Goal: Information Seeking & Learning: Learn about a topic

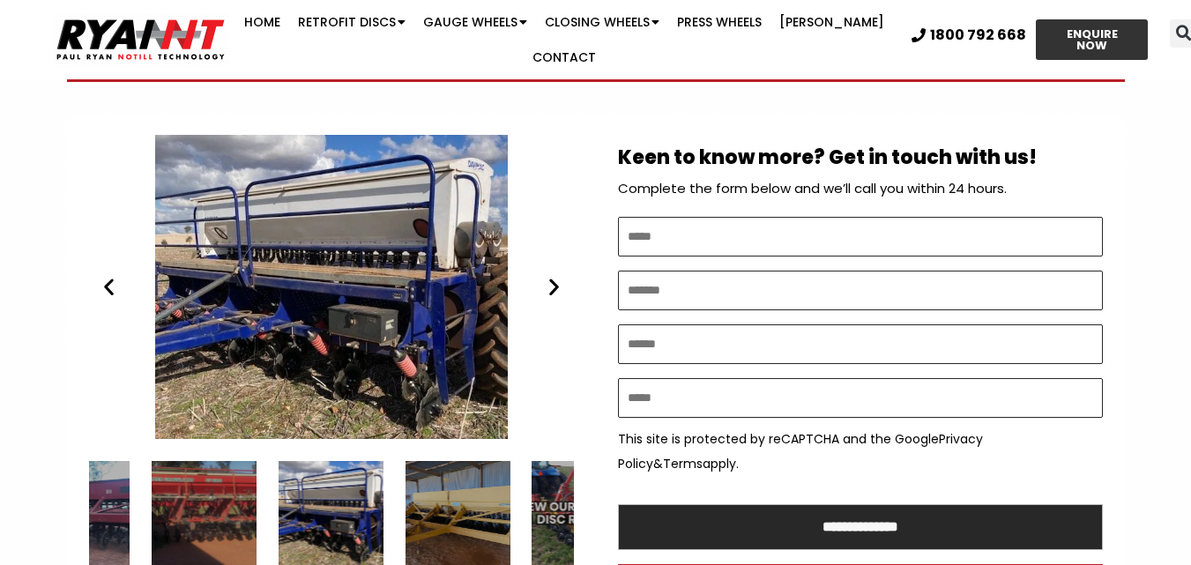
click at [554, 276] on icon "Next slide" at bounding box center [554, 287] width 22 height 22
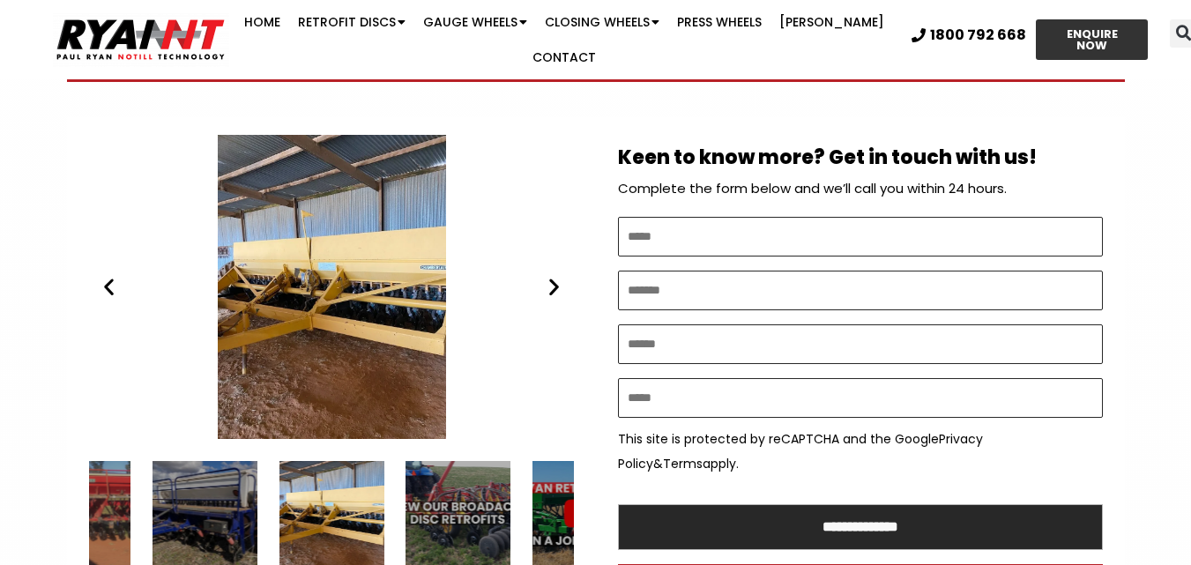
click at [107, 276] on icon "Previous slide" at bounding box center [109, 287] width 22 height 22
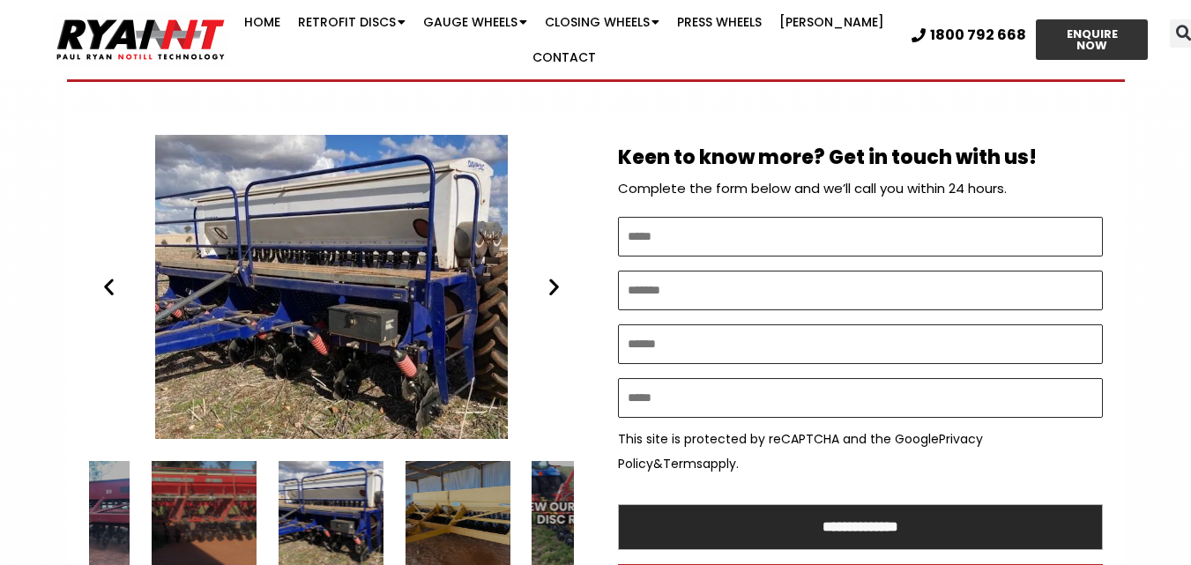
click at [550, 276] on icon "Next slide" at bounding box center [554, 287] width 22 height 22
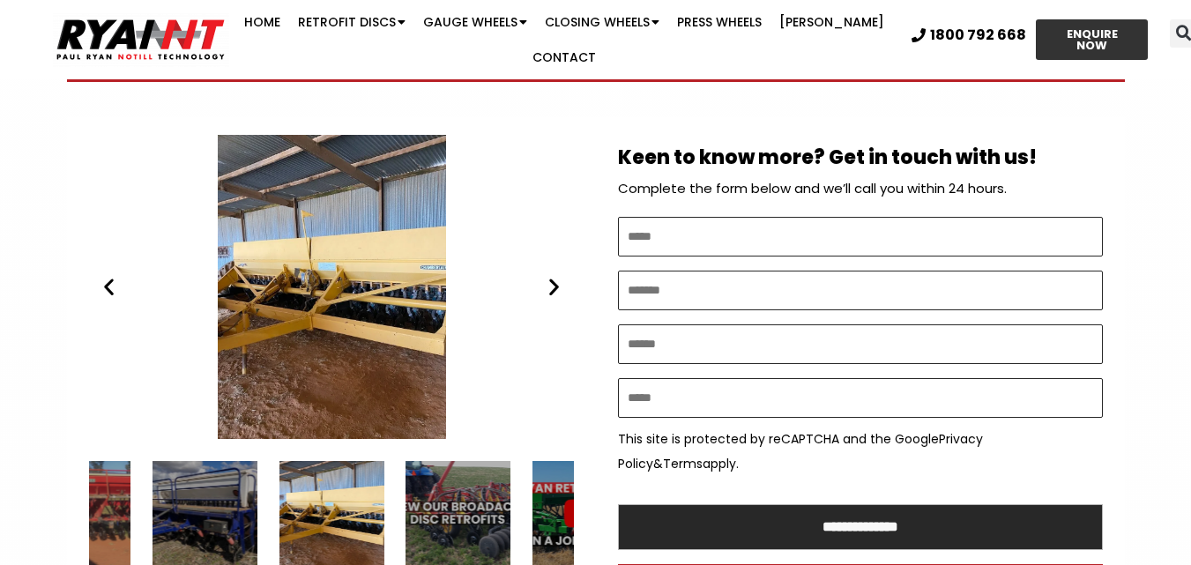
click at [550, 276] on icon "Next slide" at bounding box center [554, 287] width 22 height 22
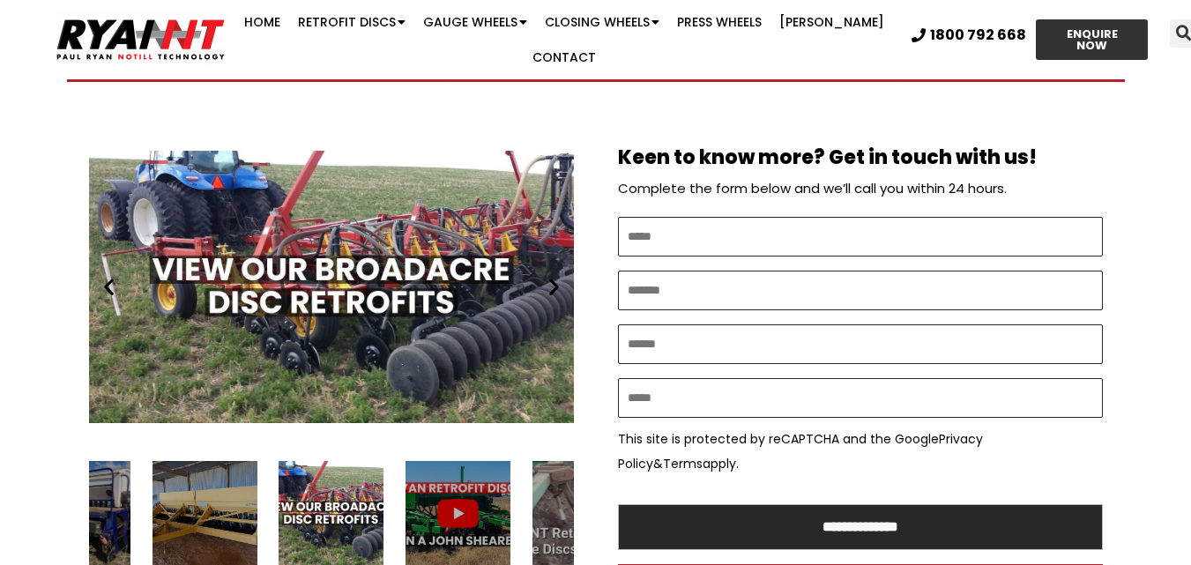
click at [550, 276] on icon "Next slide" at bounding box center [554, 287] width 22 height 22
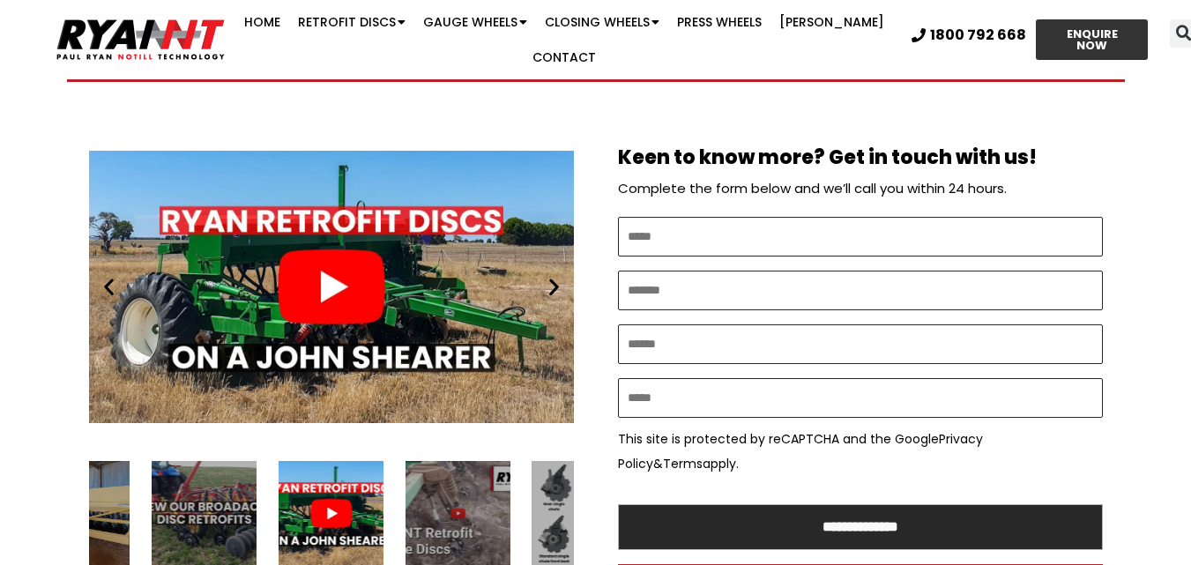
click at [299, 255] on div "Play" at bounding box center [330, 287] width 485 height 304
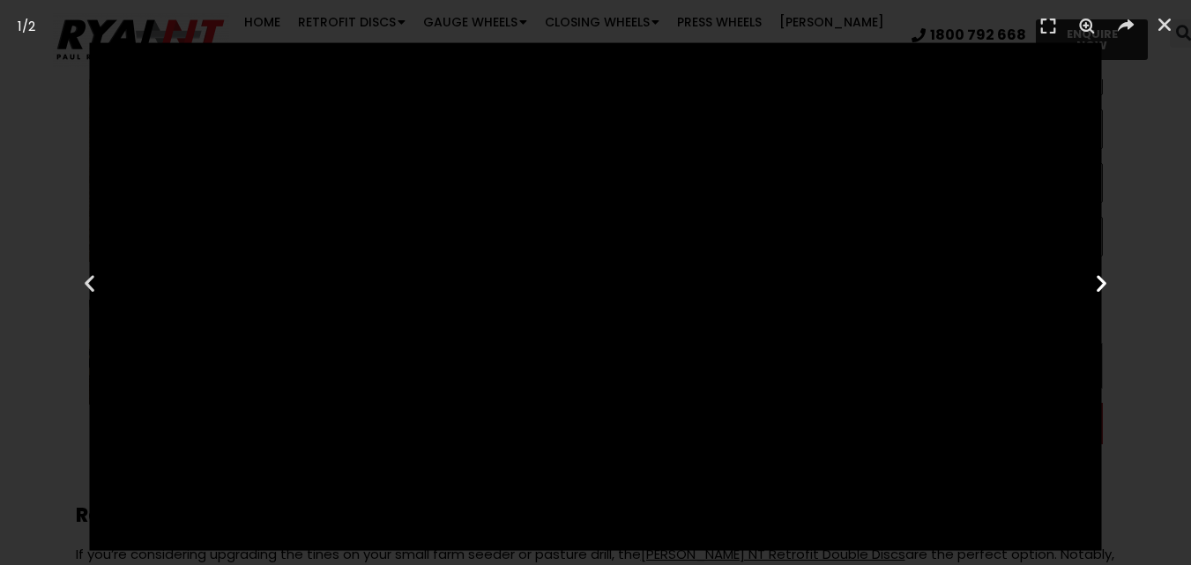
scroll to position [1146, 0]
click at [1099, 279] on icon "Next slide" at bounding box center [1101, 282] width 22 height 22
click at [1104, 274] on icon "Next slide" at bounding box center [1101, 282] width 22 height 22
click at [1166, 20] on icon "Close (Esc)" at bounding box center [1165, 25] width 18 height 18
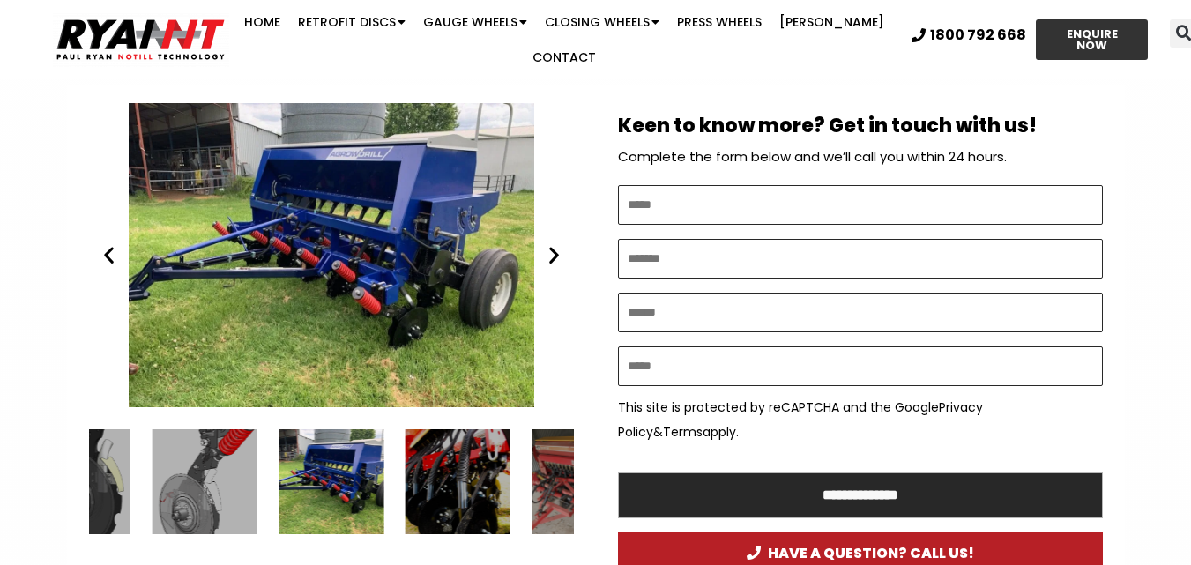
scroll to position [970, 0]
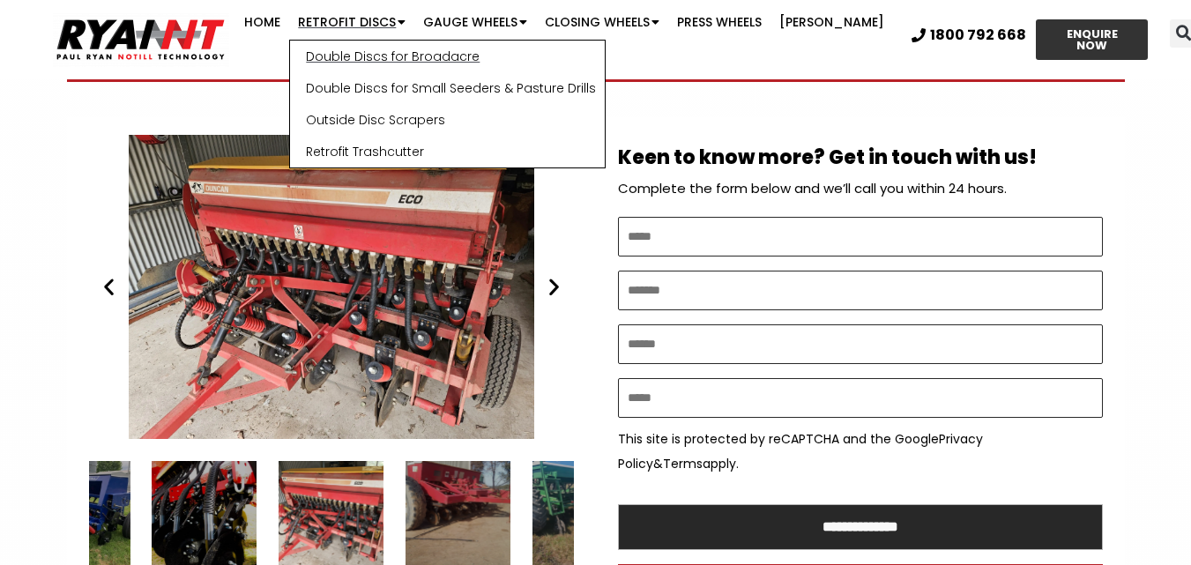
click at [385, 53] on link "Double Discs for Broadacre" at bounding box center [447, 57] width 315 height 32
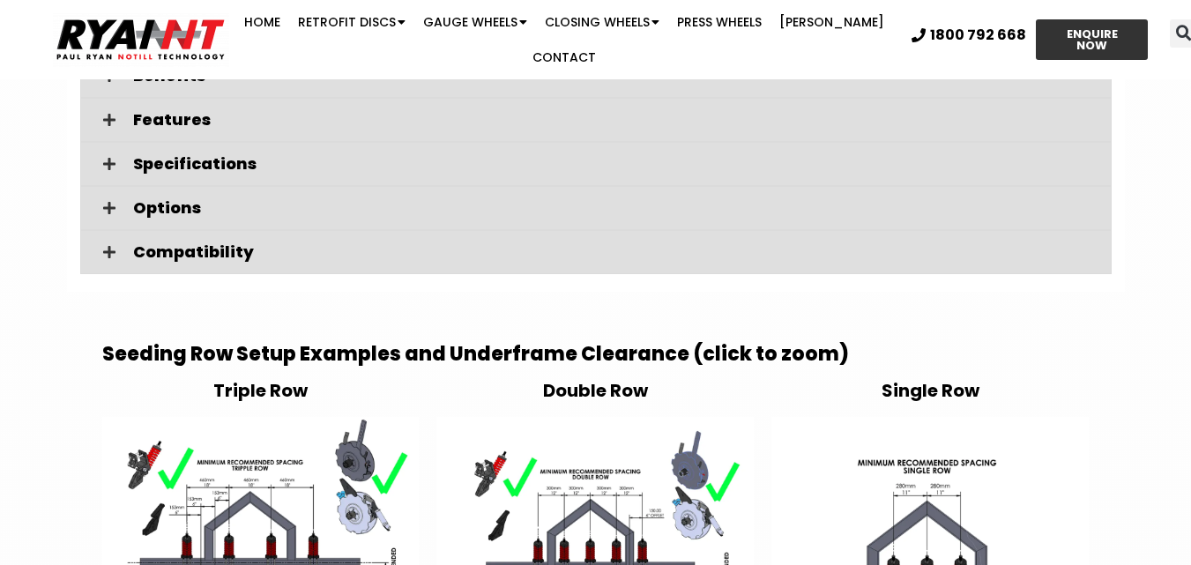
scroll to position [2480, 0]
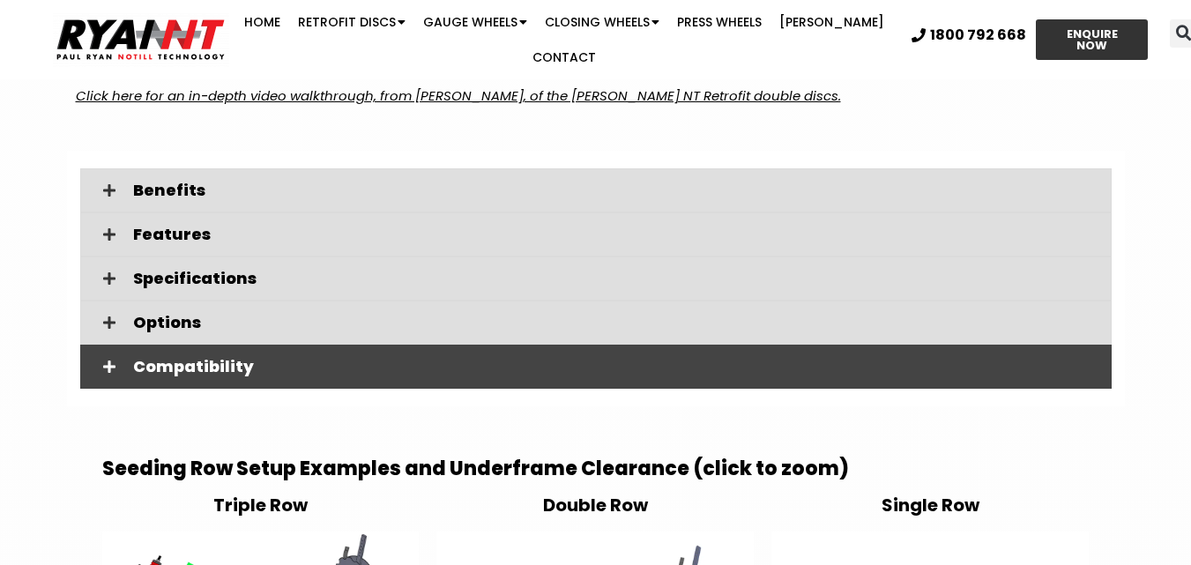
click at [435, 345] on div "Compatibility" at bounding box center [595, 367] width 1031 height 44
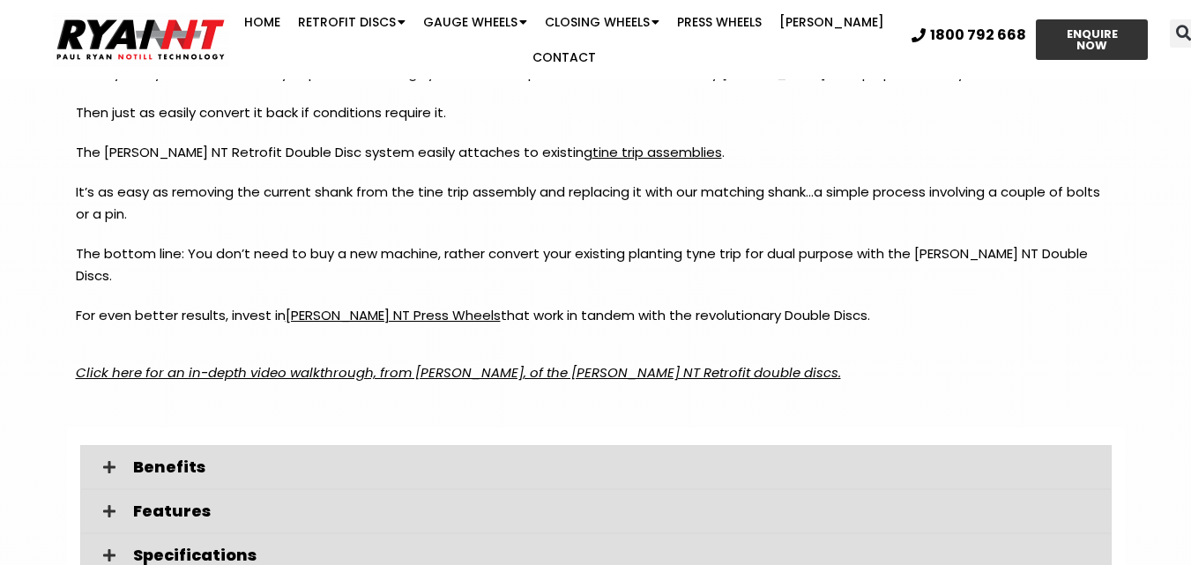
scroll to position [2292, 0]
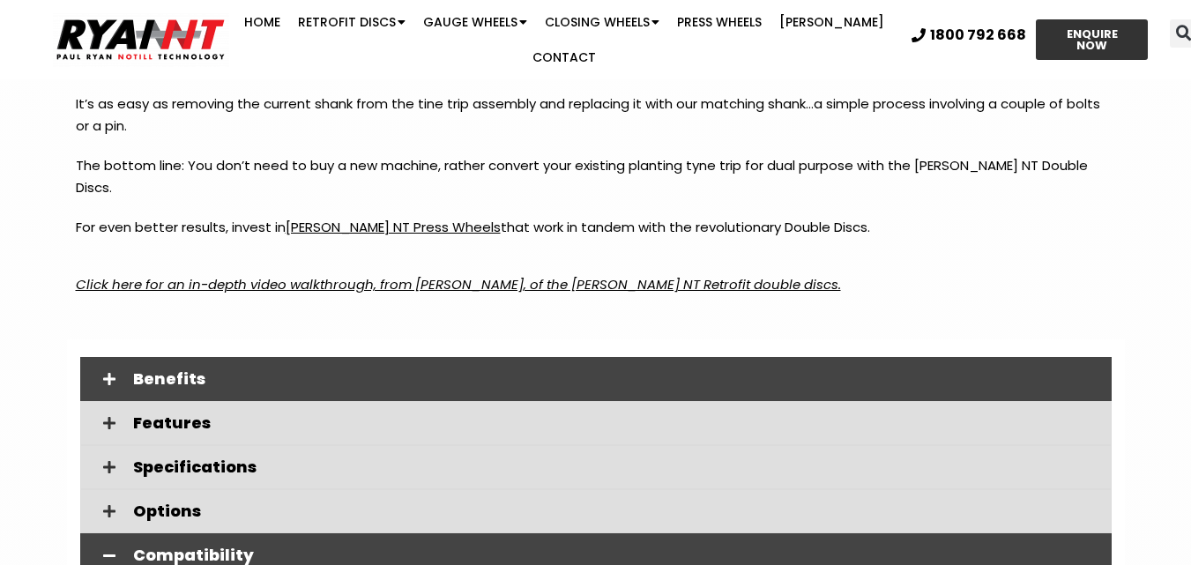
click at [242, 371] on span "Benefits" at bounding box center [615, 379] width 964 height 16
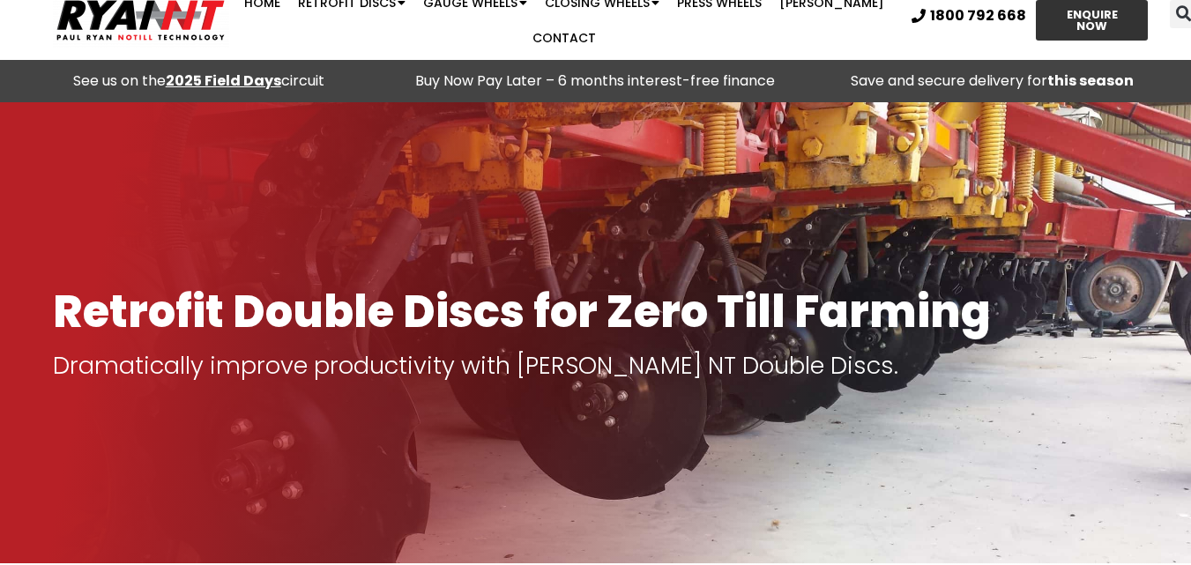
scroll to position [0, 0]
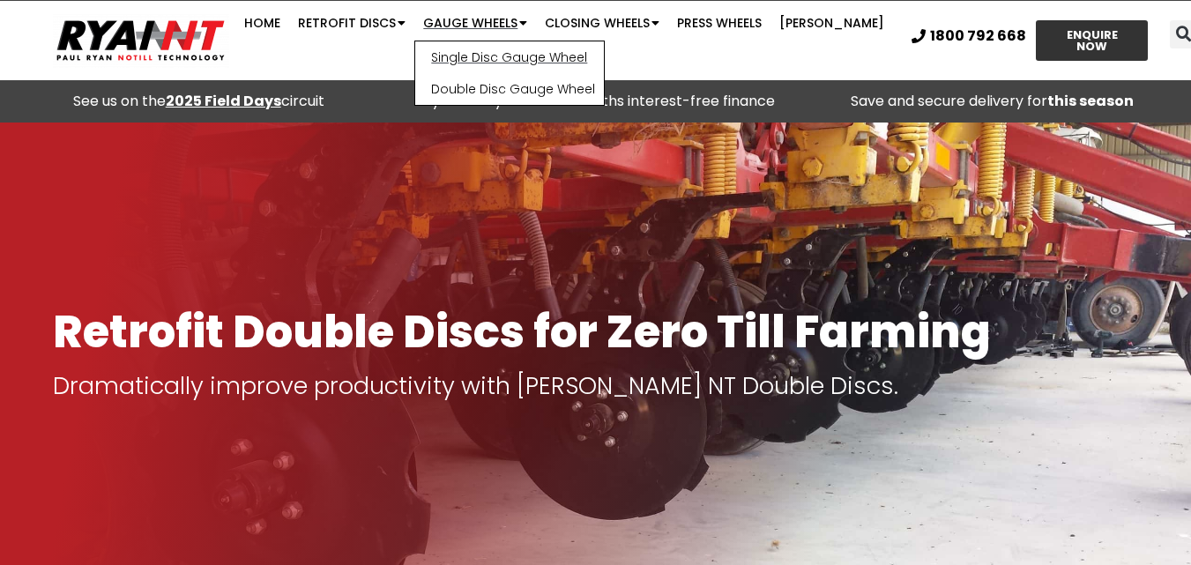
click at [510, 54] on link "Single Disc Gauge Wheel" at bounding box center [509, 57] width 189 height 32
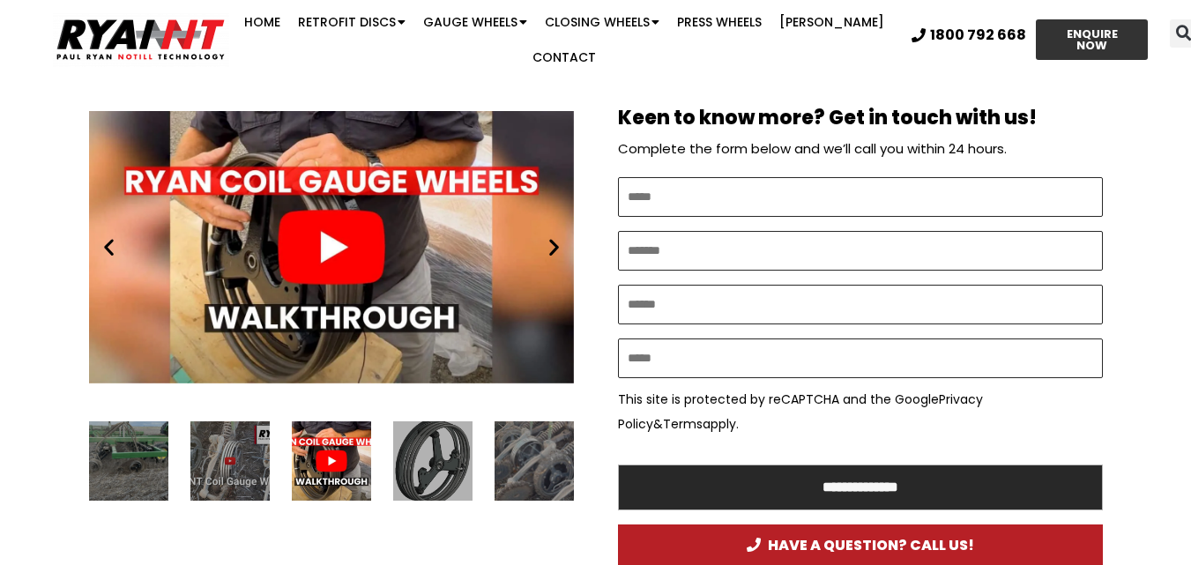
scroll to position [970, 0]
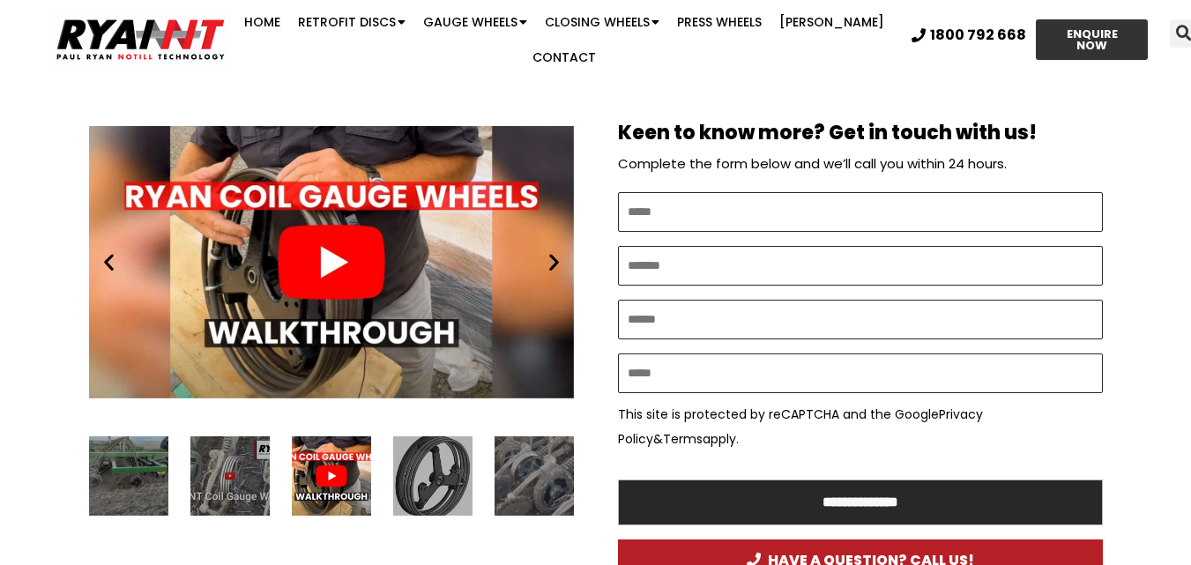
click at [554, 249] on div "Play" at bounding box center [331, 262] width 485 height 304
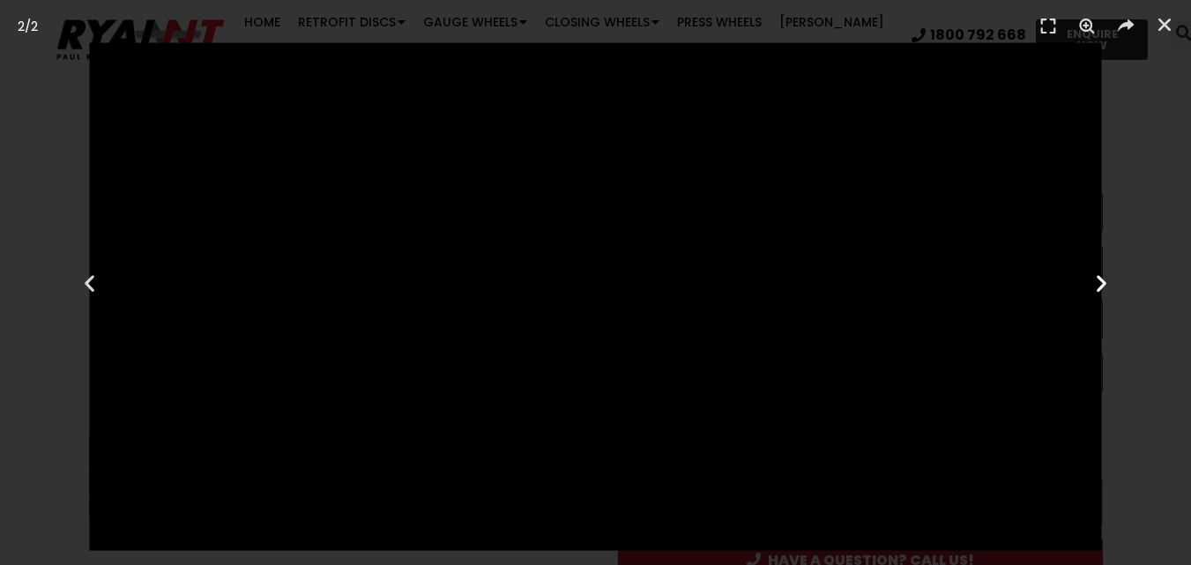
click at [1096, 277] on icon "Next slide" at bounding box center [1101, 282] width 22 height 22
click at [1095, 279] on icon "Next slide" at bounding box center [1101, 282] width 22 height 22
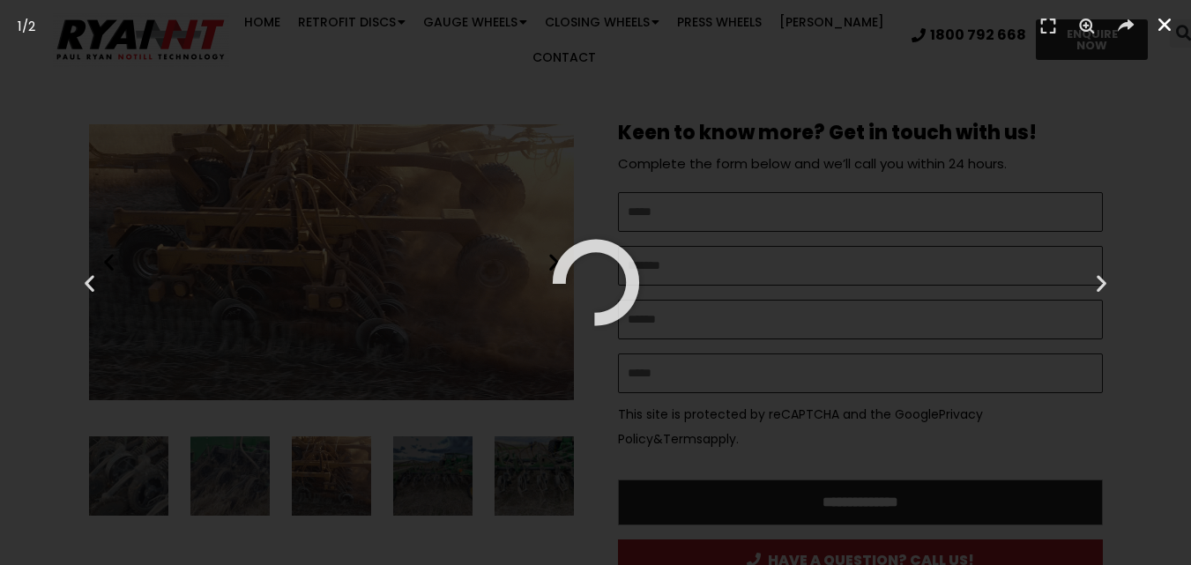
click at [1160, 13] on link "Close (Esc)" at bounding box center [1164, 24] width 26 height 26
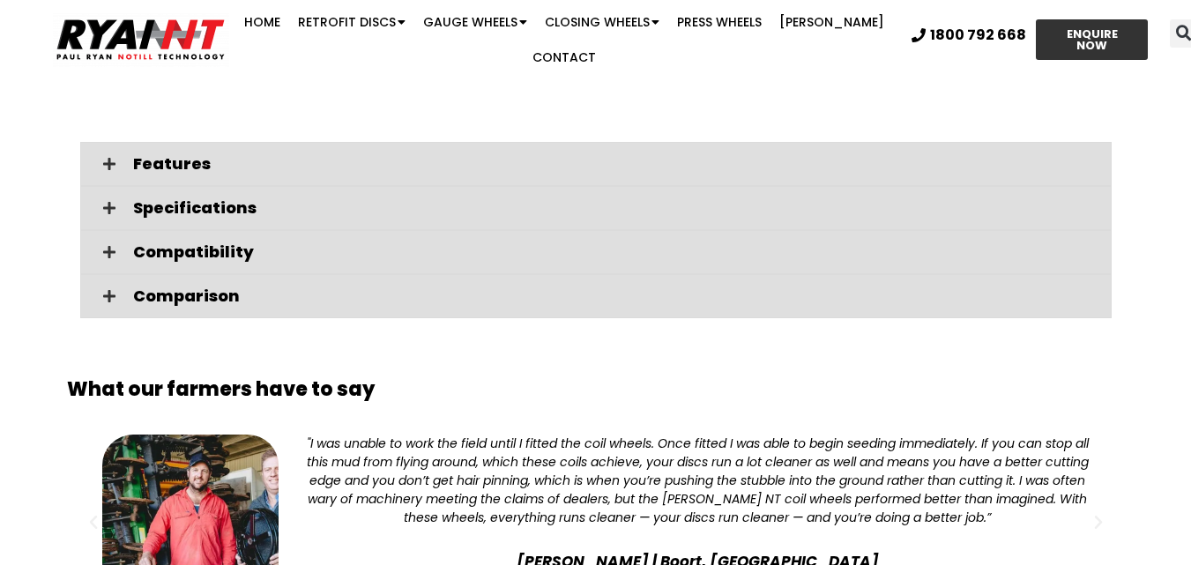
scroll to position [2909, 0]
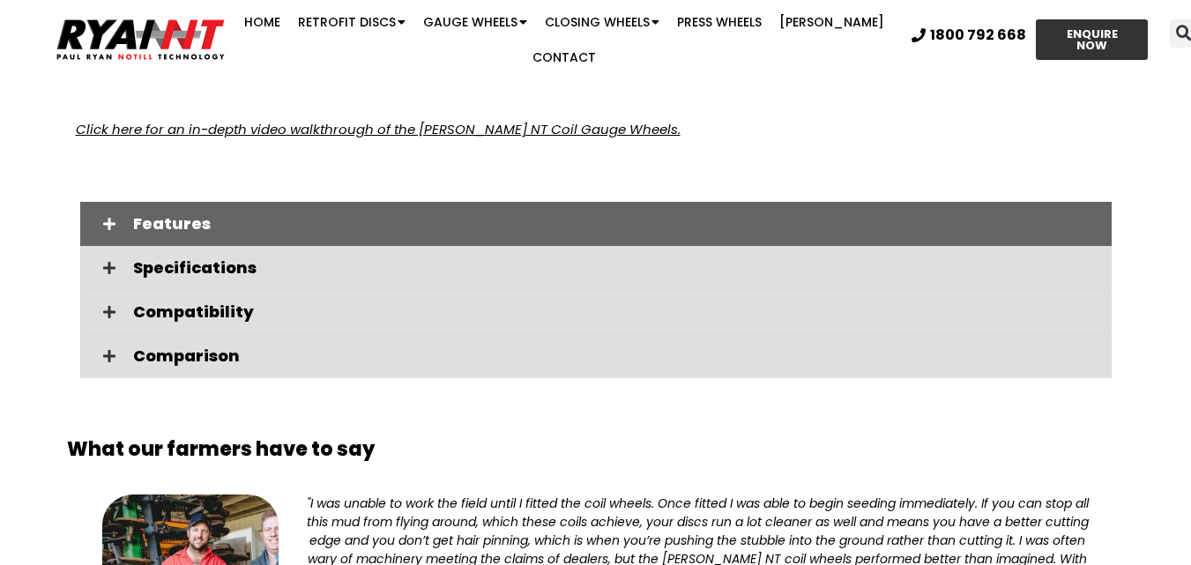
click at [149, 216] on span "Features" at bounding box center [615, 224] width 964 height 16
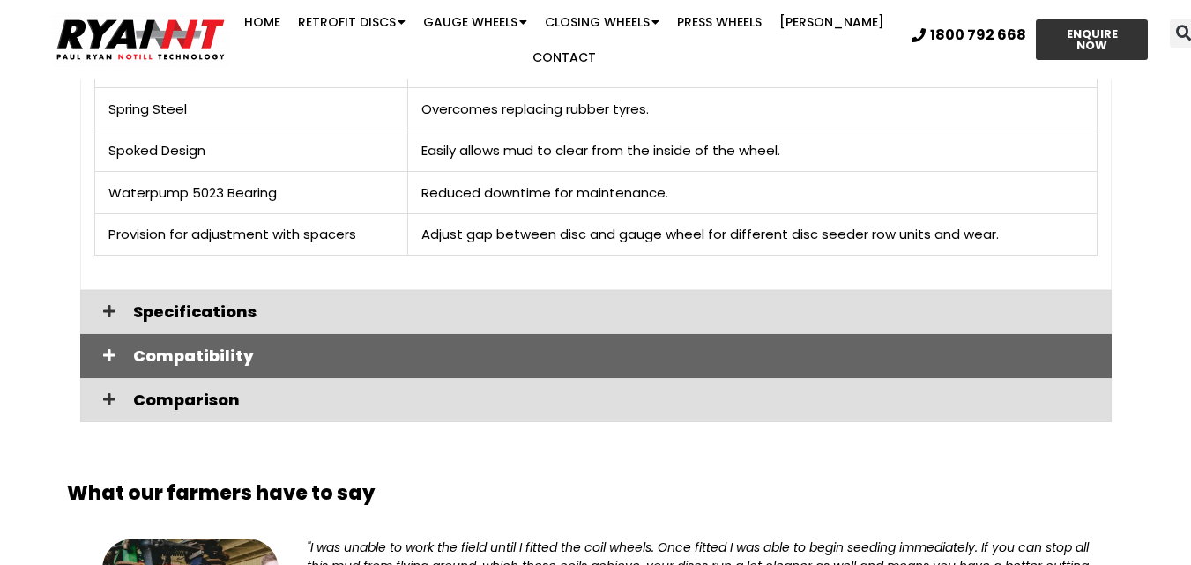
scroll to position [3350, 0]
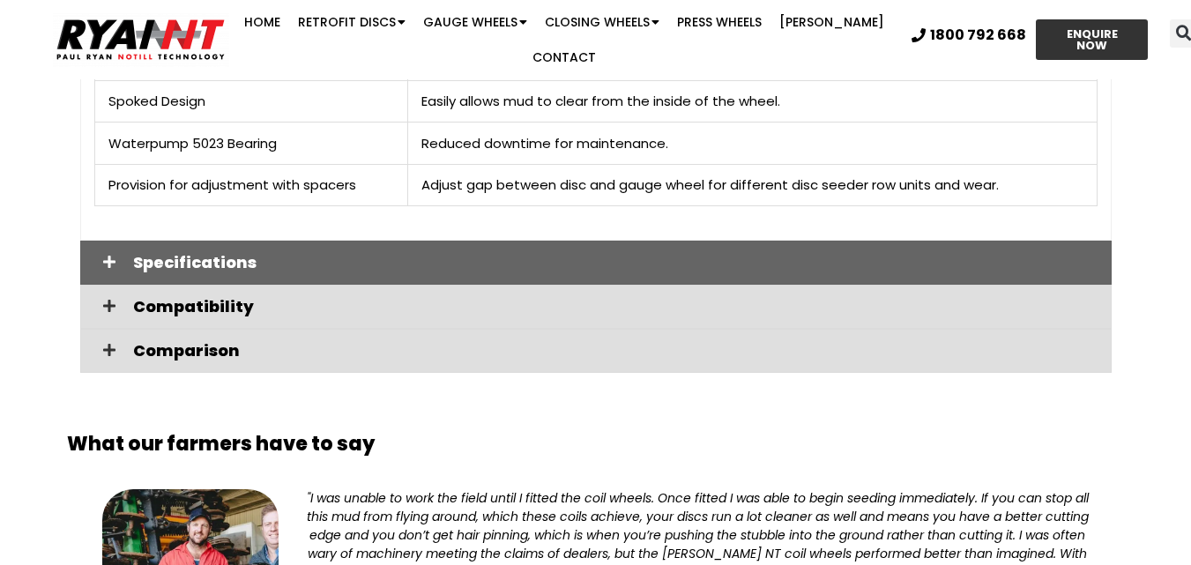
click at [194, 255] on span "Specifications" at bounding box center [615, 263] width 964 height 16
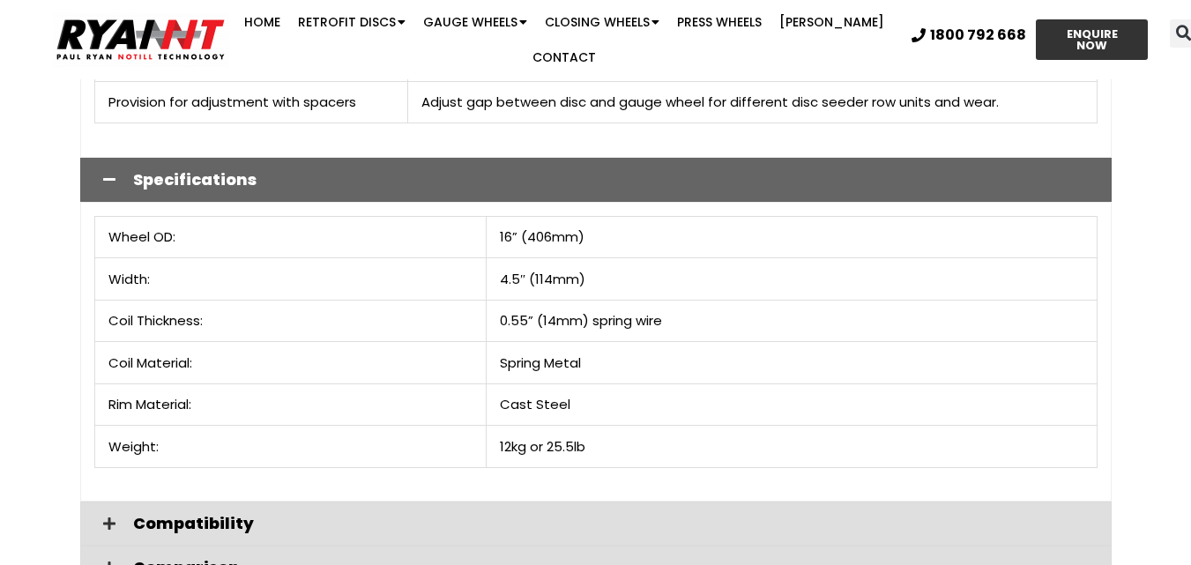
scroll to position [3526, 0]
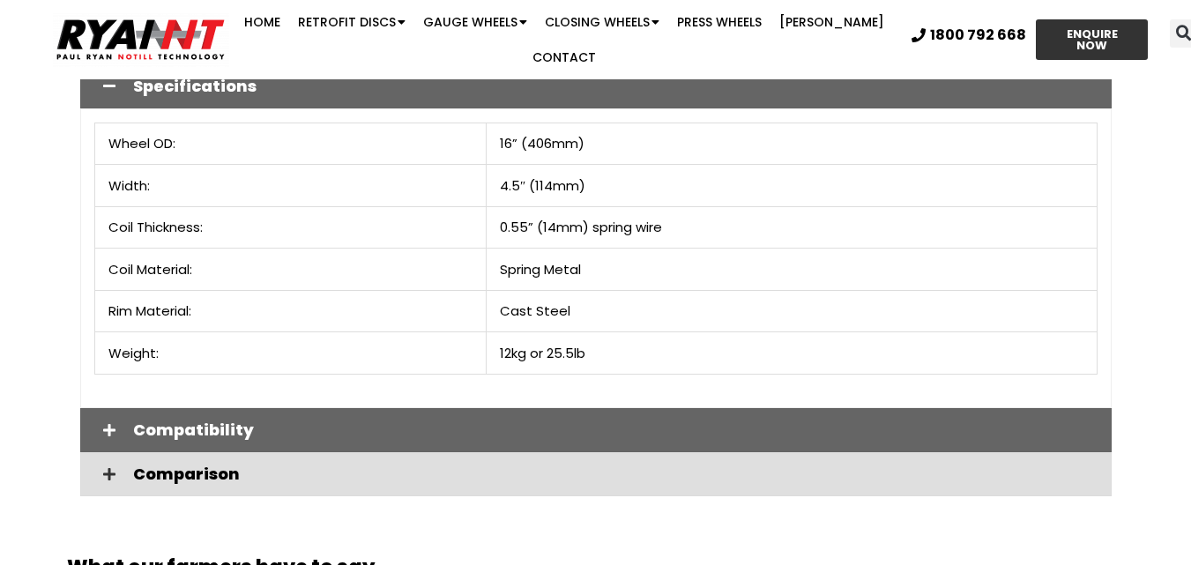
click at [199, 422] on span "Compatibility" at bounding box center [615, 430] width 964 height 16
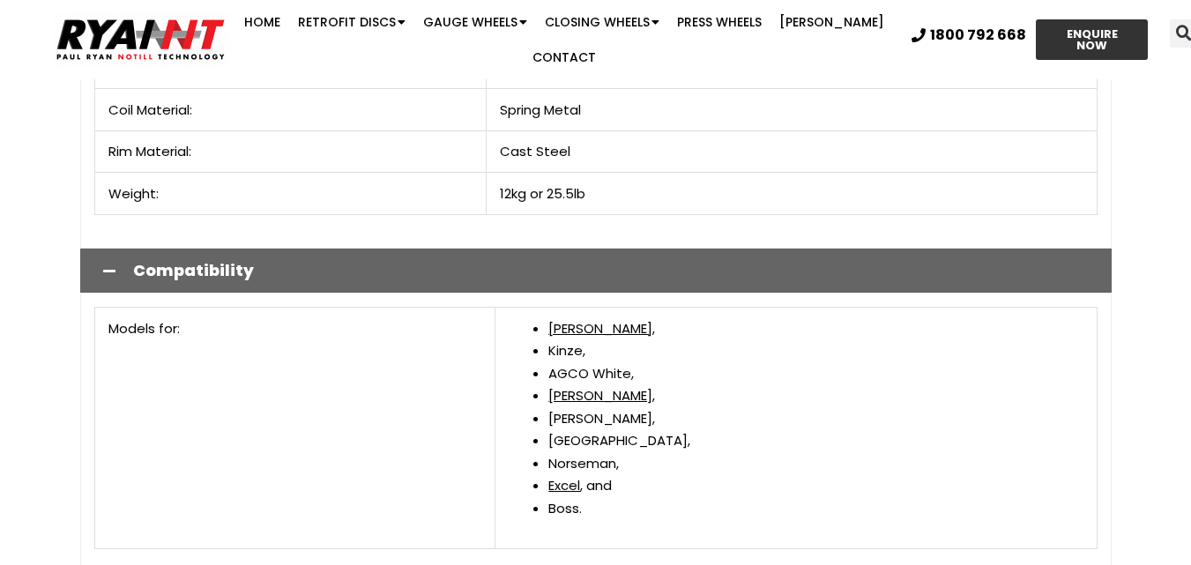
scroll to position [3790, 0]
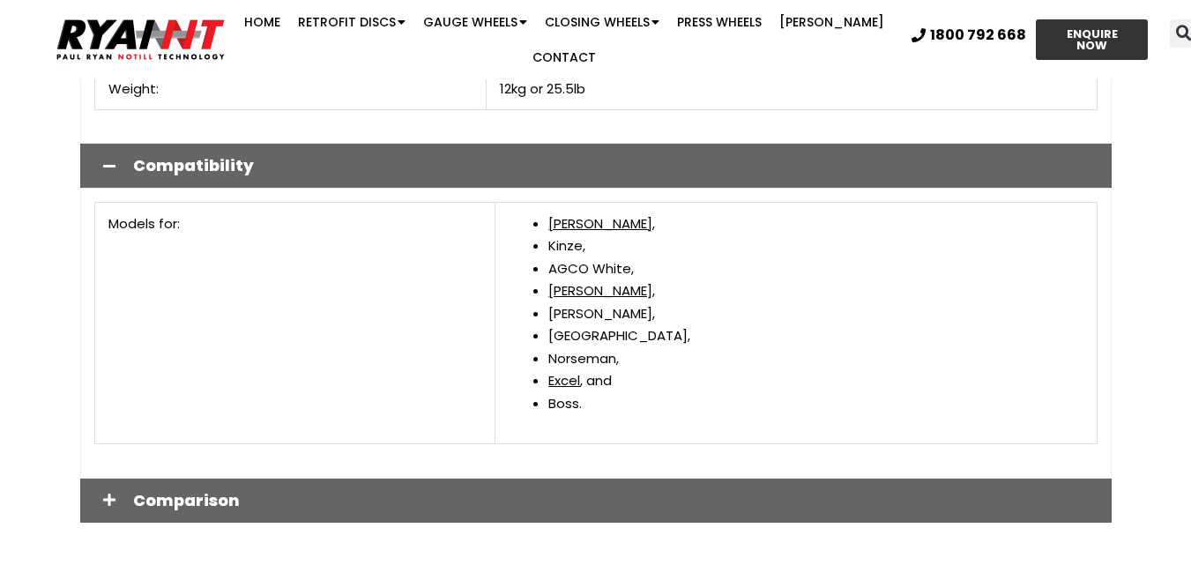
click at [184, 493] on span "Comparison" at bounding box center [615, 501] width 964 height 16
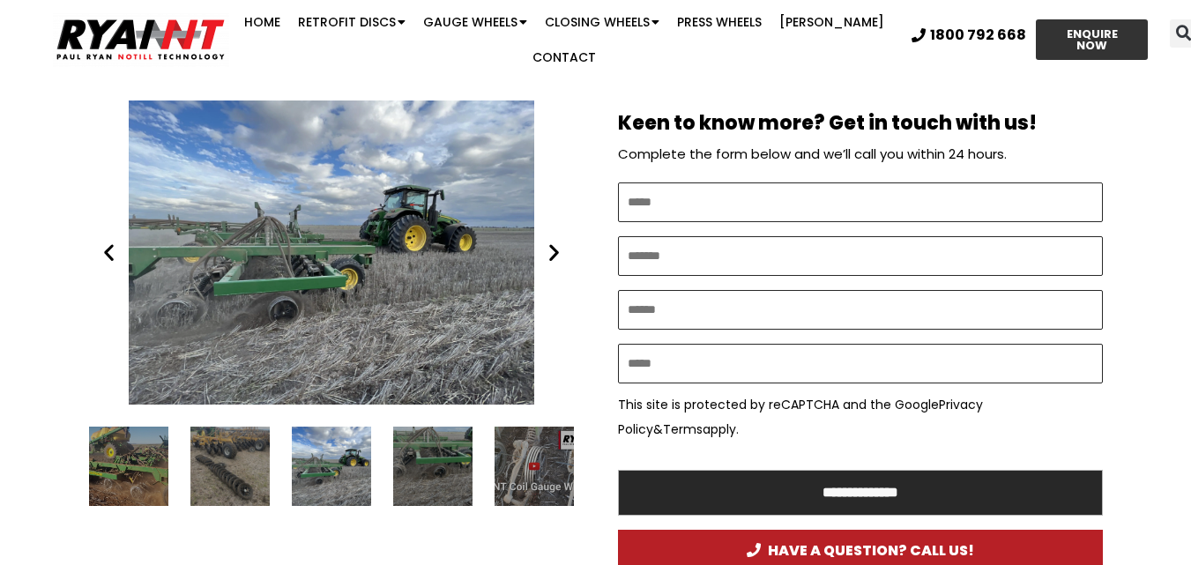
scroll to position [793, 0]
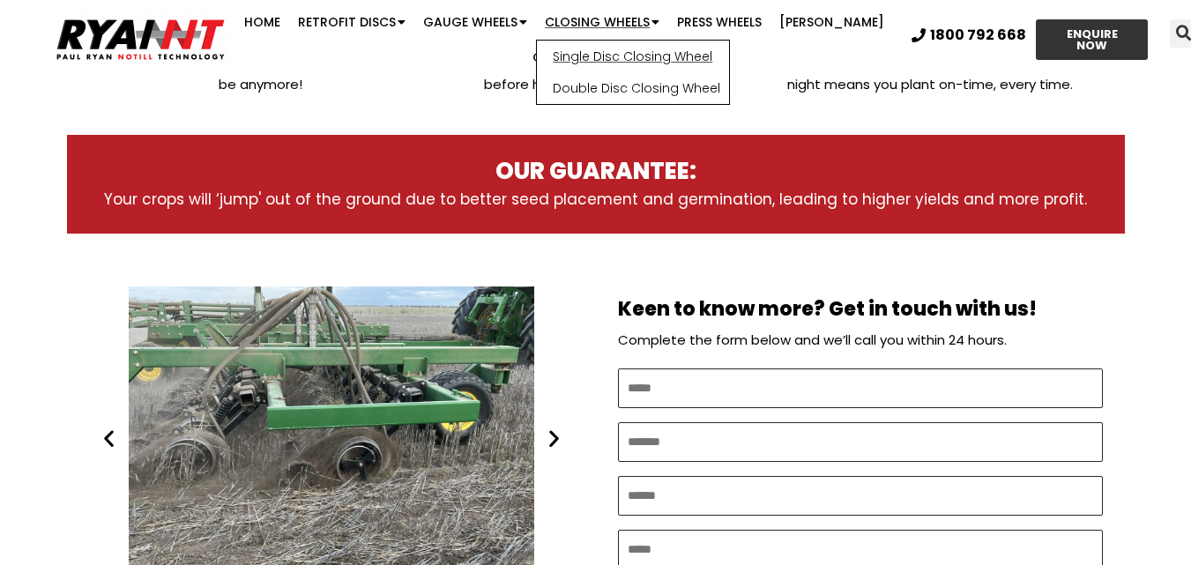
click at [614, 45] on link "Single Disc Closing Wheel" at bounding box center [633, 57] width 192 height 32
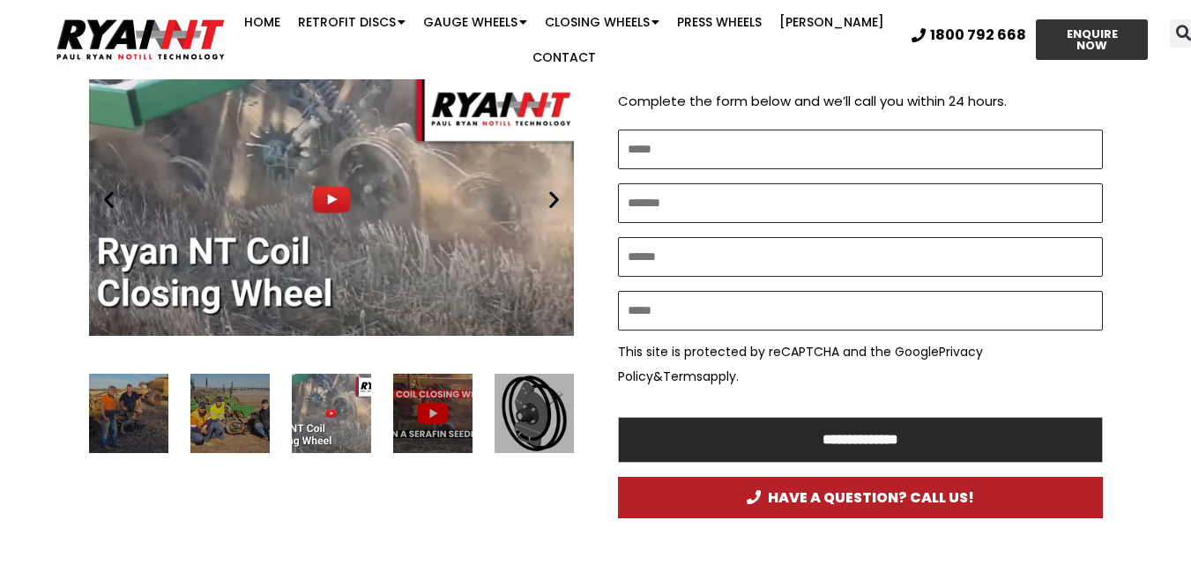
click at [552, 189] on icon "Next slide" at bounding box center [554, 200] width 22 height 22
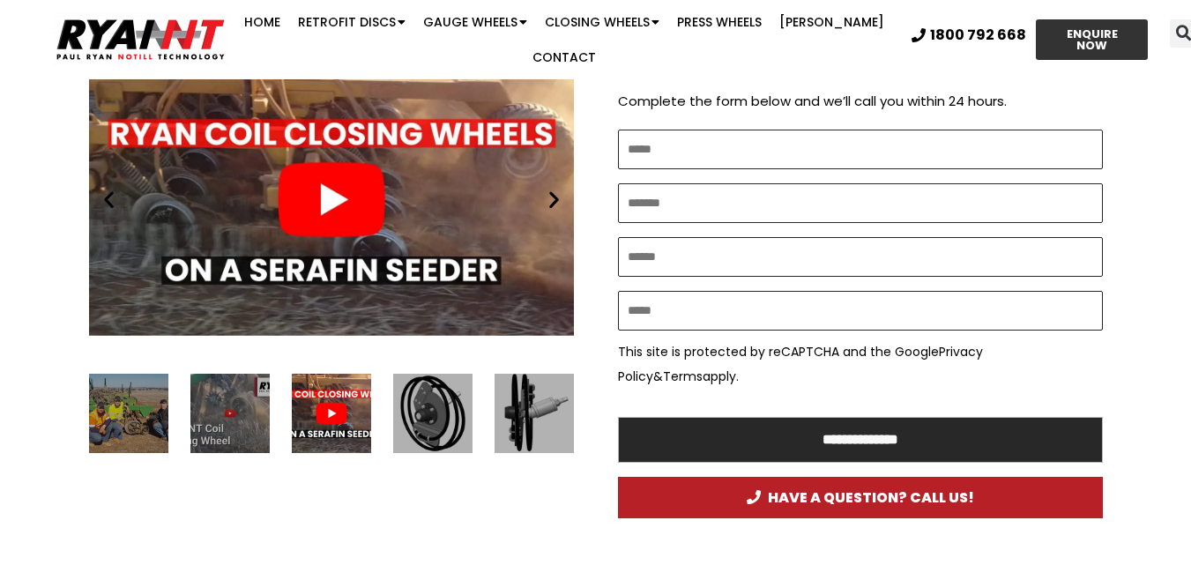
click at [550, 189] on icon "Next slide" at bounding box center [554, 200] width 22 height 22
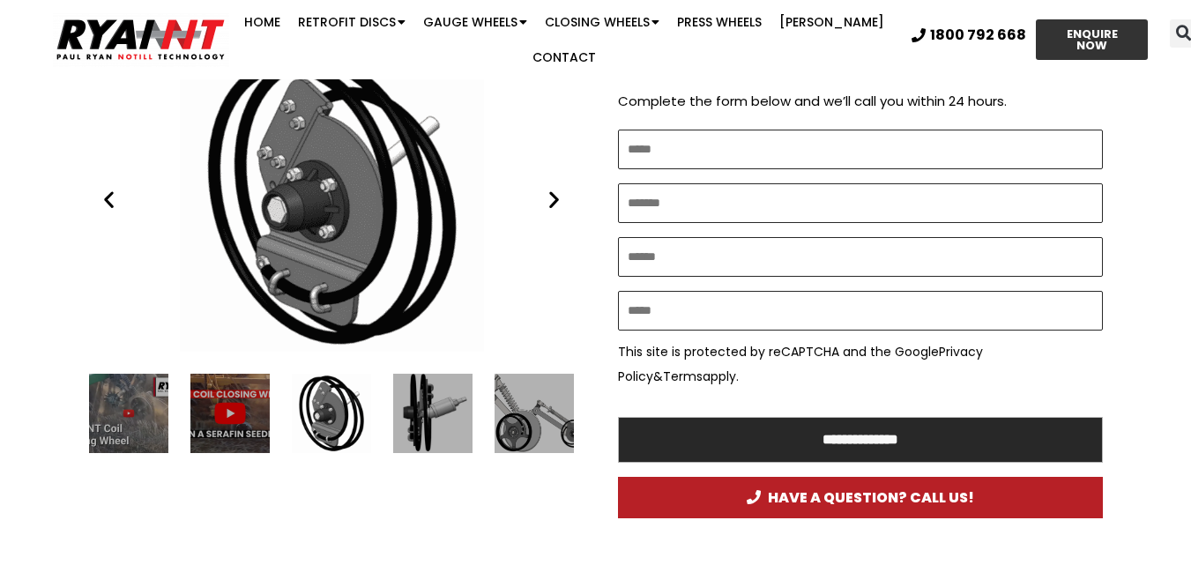
click at [550, 189] on icon "Next slide" at bounding box center [554, 200] width 22 height 22
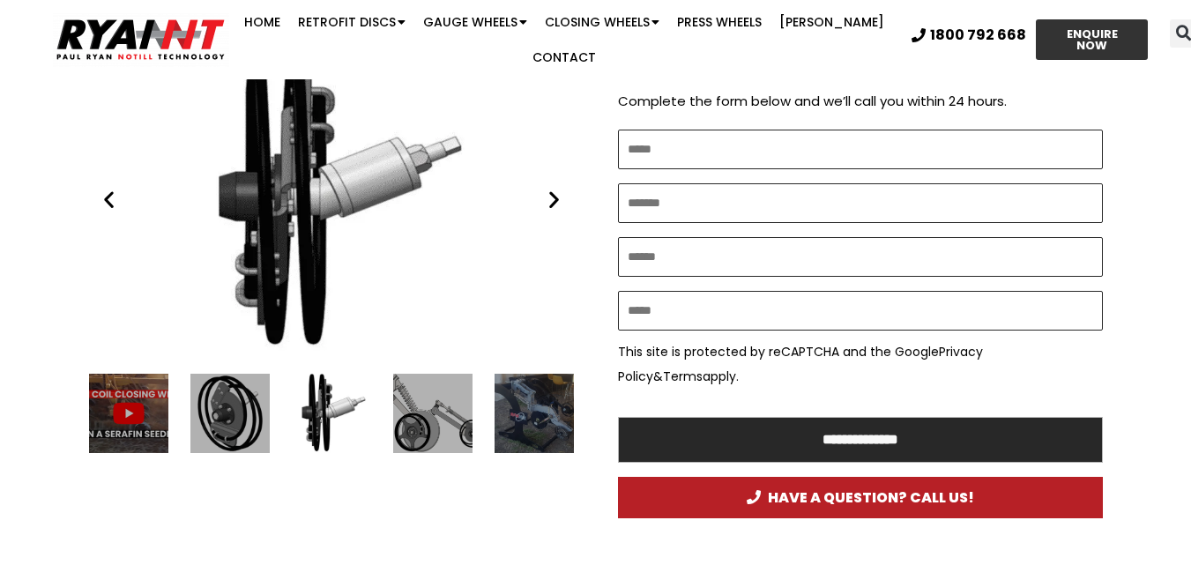
click at [550, 189] on icon "Next slide" at bounding box center [554, 200] width 22 height 22
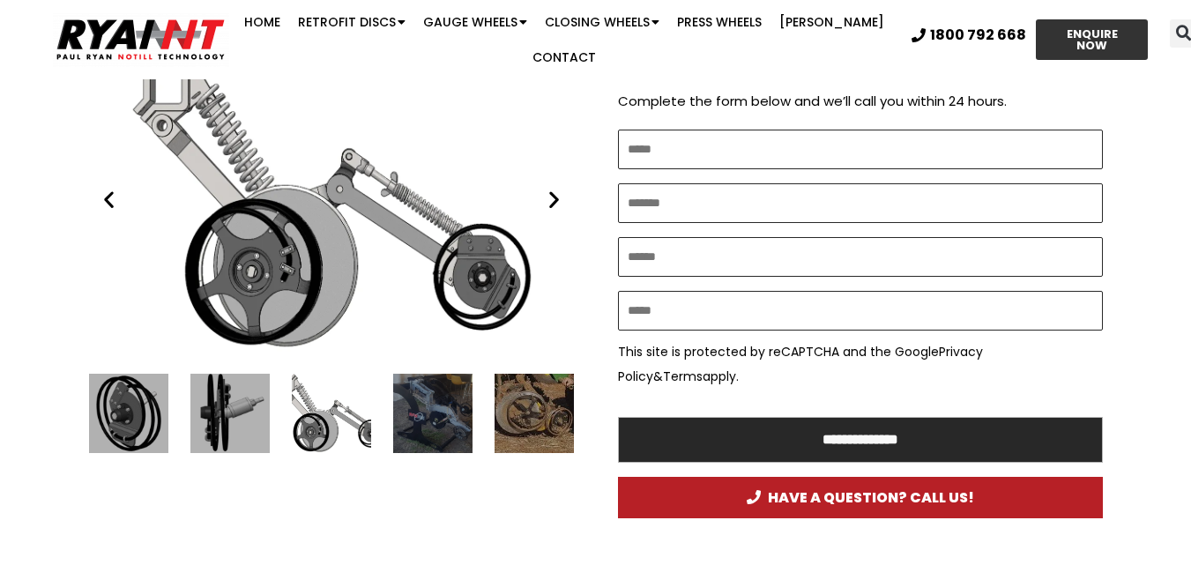
click at [550, 189] on icon "Next slide" at bounding box center [554, 200] width 22 height 22
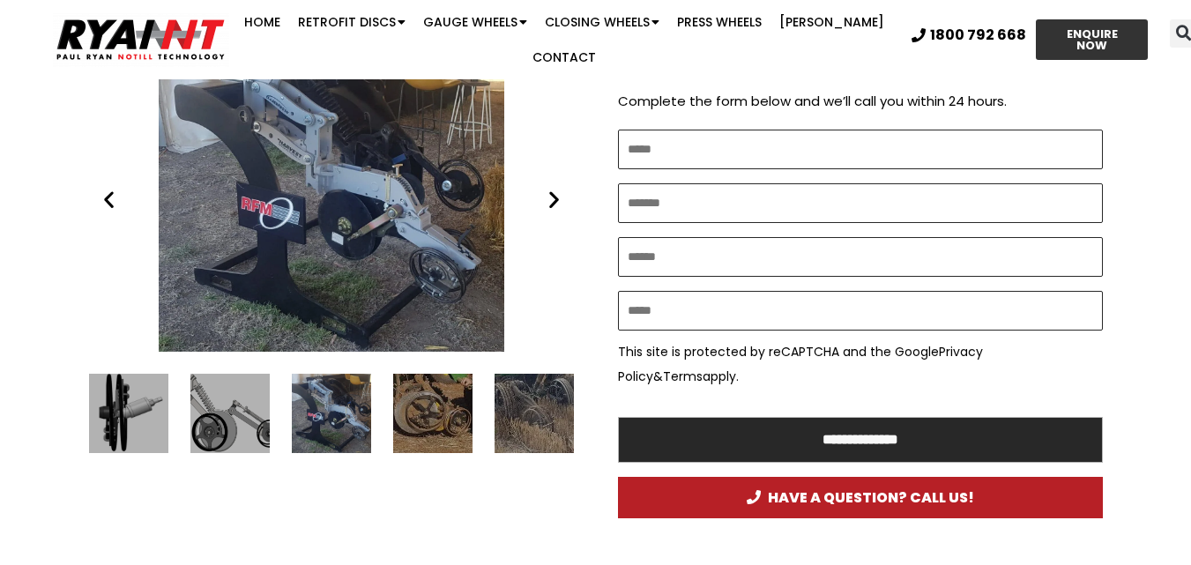
click at [550, 189] on icon "Next slide" at bounding box center [554, 200] width 22 height 22
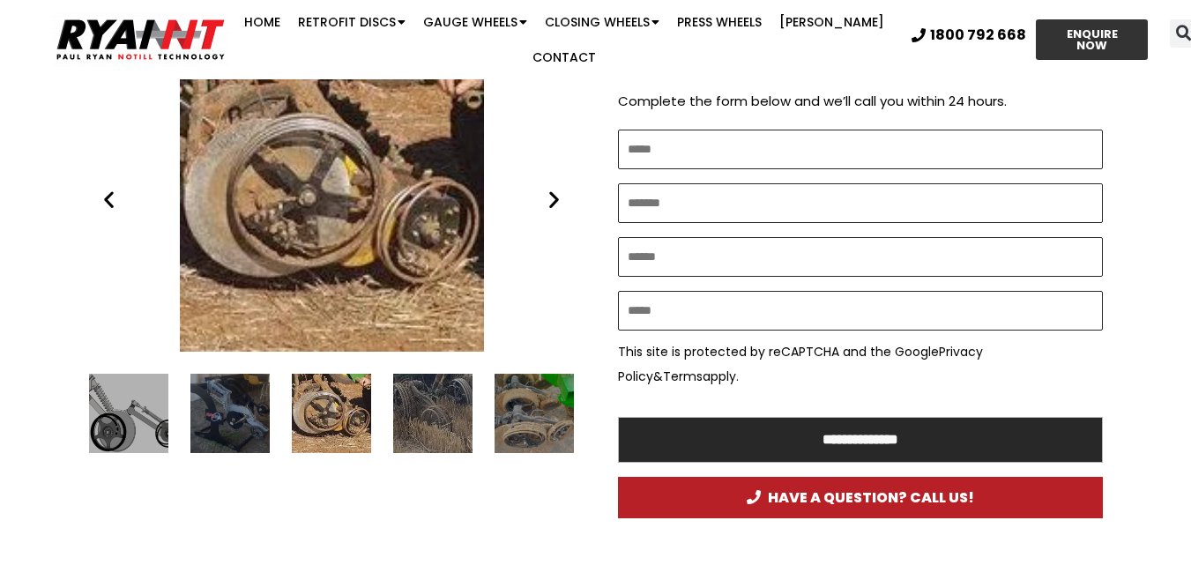
click at [550, 189] on icon "Next slide" at bounding box center [554, 200] width 22 height 22
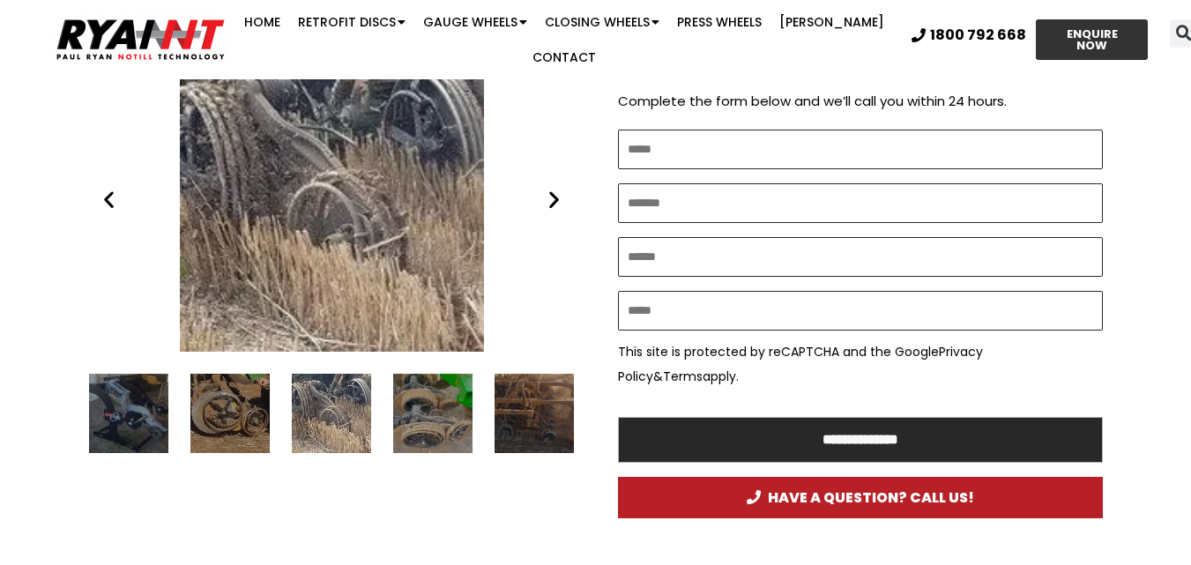
click at [550, 189] on icon "Next slide" at bounding box center [554, 200] width 22 height 22
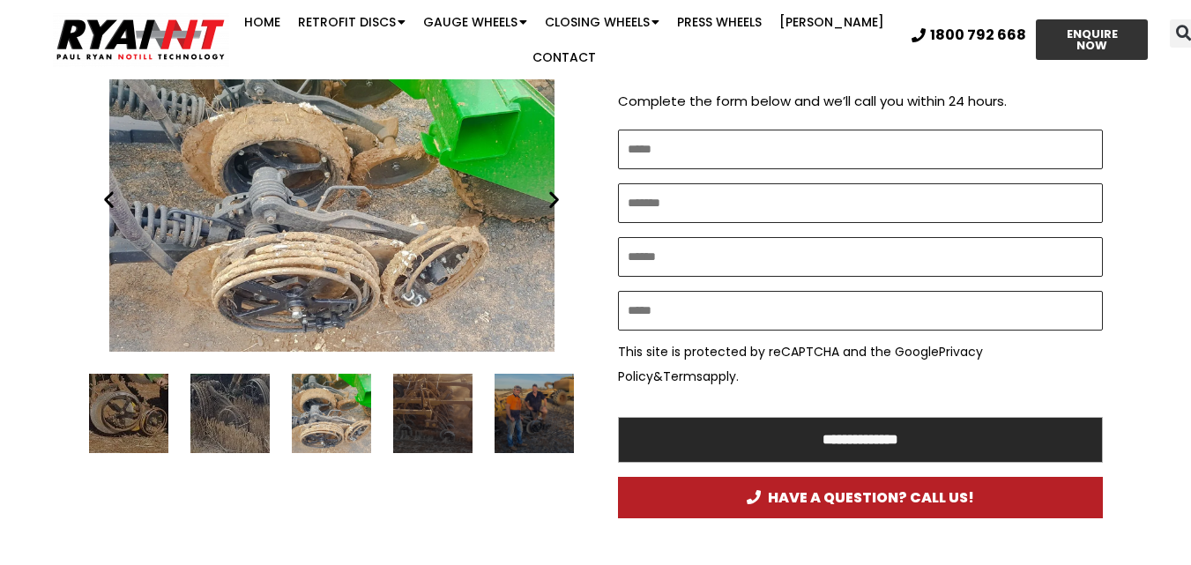
click at [550, 189] on icon "Next slide" at bounding box center [554, 200] width 22 height 22
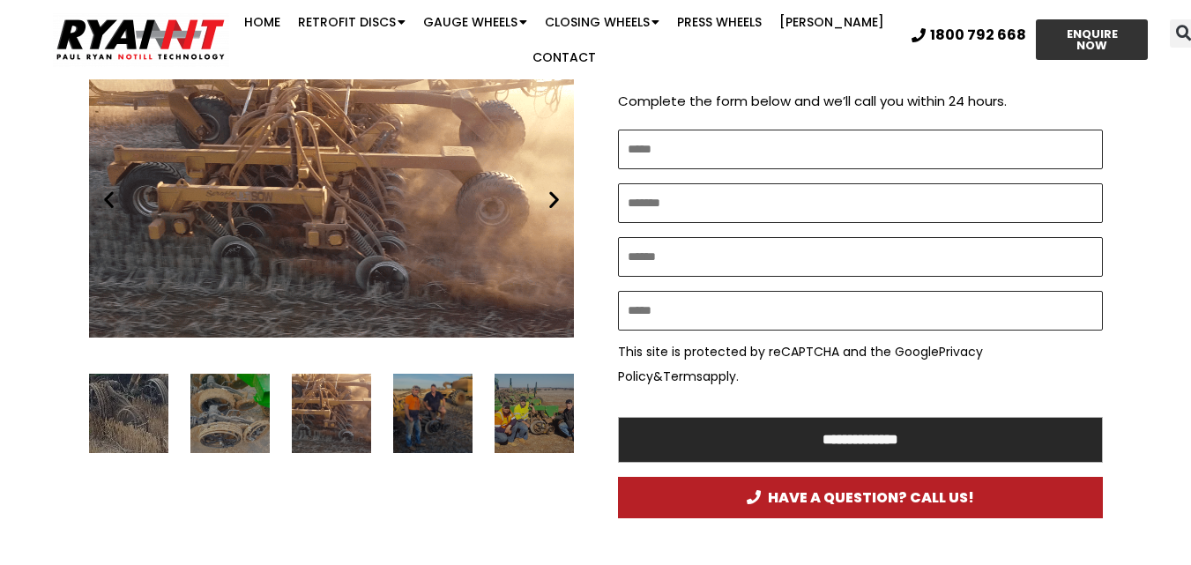
click at [550, 189] on icon "Next slide" at bounding box center [554, 200] width 22 height 22
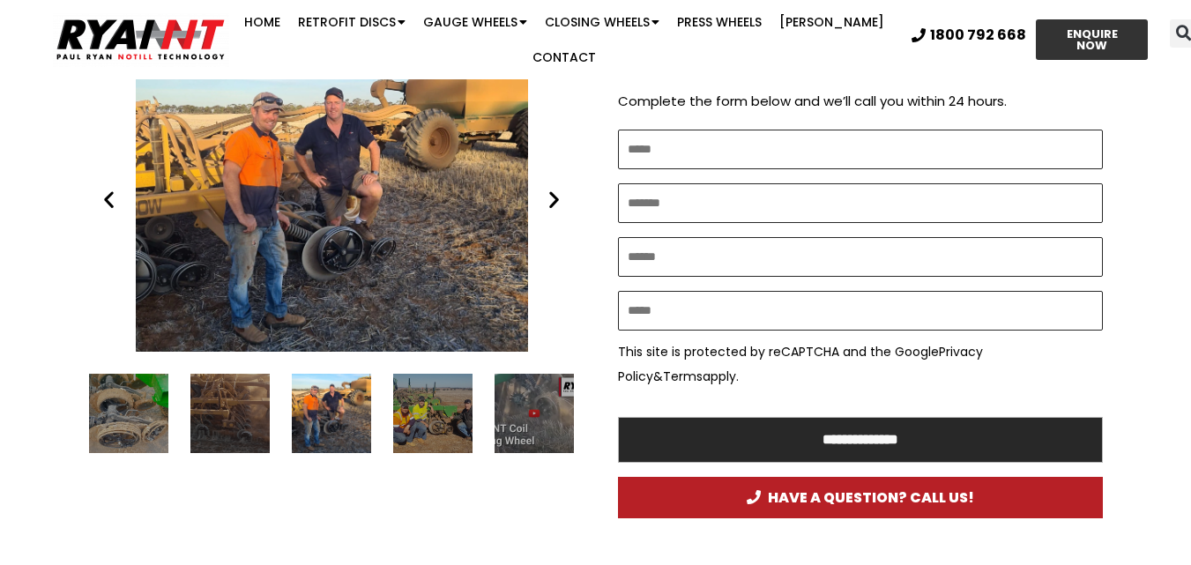
click at [550, 189] on icon "Next slide" at bounding box center [554, 200] width 22 height 22
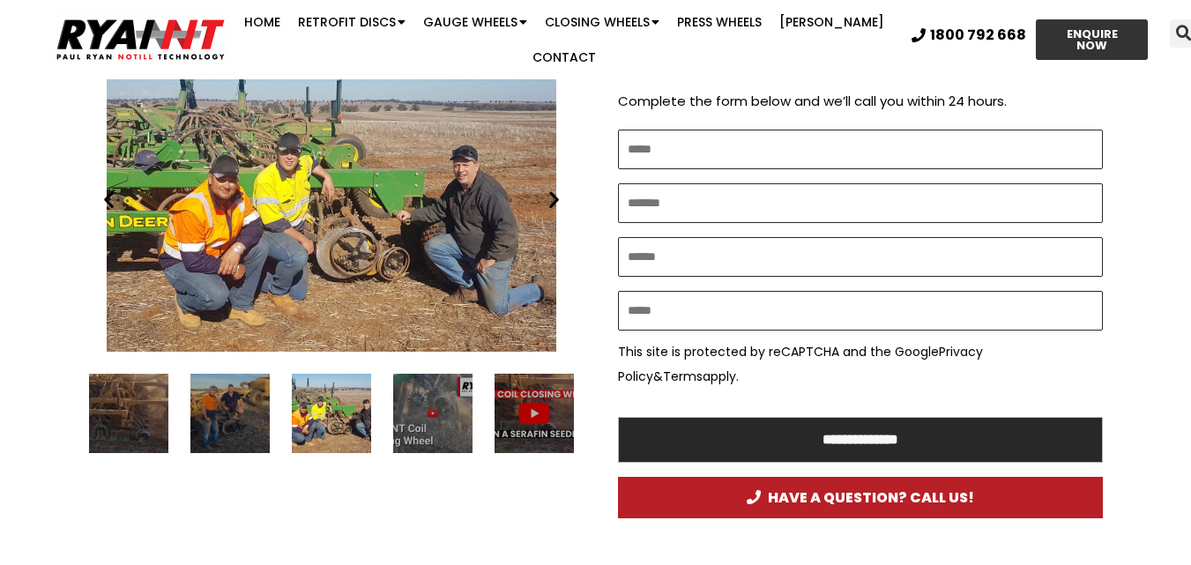
click at [550, 189] on icon "Next slide" at bounding box center [554, 200] width 22 height 22
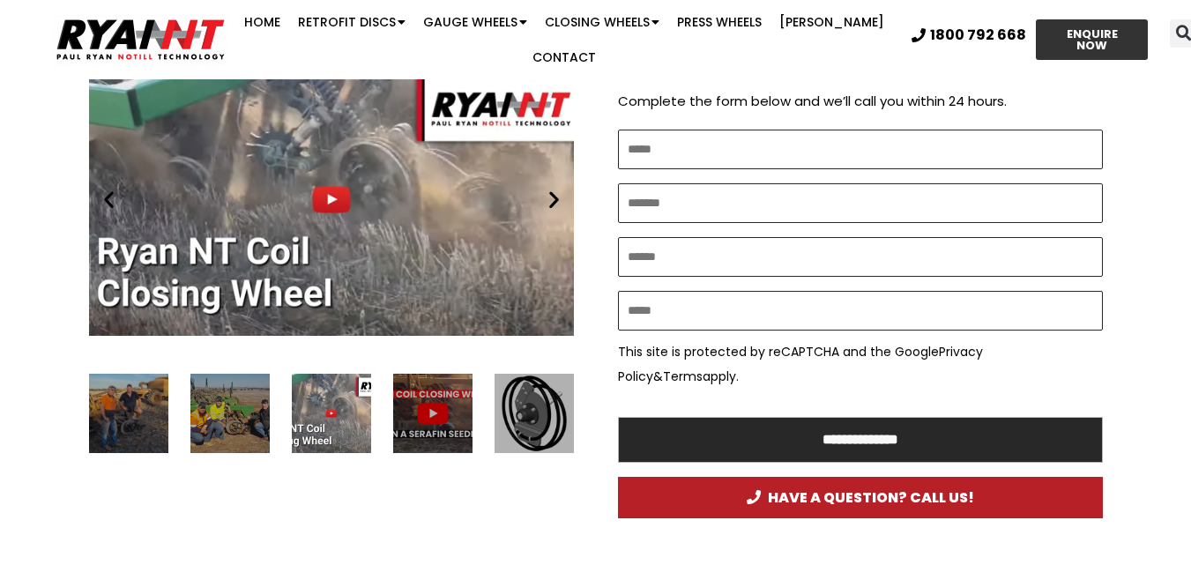
click at [550, 189] on icon "Next slide" at bounding box center [554, 200] width 22 height 22
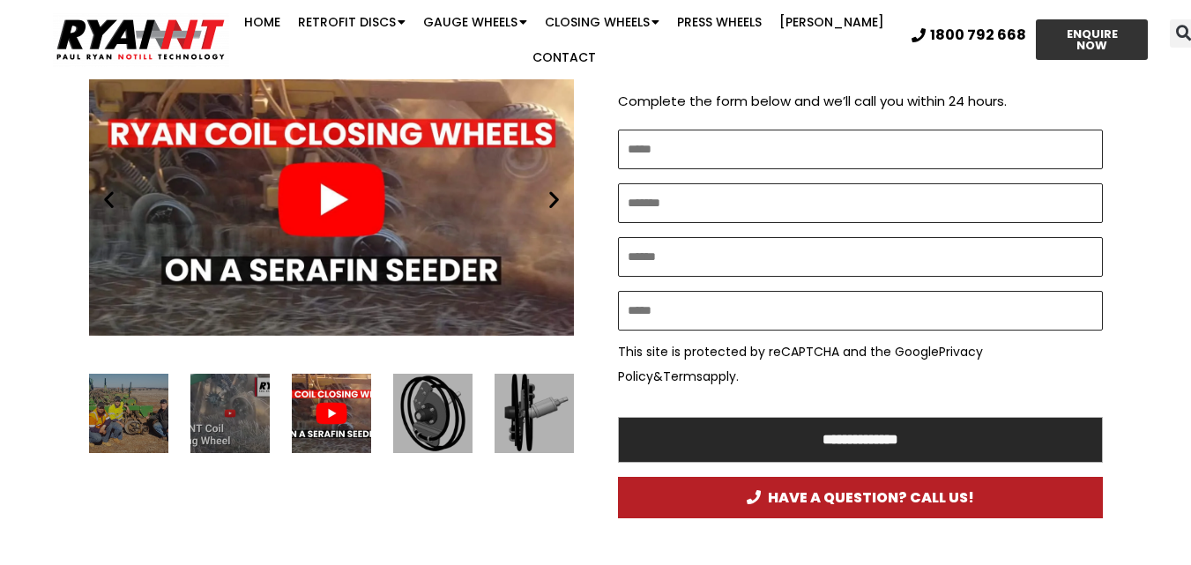
click at [550, 189] on icon "Next slide" at bounding box center [554, 200] width 22 height 22
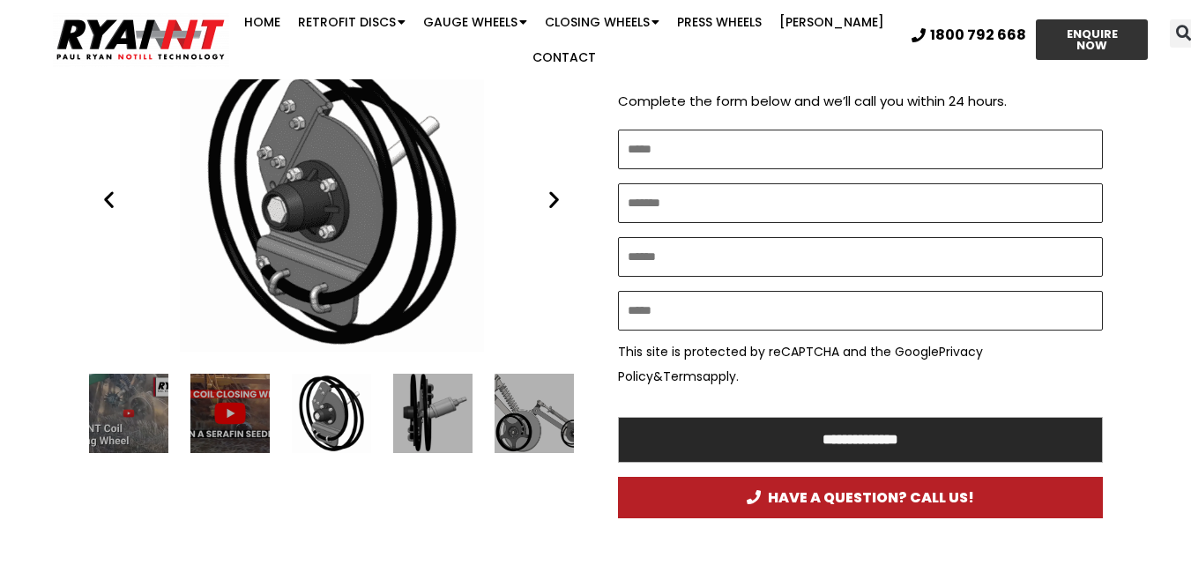
click at [550, 189] on icon "Next slide" at bounding box center [554, 200] width 22 height 22
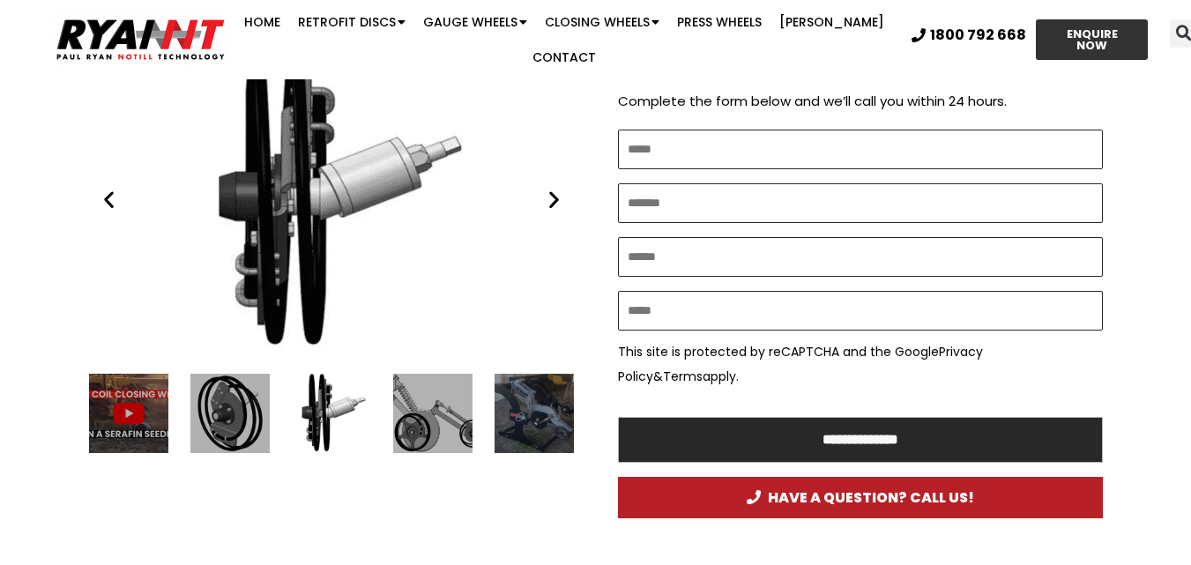
click at [550, 189] on icon "Next slide" at bounding box center [554, 200] width 22 height 22
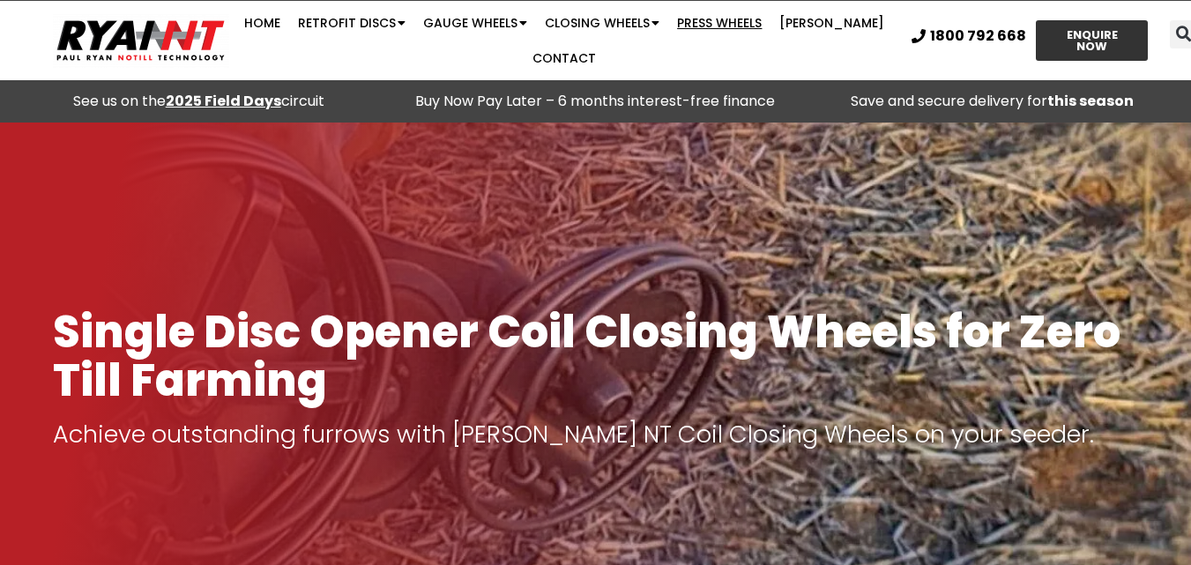
click at [735, 18] on link "Press Wheels" at bounding box center [719, 22] width 102 height 35
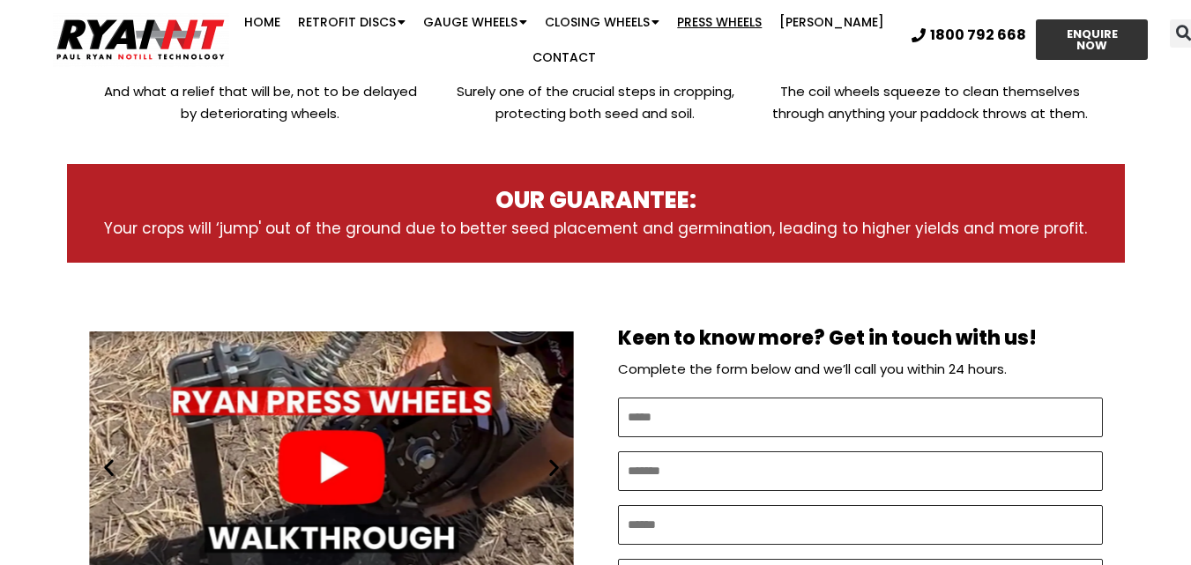
scroll to position [881, 0]
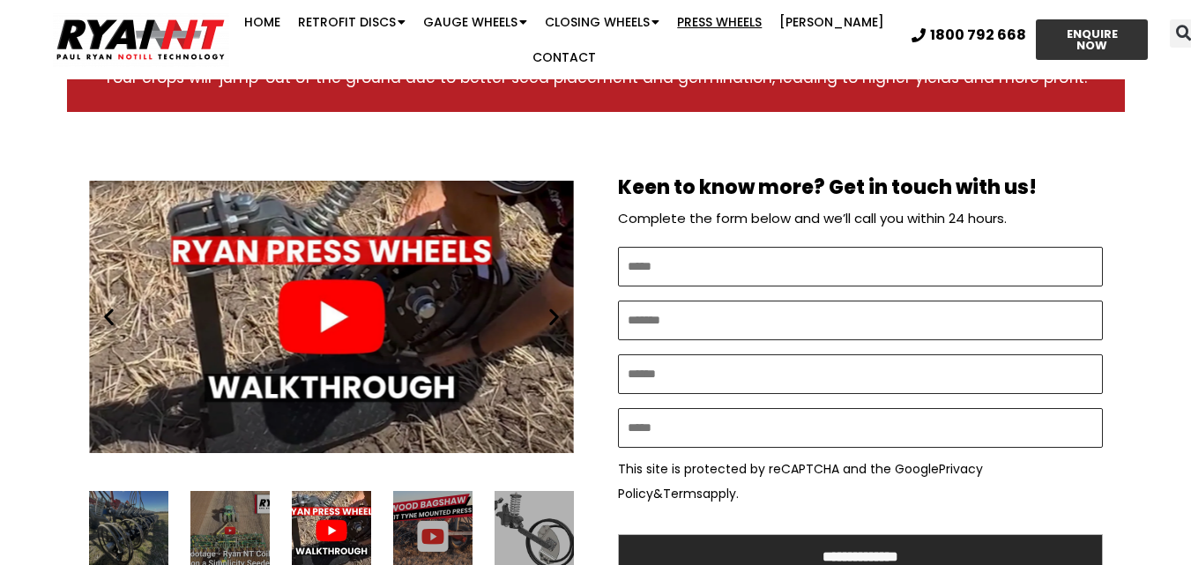
click at [549, 306] on icon "Next slide" at bounding box center [554, 317] width 22 height 22
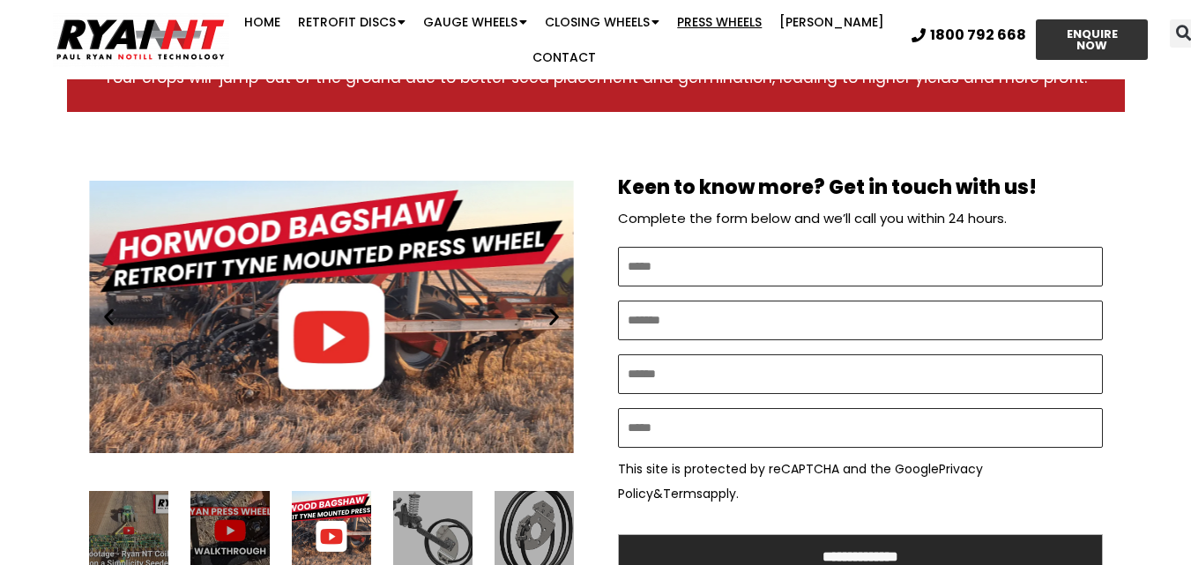
click at [549, 306] on icon "Next slide" at bounding box center [554, 317] width 22 height 22
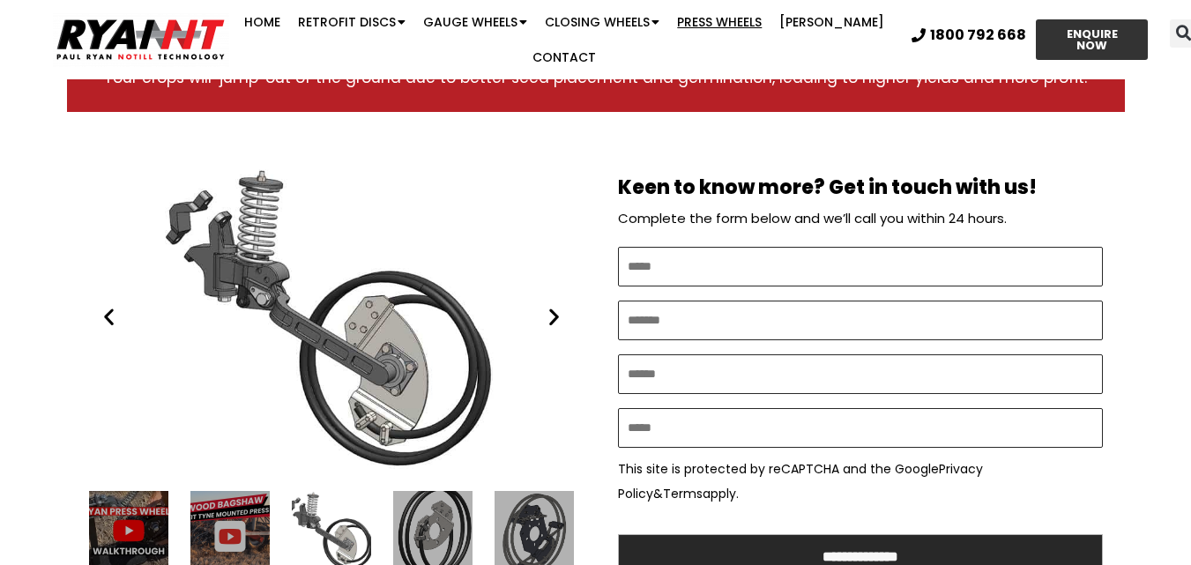
click at [549, 306] on icon "Next slide" at bounding box center [554, 317] width 22 height 22
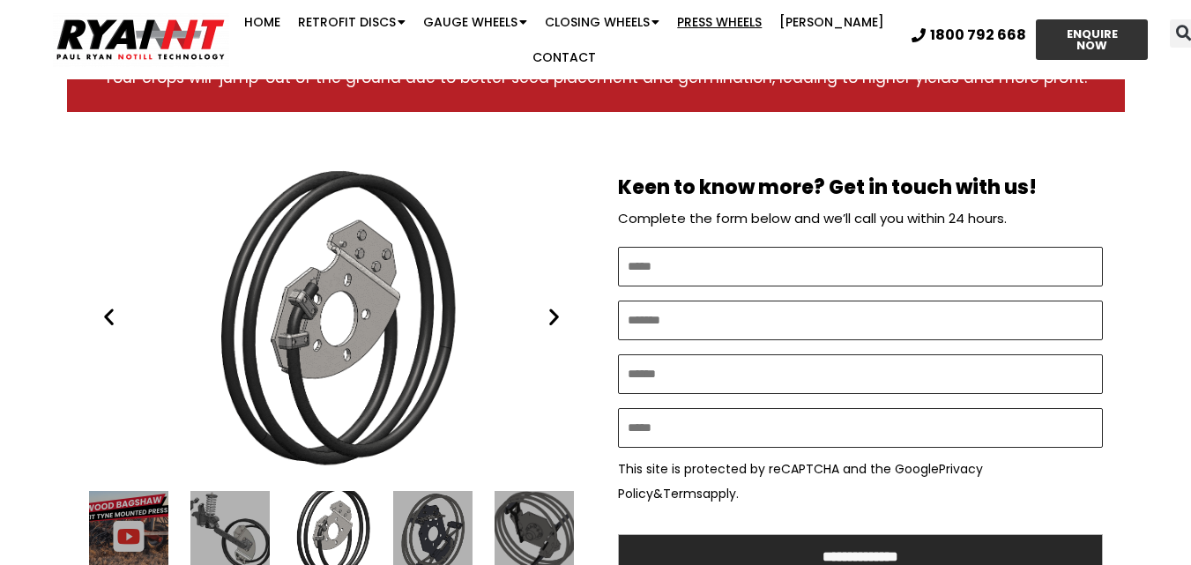
click at [549, 306] on icon "Next slide" at bounding box center [554, 317] width 22 height 22
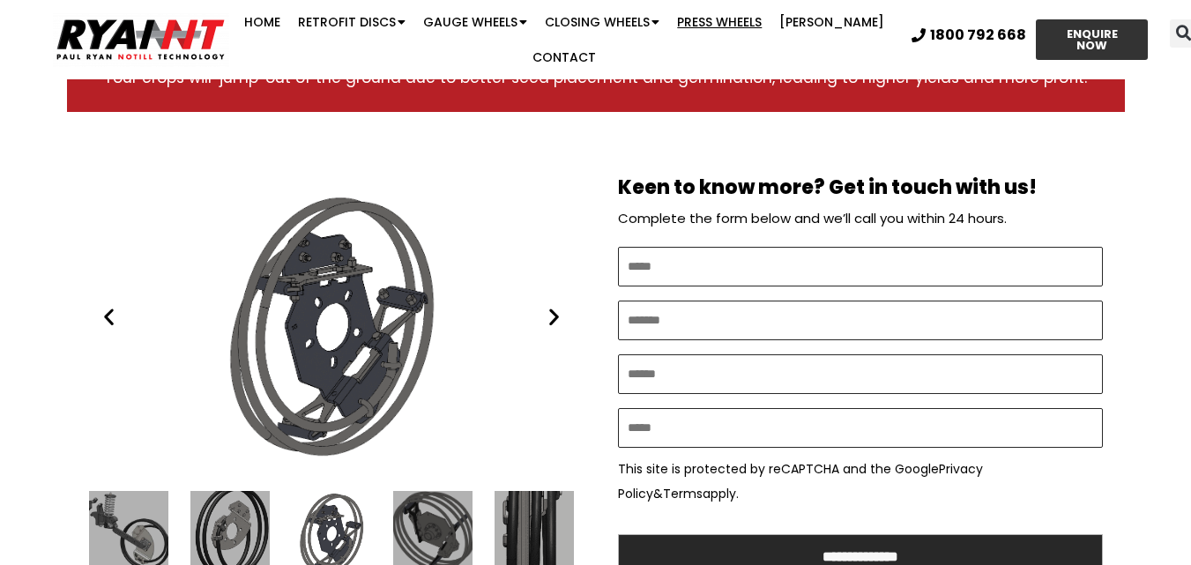
click at [549, 306] on icon "Next slide" at bounding box center [554, 317] width 22 height 22
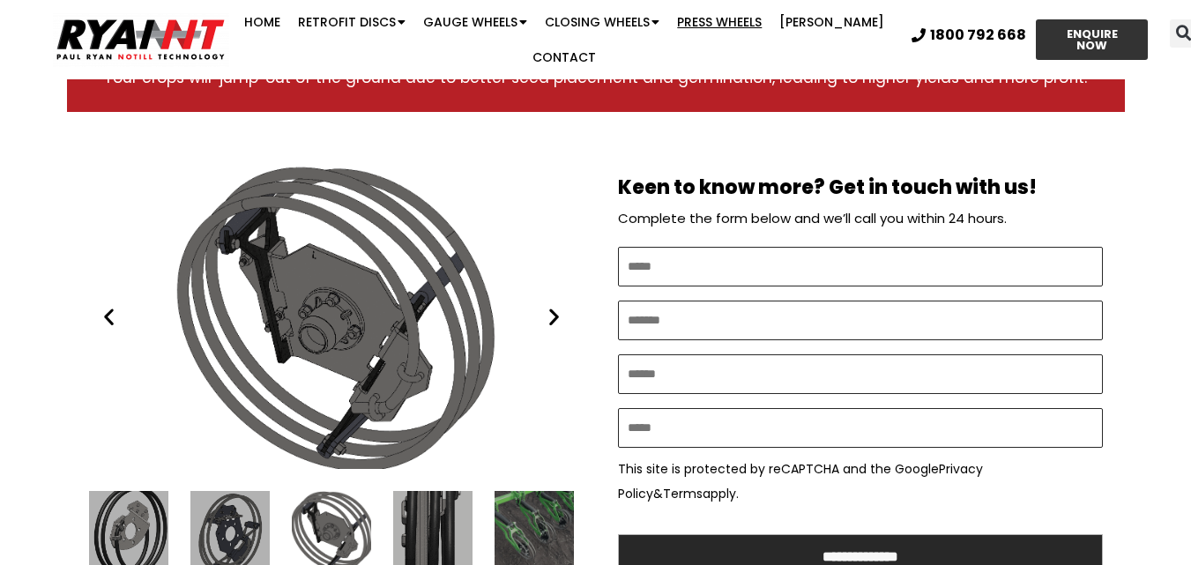
click at [549, 306] on icon "Next slide" at bounding box center [554, 317] width 22 height 22
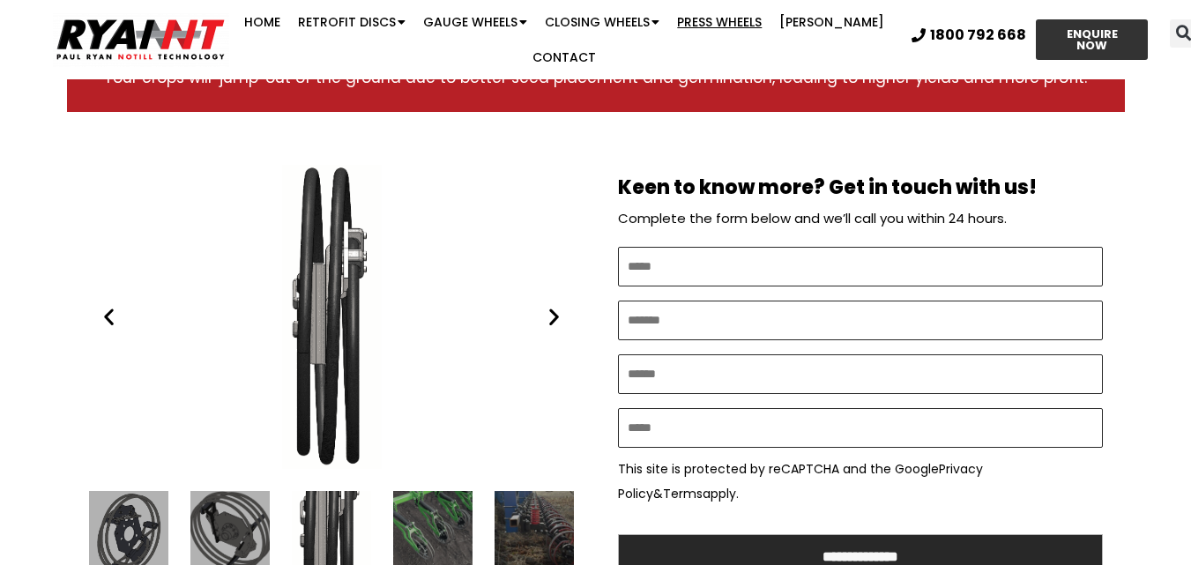
click at [549, 306] on icon "Next slide" at bounding box center [554, 317] width 22 height 22
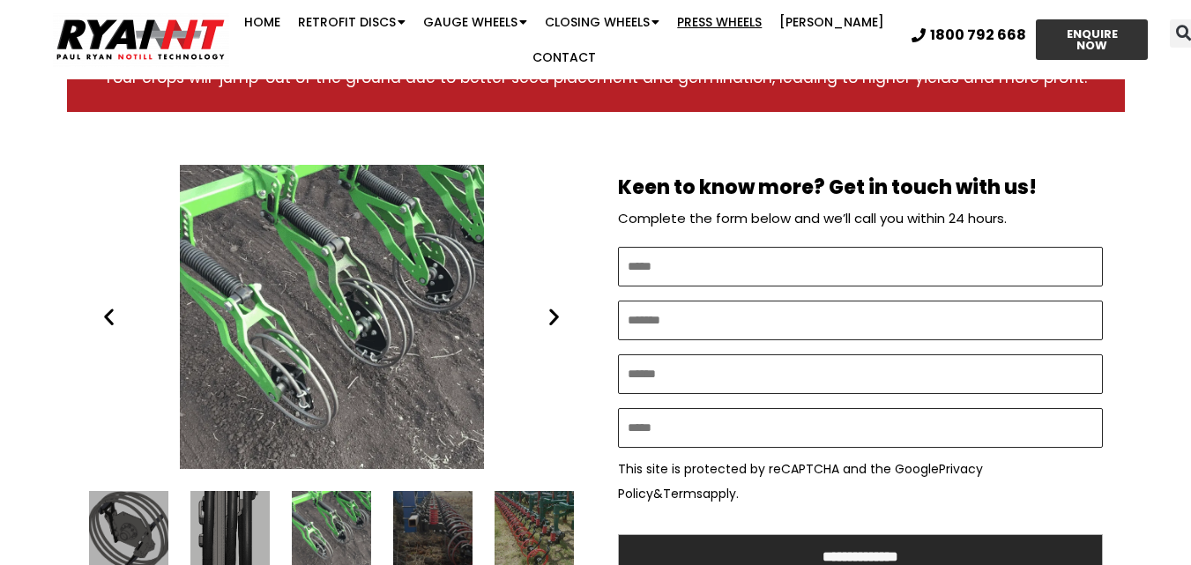
click at [549, 306] on icon "Next slide" at bounding box center [554, 317] width 22 height 22
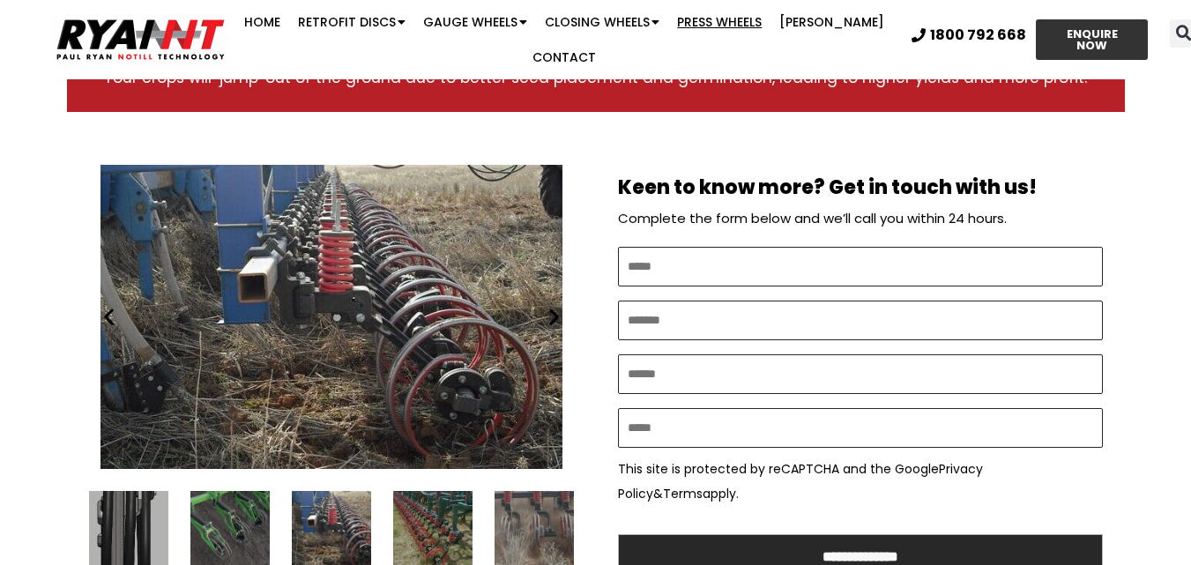
click at [553, 306] on icon "Next slide" at bounding box center [554, 317] width 22 height 22
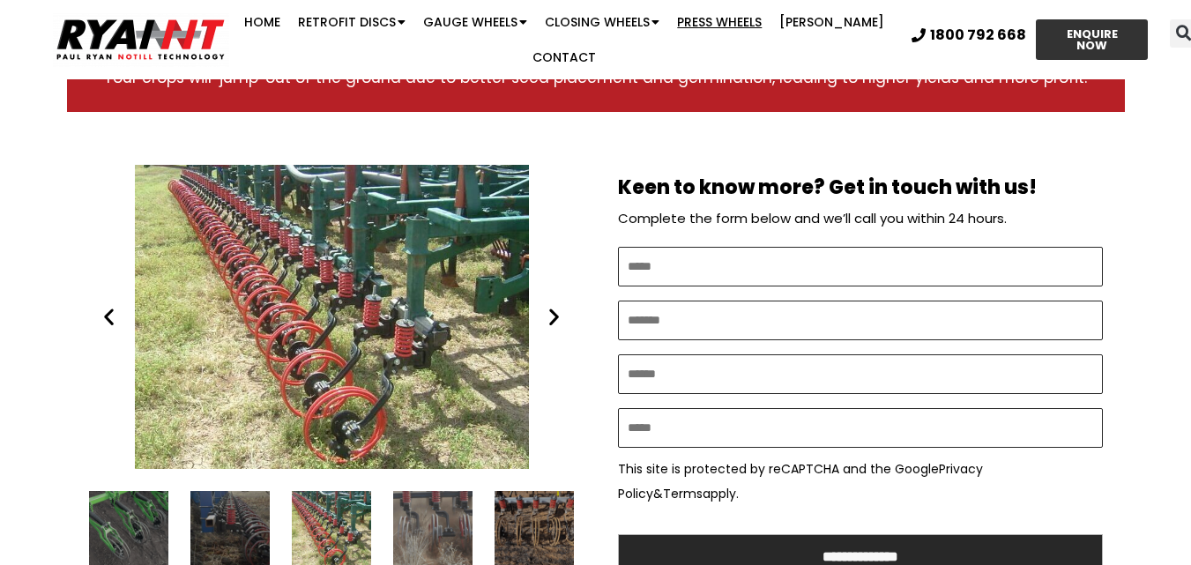
click at [552, 306] on icon "Next slide" at bounding box center [554, 317] width 22 height 22
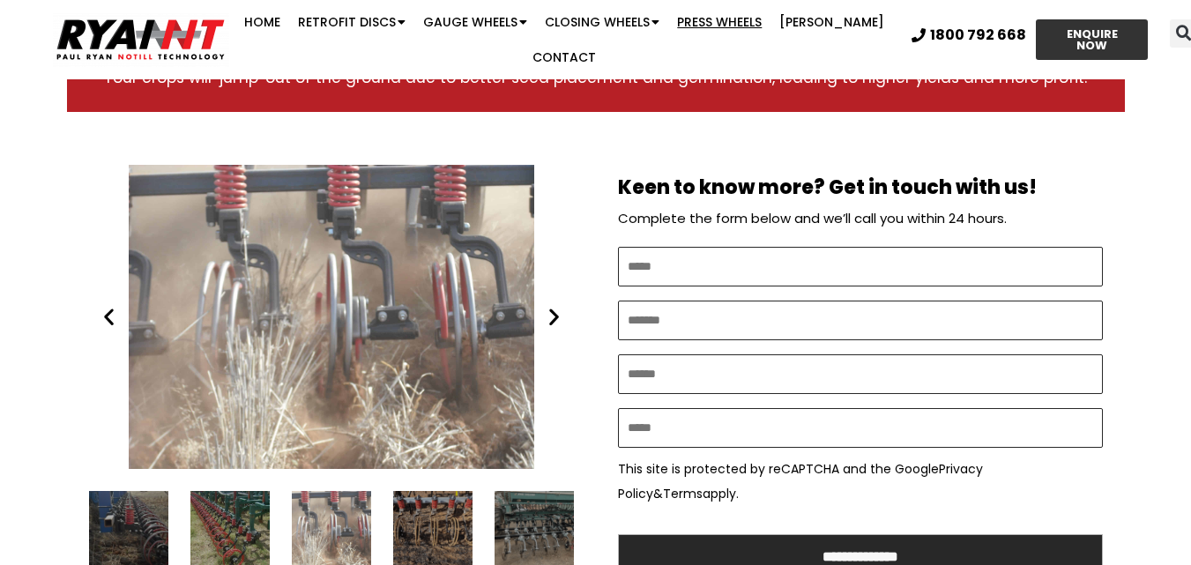
click at [552, 306] on icon "Next slide" at bounding box center [554, 317] width 22 height 22
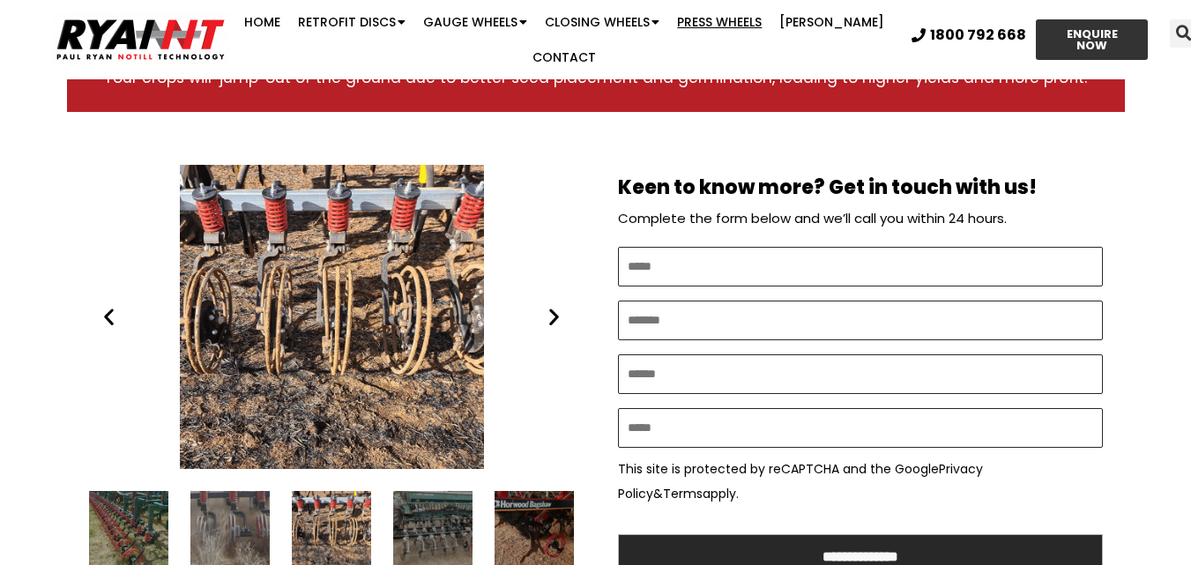
click at [552, 306] on icon "Next slide" at bounding box center [554, 317] width 22 height 22
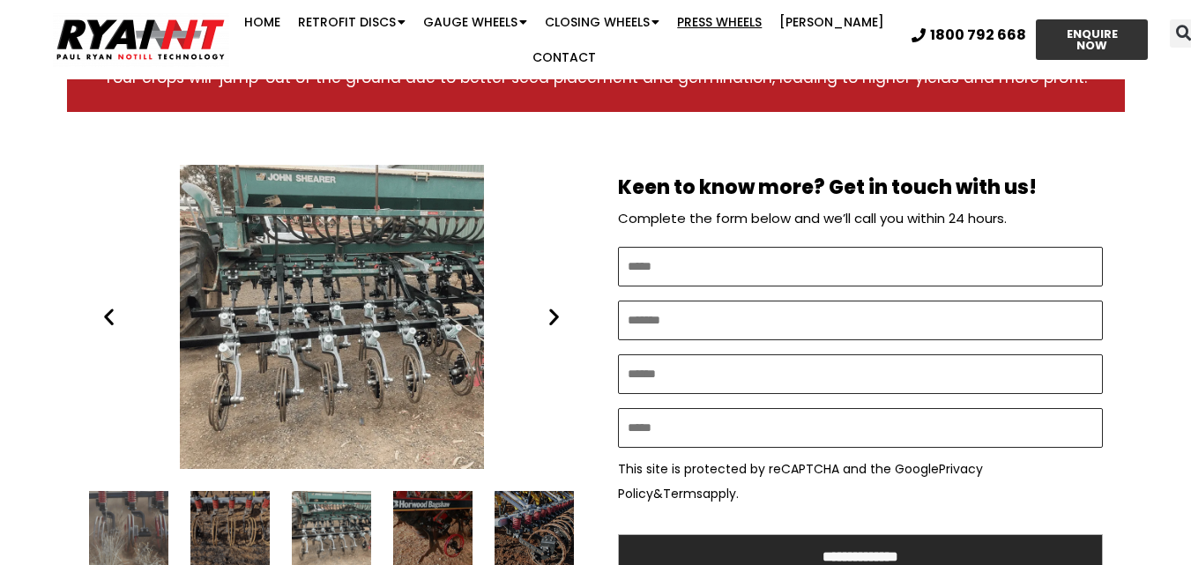
click at [552, 306] on icon "Next slide" at bounding box center [554, 317] width 22 height 22
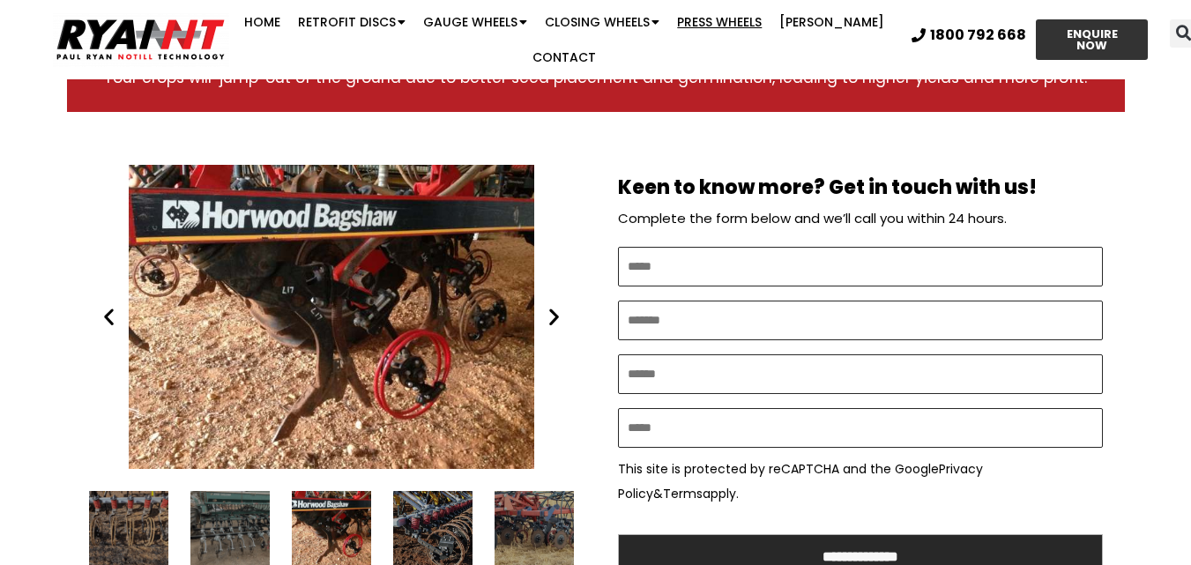
click at [552, 306] on icon "Next slide" at bounding box center [554, 317] width 22 height 22
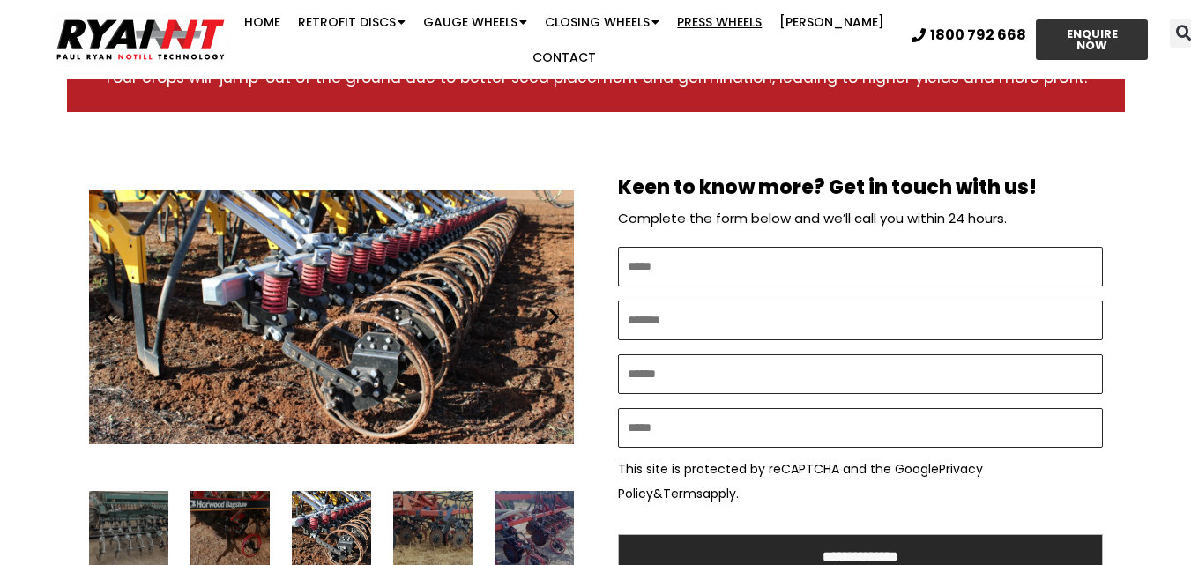
click at [552, 306] on icon "Next slide" at bounding box center [554, 317] width 22 height 22
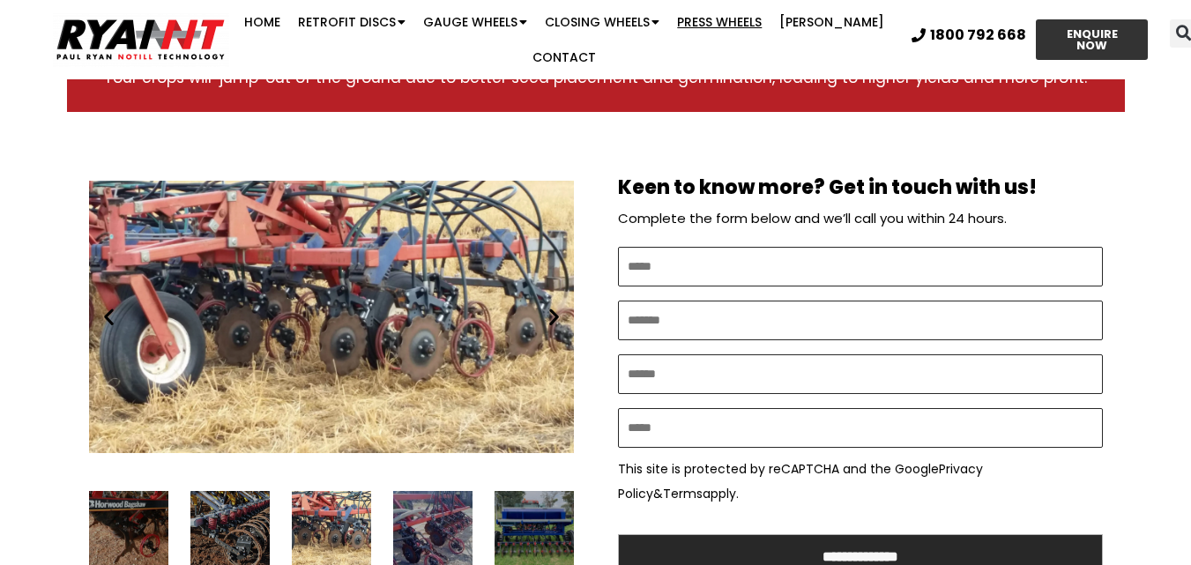
click at [552, 306] on icon "Next slide" at bounding box center [554, 317] width 22 height 22
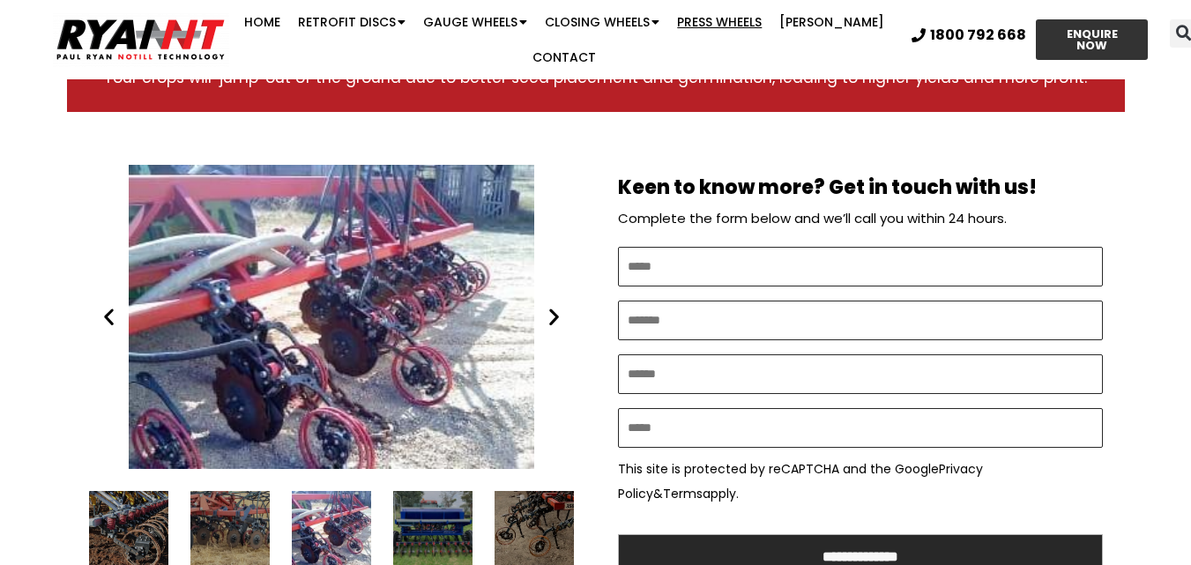
click at [552, 306] on icon "Next slide" at bounding box center [554, 317] width 22 height 22
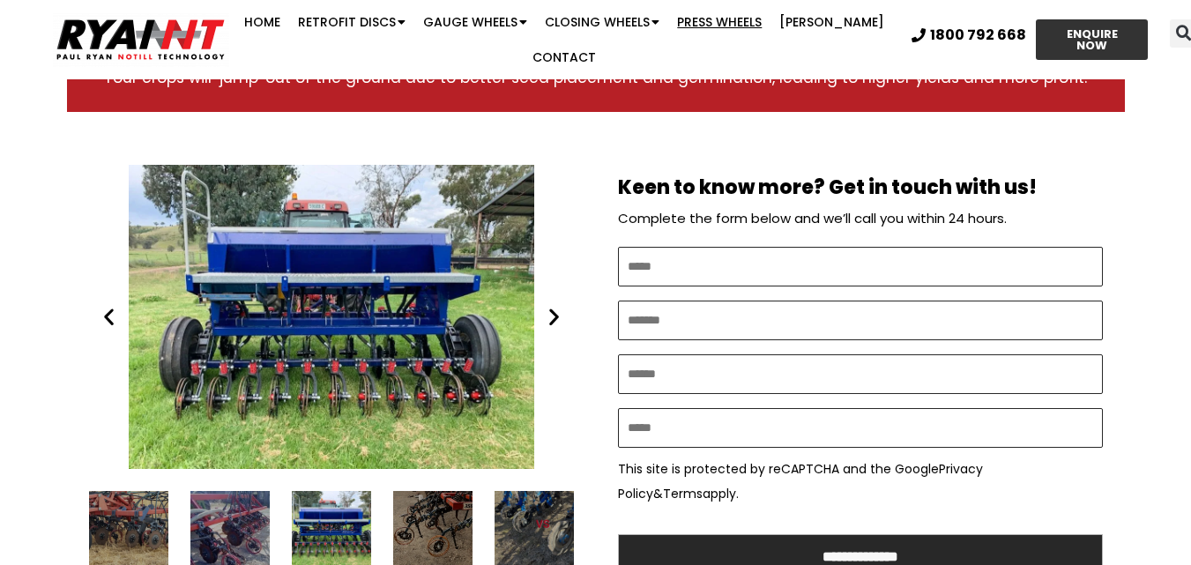
click at [552, 306] on icon "Next slide" at bounding box center [554, 317] width 22 height 22
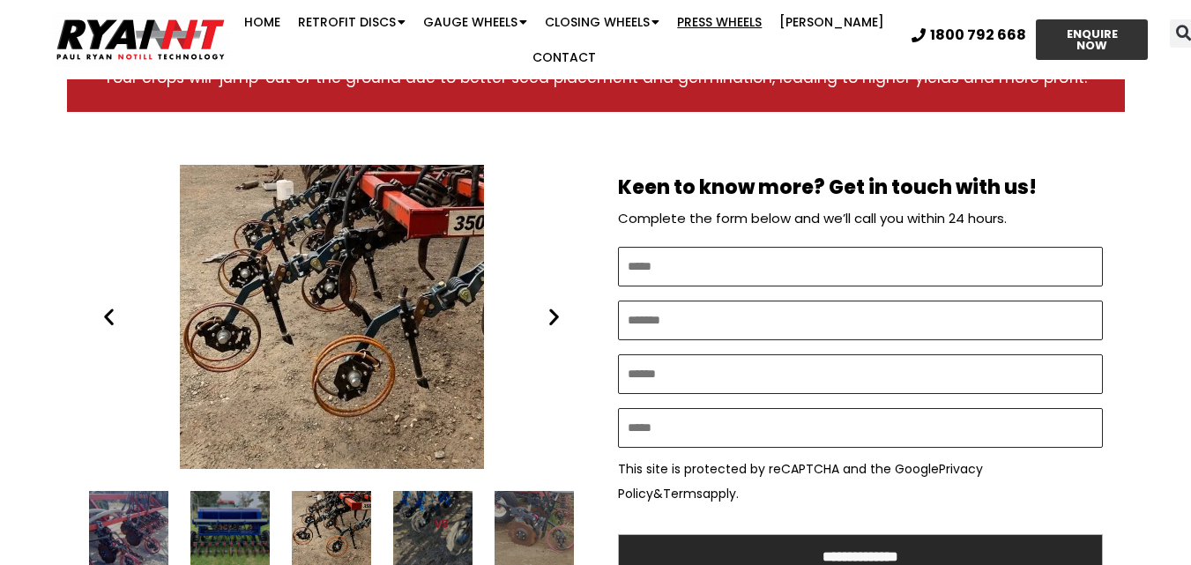
click at [552, 306] on icon "Next slide" at bounding box center [554, 317] width 22 height 22
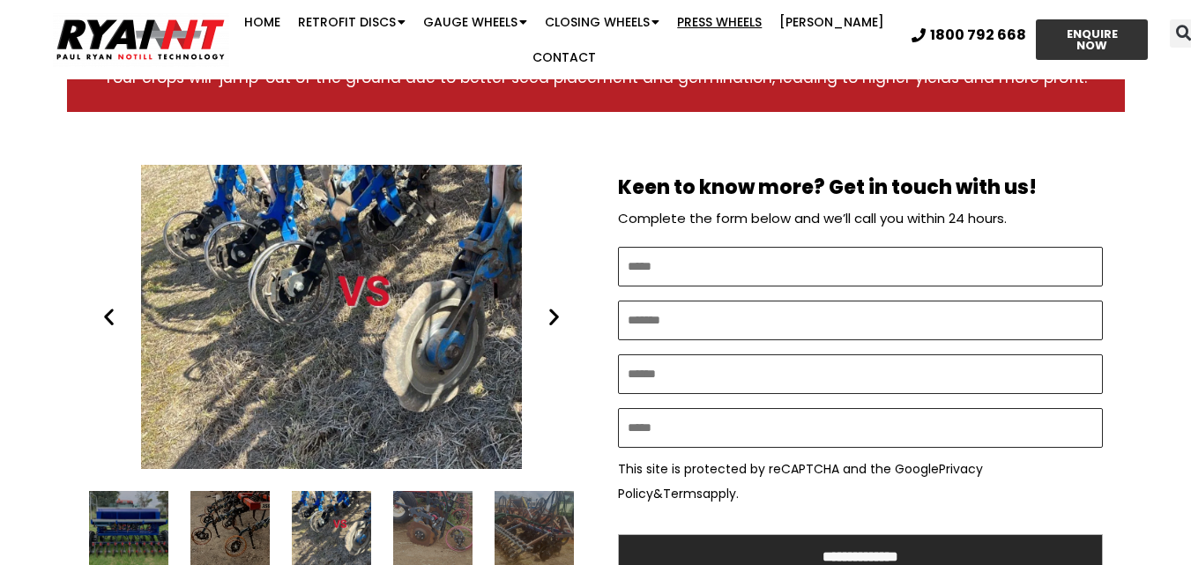
click at [552, 306] on icon "Next slide" at bounding box center [554, 317] width 22 height 22
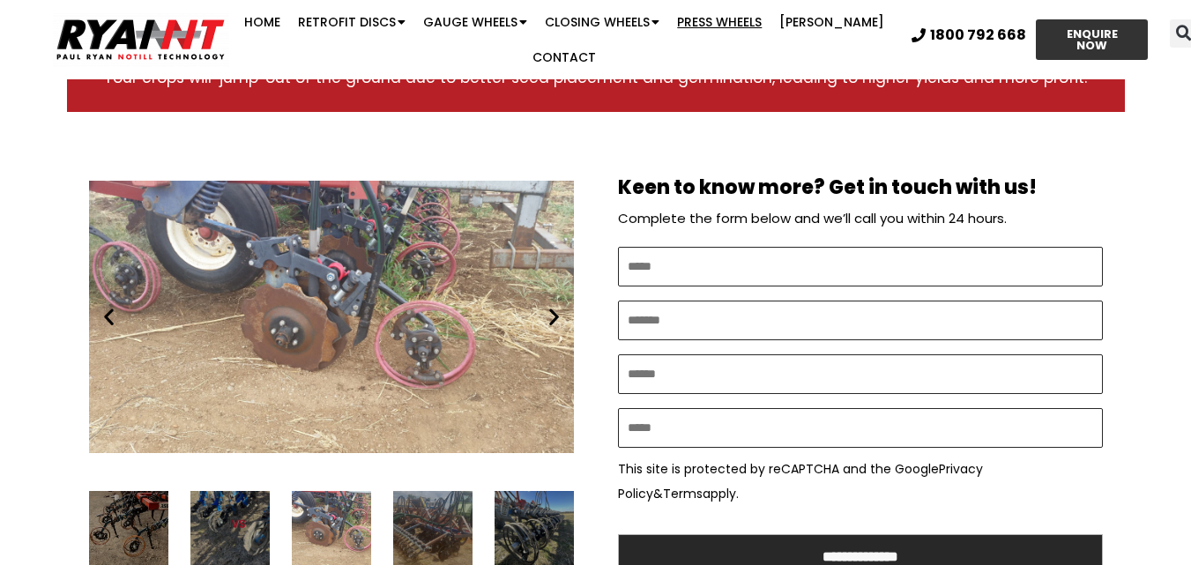
click at [552, 306] on icon "Next slide" at bounding box center [554, 317] width 22 height 22
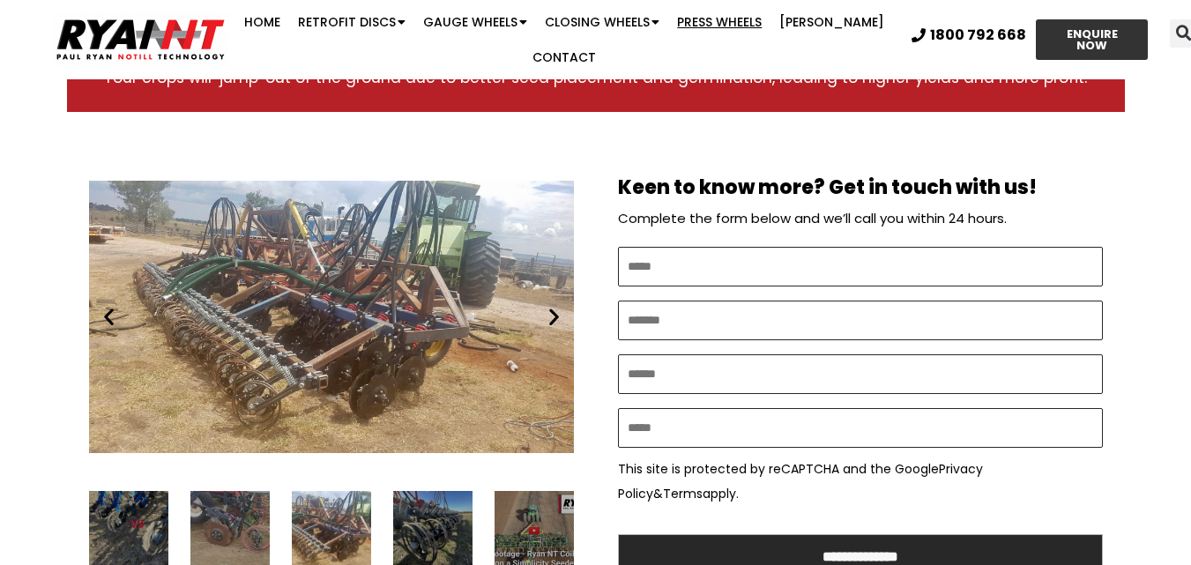
click at [552, 306] on icon "Next slide" at bounding box center [554, 317] width 22 height 22
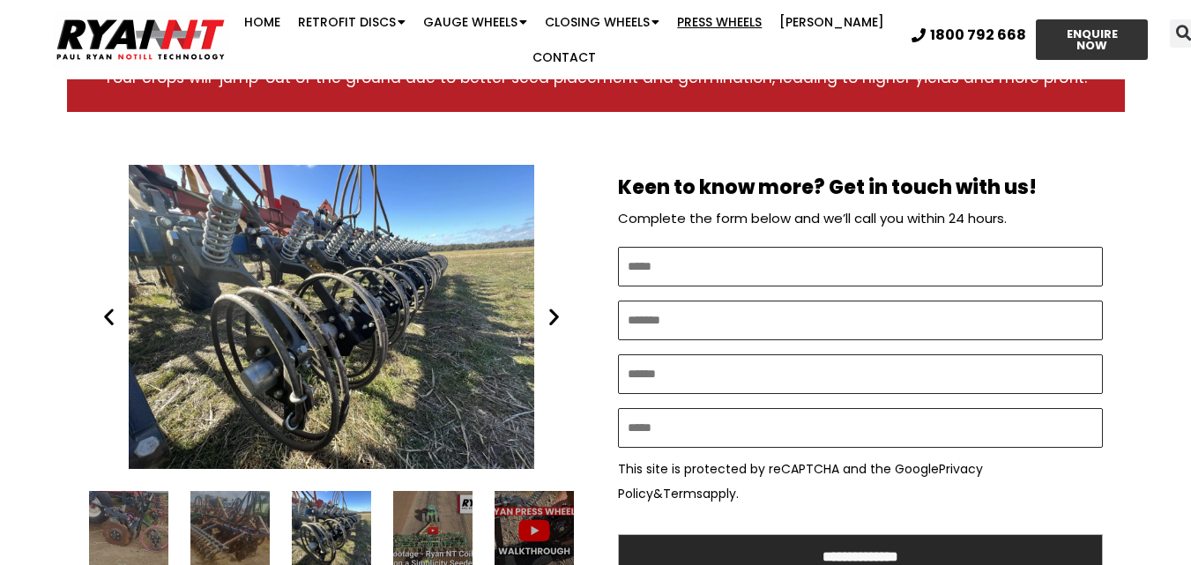
click at [552, 306] on icon "Next slide" at bounding box center [554, 317] width 22 height 22
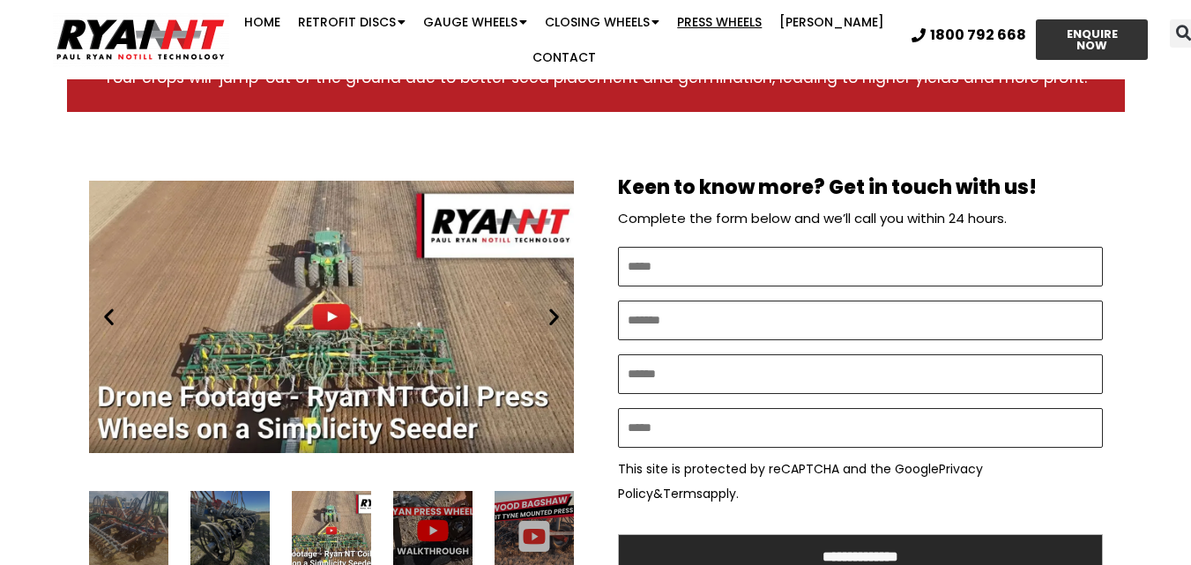
click at [552, 306] on icon "Next slide" at bounding box center [554, 317] width 22 height 22
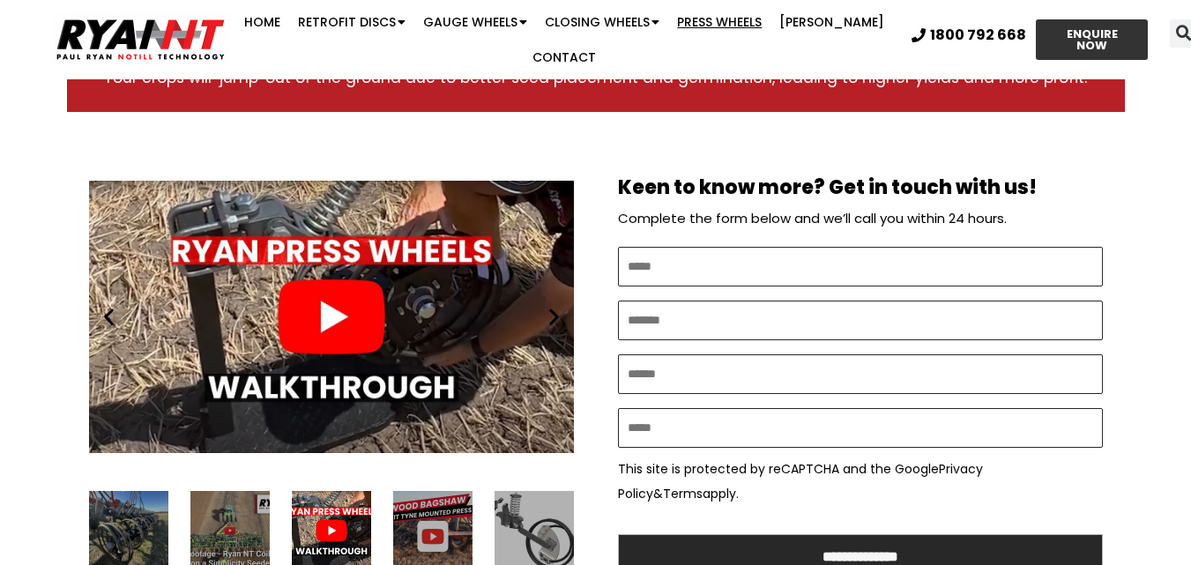
click at [552, 306] on icon "Next slide" at bounding box center [554, 317] width 22 height 22
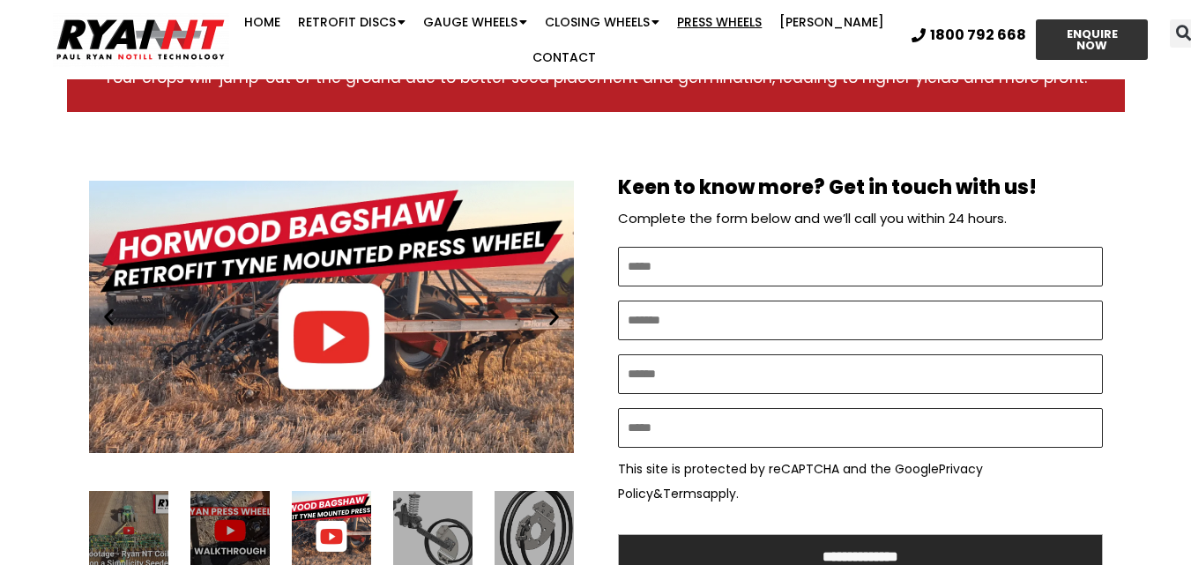
click at [552, 306] on icon "Next slide" at bounding box center [554, 317] width 22 height 22
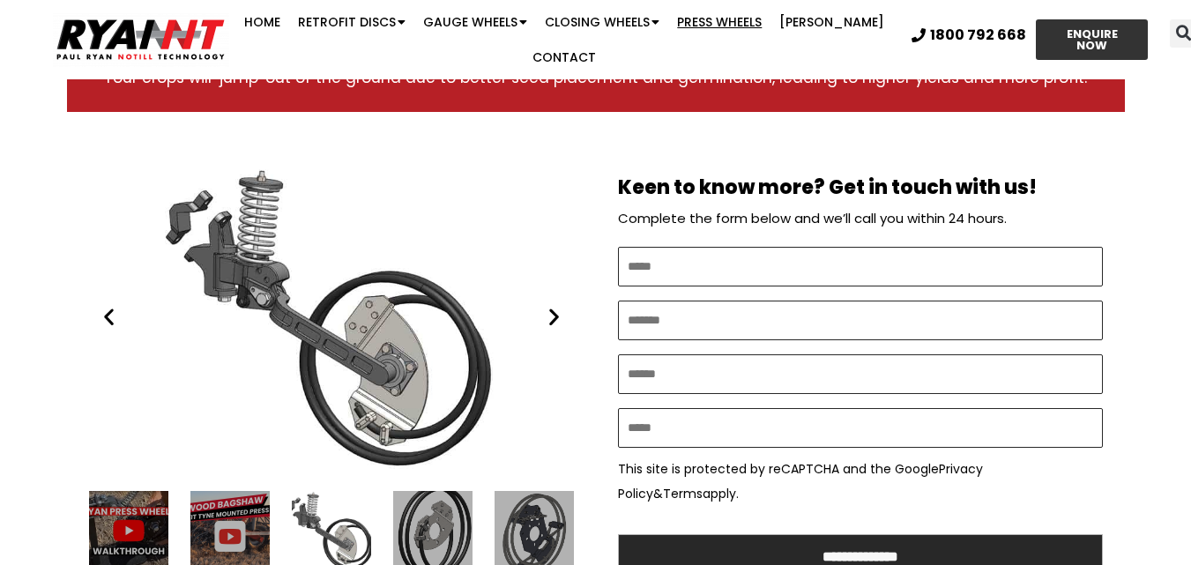
click at [552, 306] on icon "Next slide" at bounding box center [554, 317] width 22 height 22
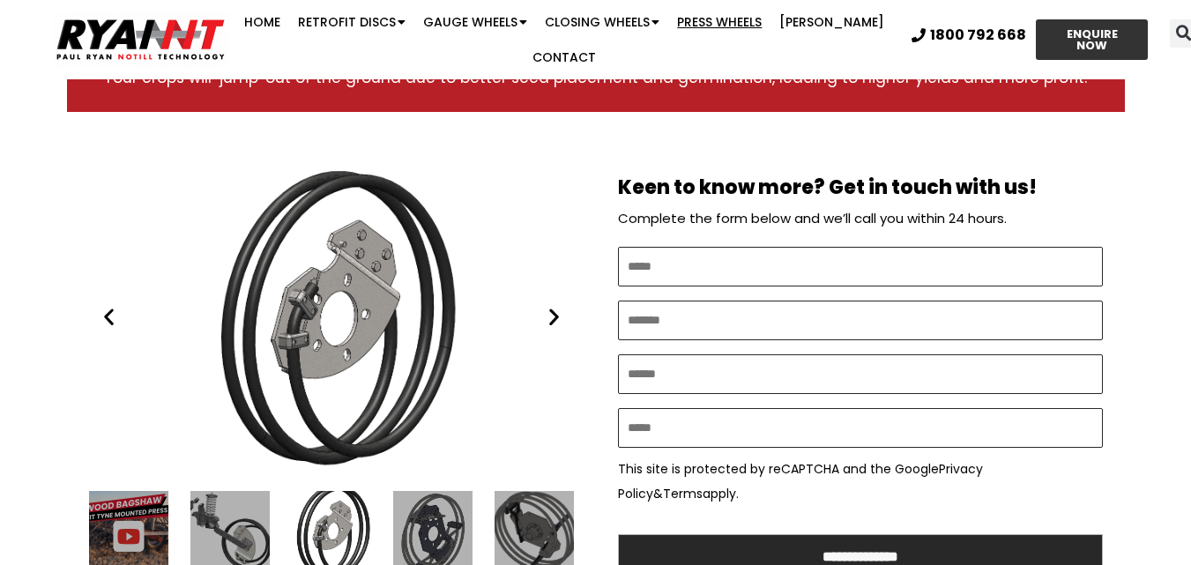
click at [552, 306] on icon "Next slide" at bounding box center [554, 317] width 22 height 22
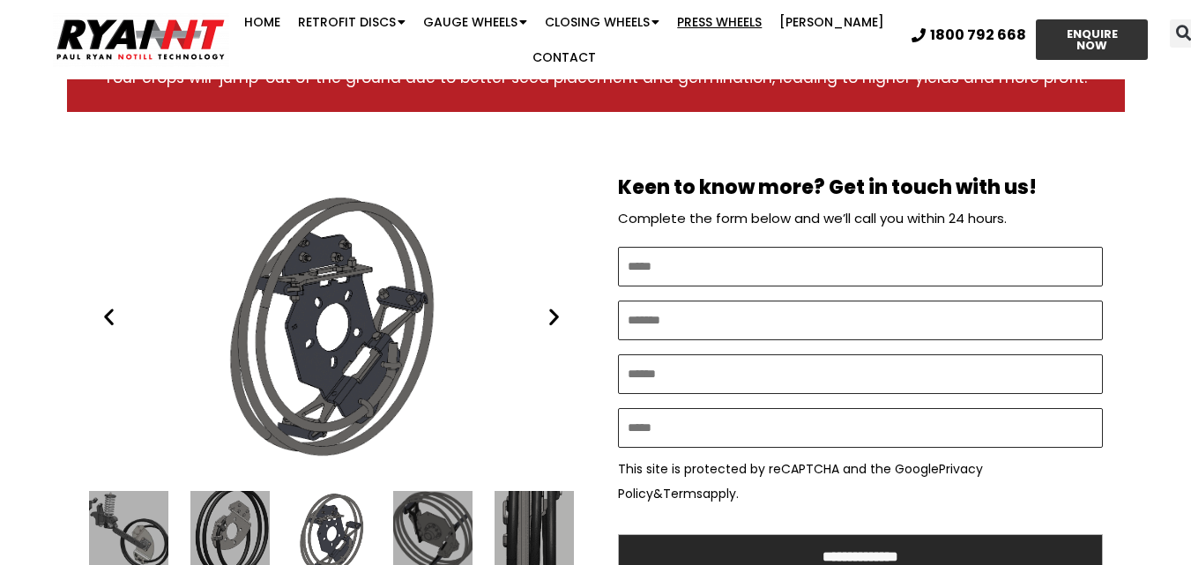
click at [552, 306] on icon "Next slide" at bounding box center [554, 317] width 22 height 22
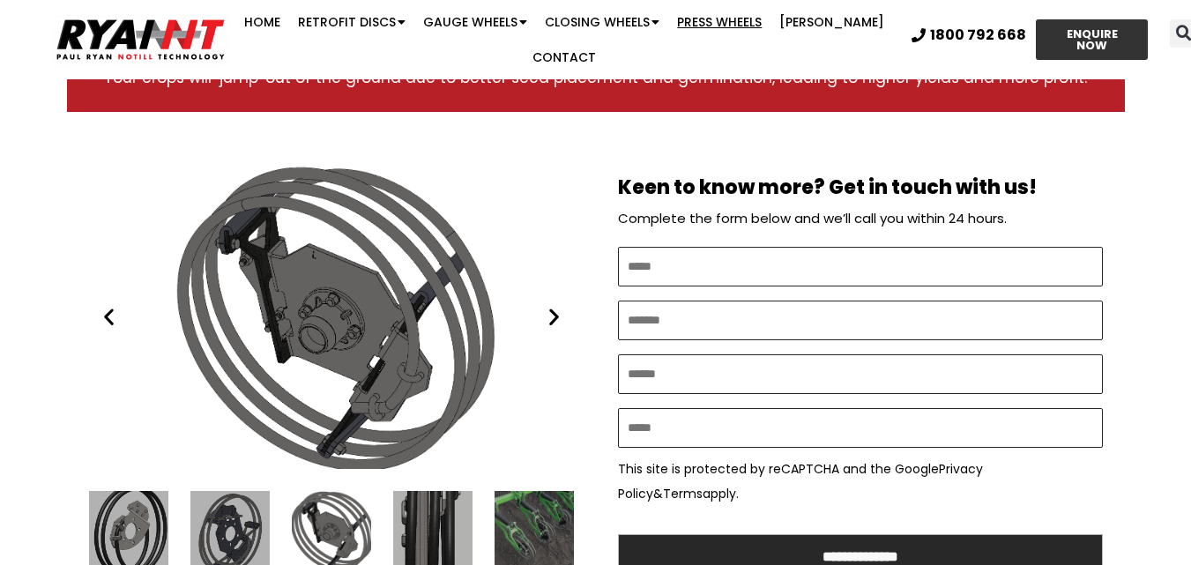
click at [552, 306] on icon "Next slide" at bounding box center [554, 317] width 22 height 22
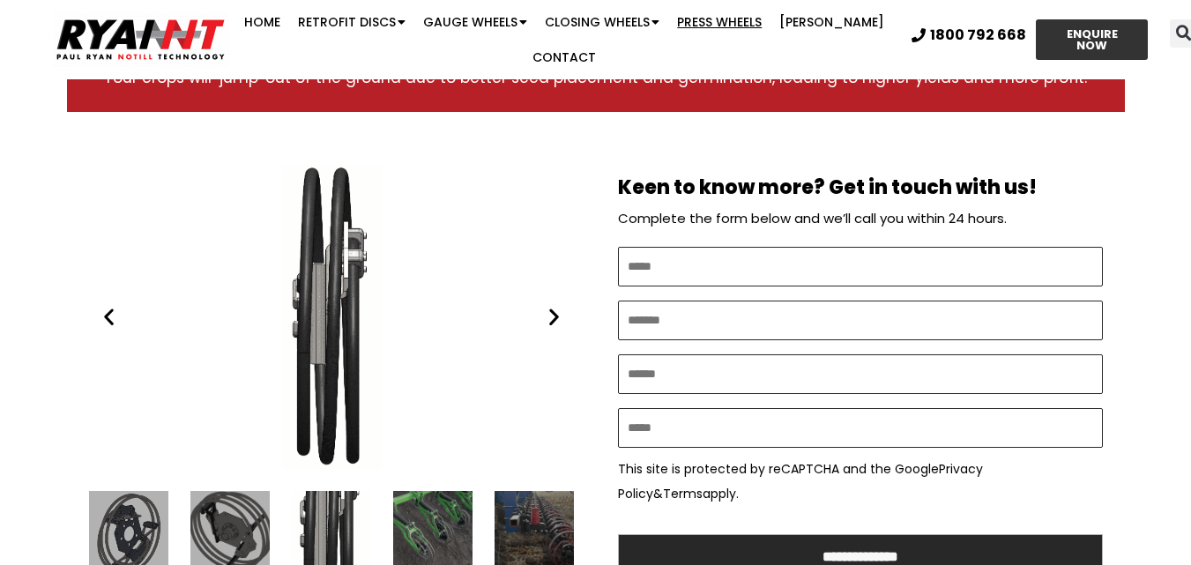
click at [552, 306] on icon "Next slide" at bounding box center [554, 317] width 22 height 22
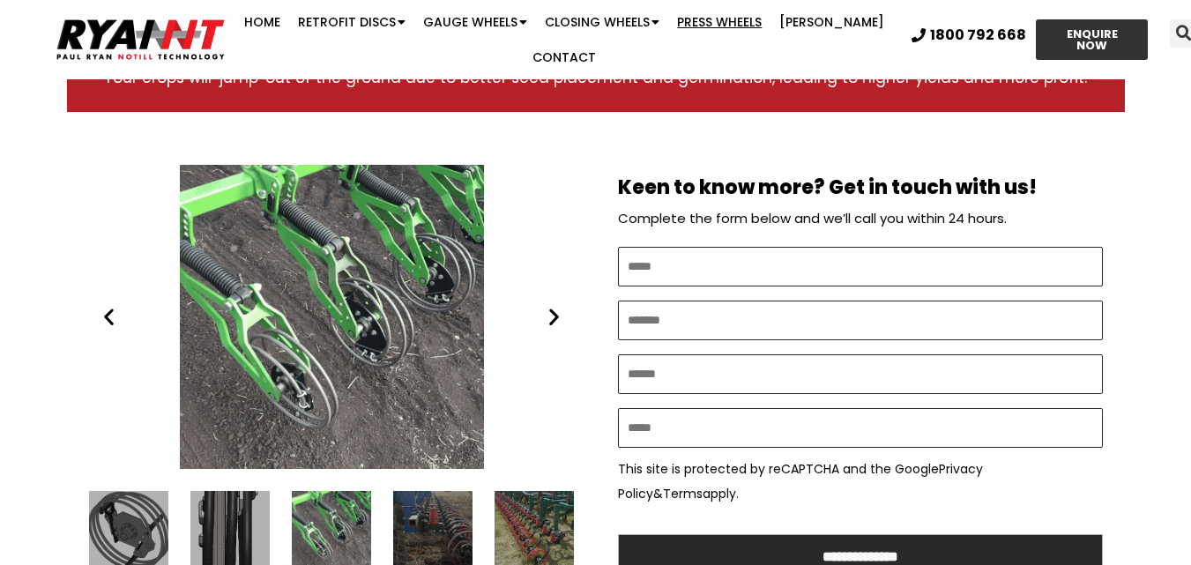
click at [552, 306] on icon "Next slide" at bounding box center [554, 317] width 22 height 22
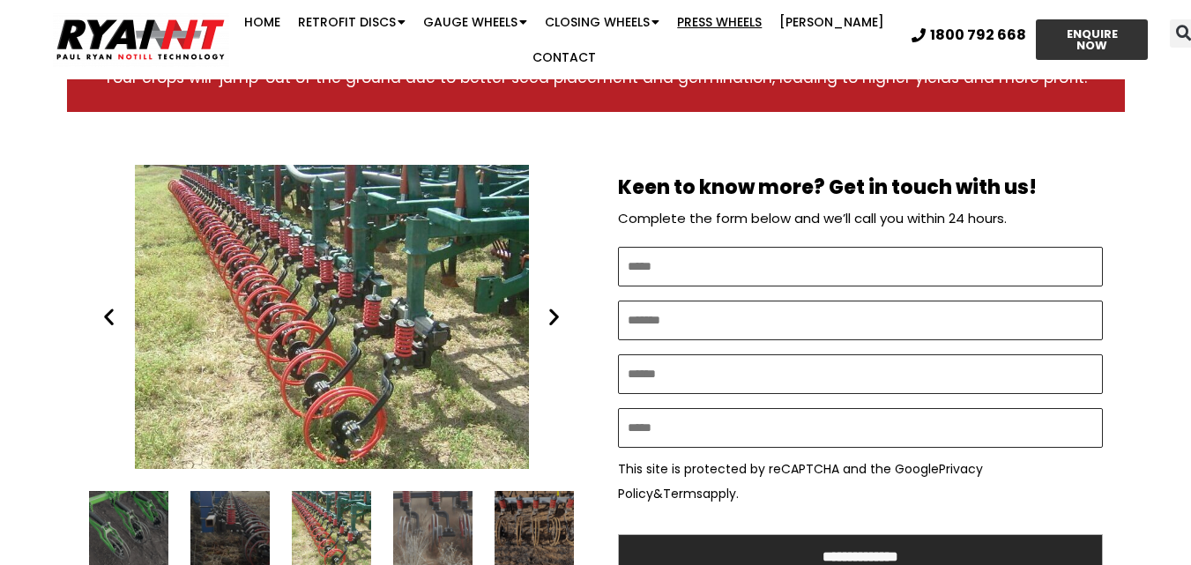
click at [554, 306] on icon "Next slide" at bounding box center [554, 317] width 22 height 22
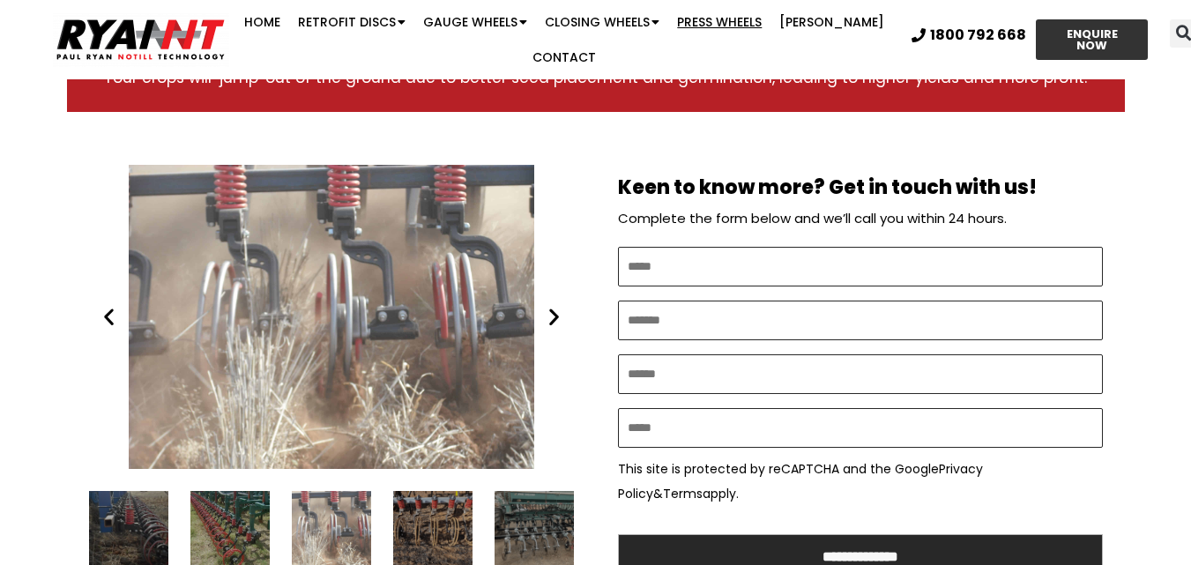
click at [554, 306] on icon "Next slide" at bounding box center [554, 317] width 22 height 22
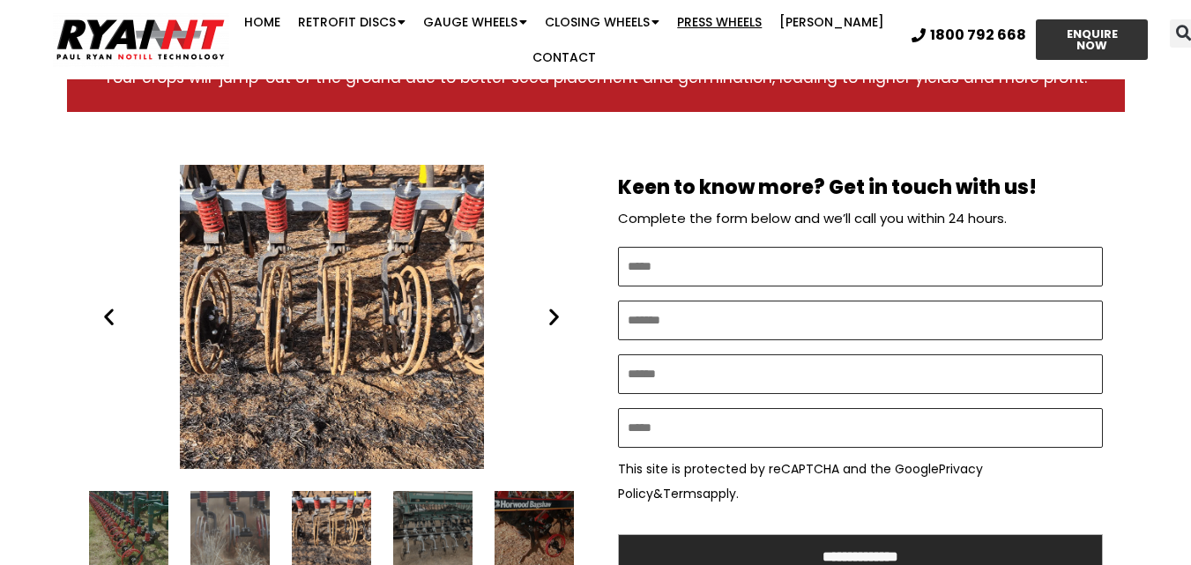
click at [554, 306] on icon "Next slide" at bounding box center [554, 317] width 22 height 22
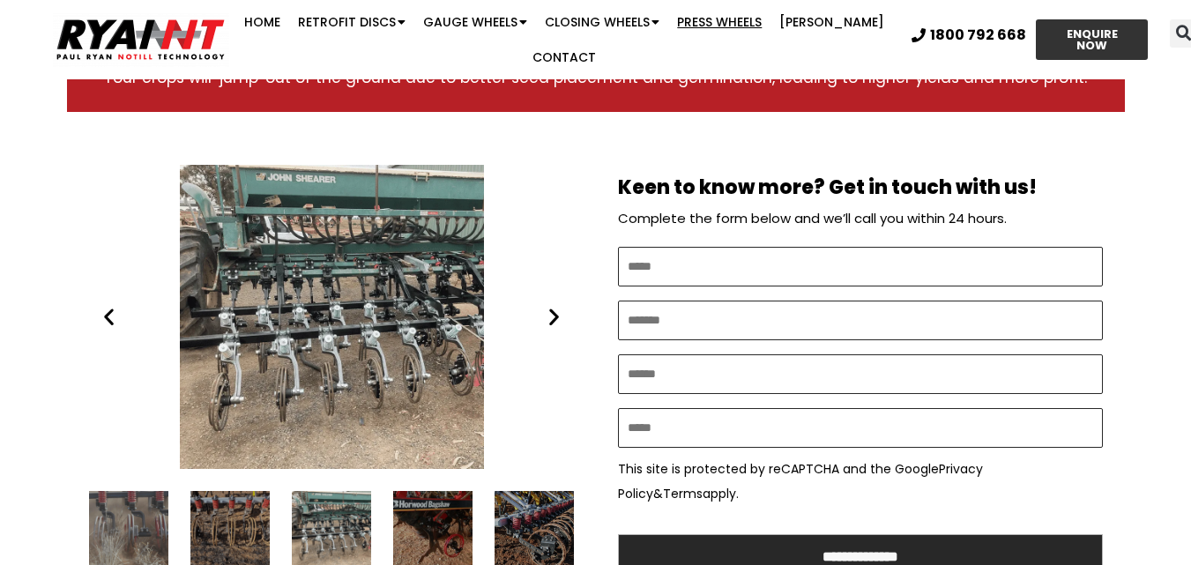
click at [554, 306] on icon "Next slide" at bounding box center [554, 317] width 22 height 22
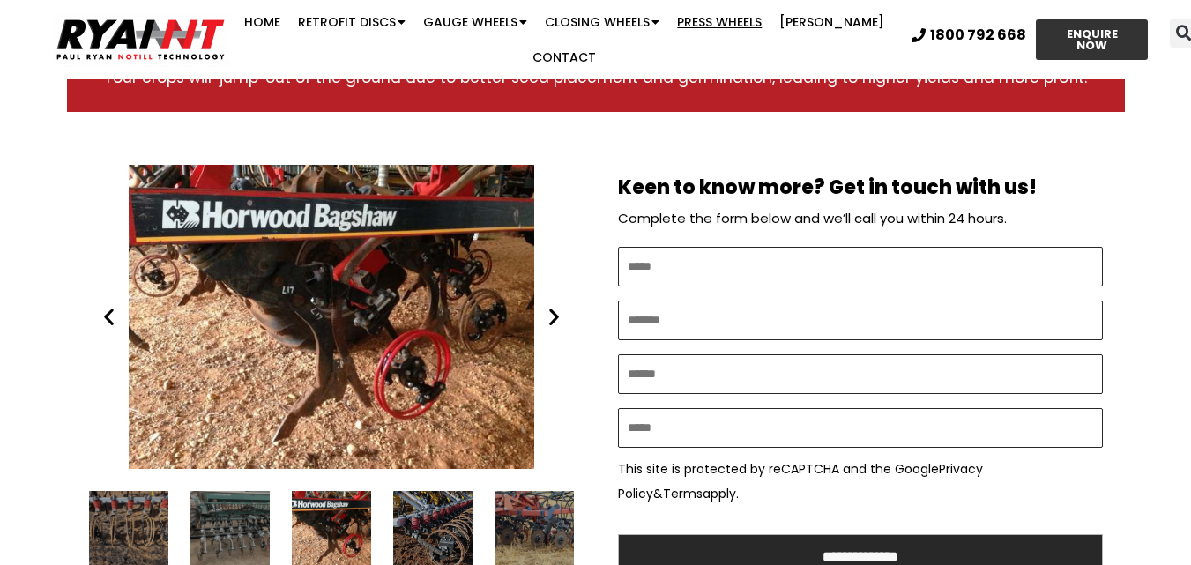
click at [554, 306] on icon "Next slide" at bounding box center [554, 317] width 22 height 22
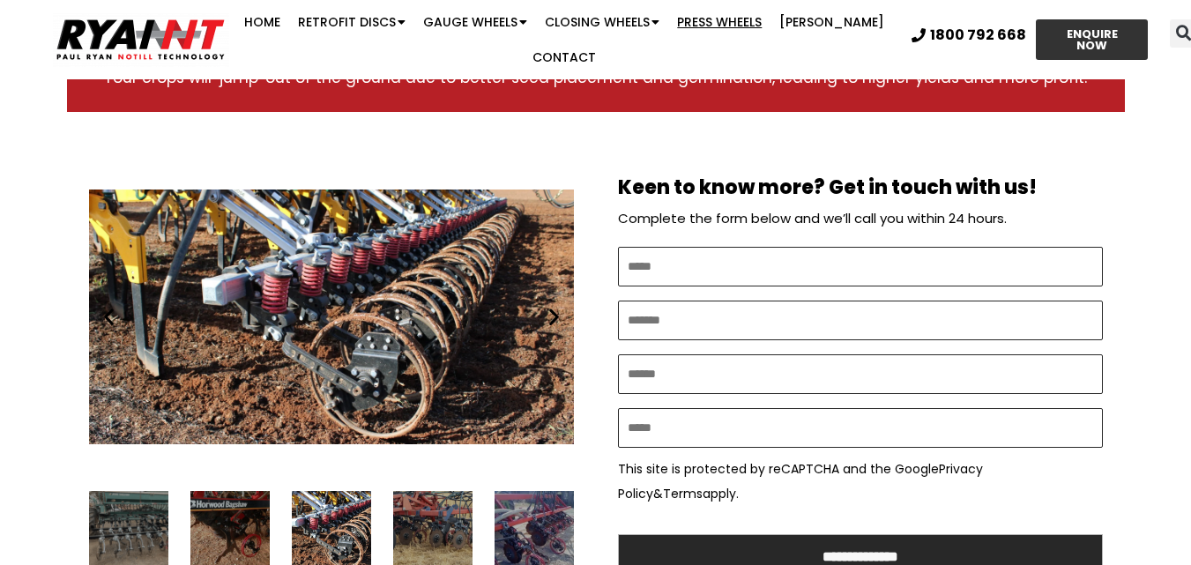
click at [554, 306] on icon "Next slide" at bounding box center [554, 317] width 22 height 22
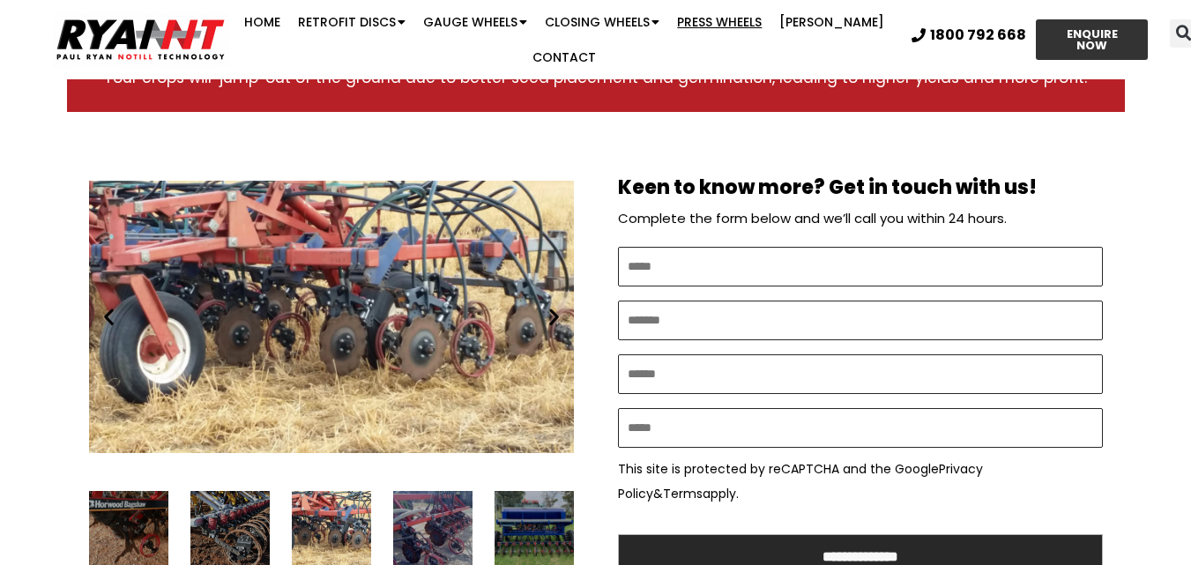
click at [554, 306] on icon "Next slide" at bounding box center [554, 317] width 22 height 22
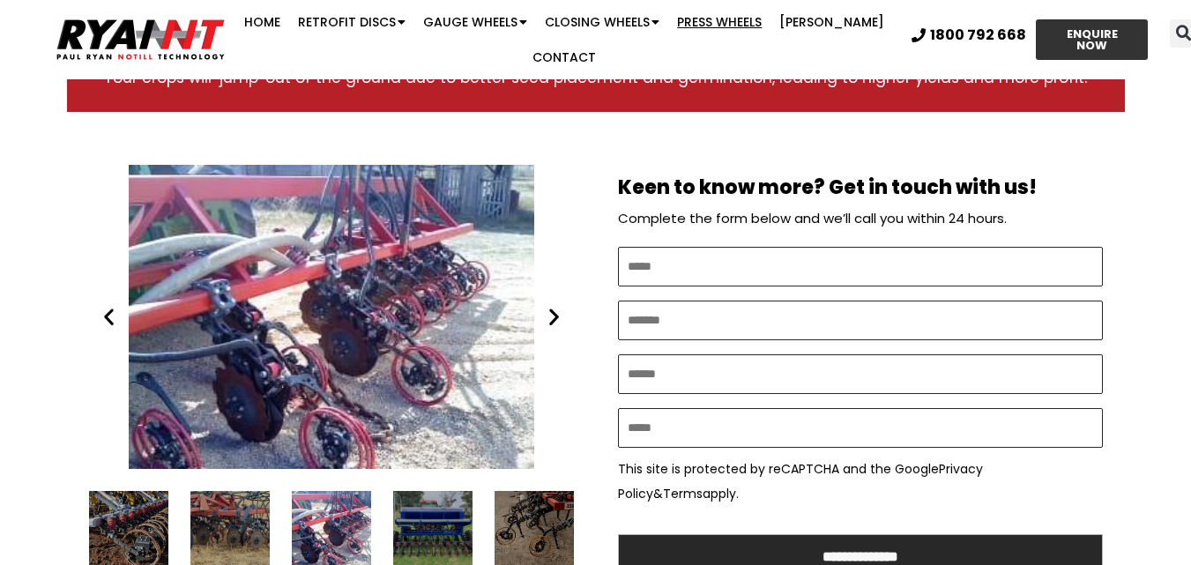
click at [554, 306] on icon "Next slide" at bounding box center [554, 317] width 22 height 22
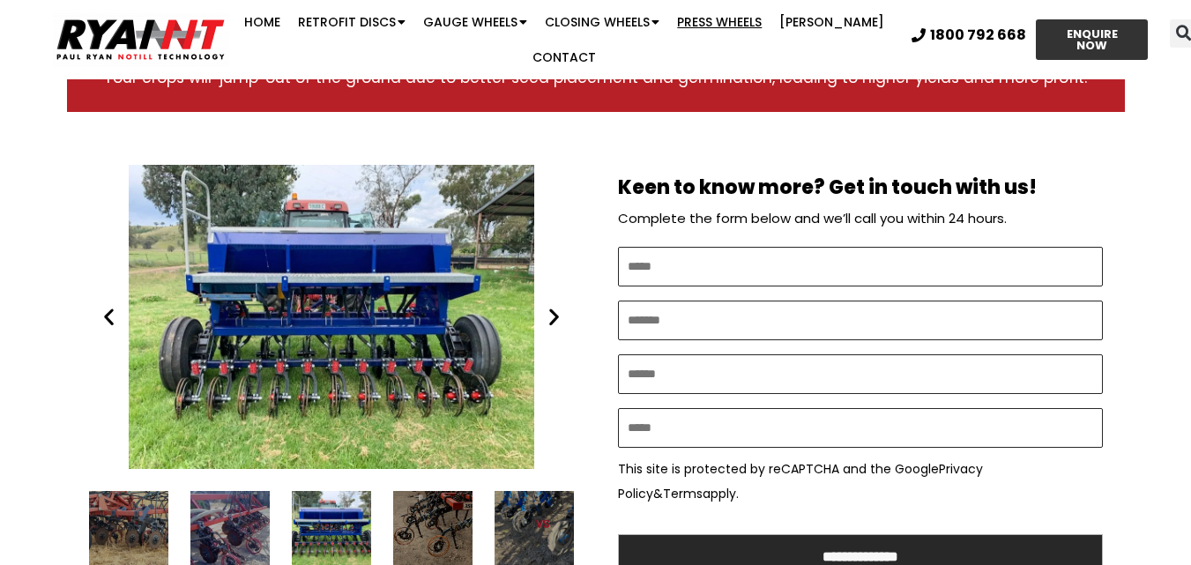
click at [554, 306] on icon "Next slide" at bounding box center [554, 317] width 22 height 22
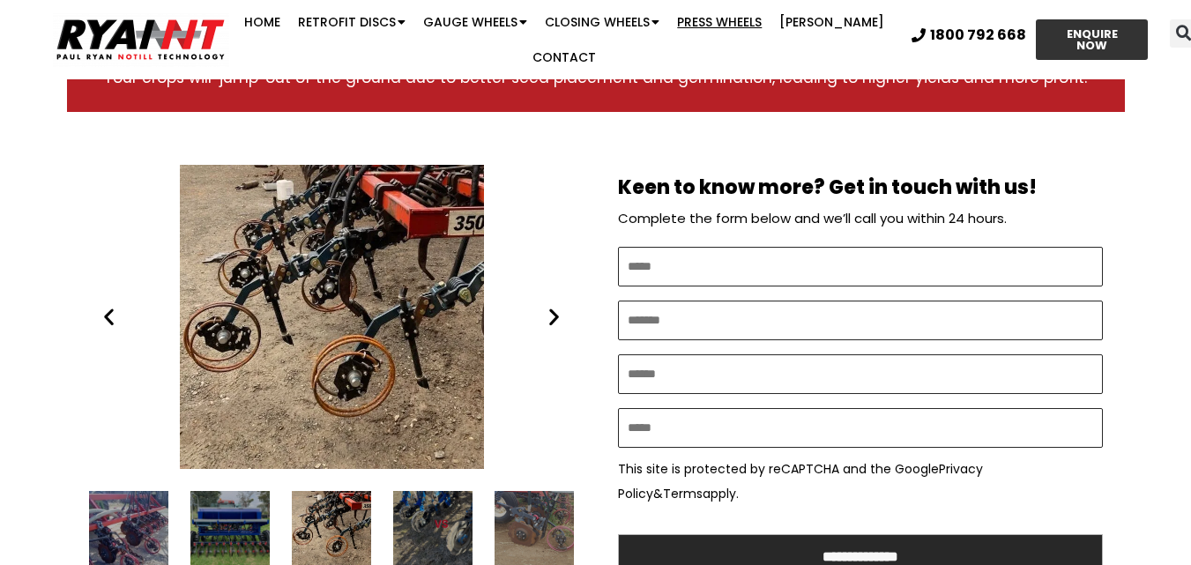
click at [554, 306] on icon "Next slide" at bounding box center [554, 317] width 22 height 22
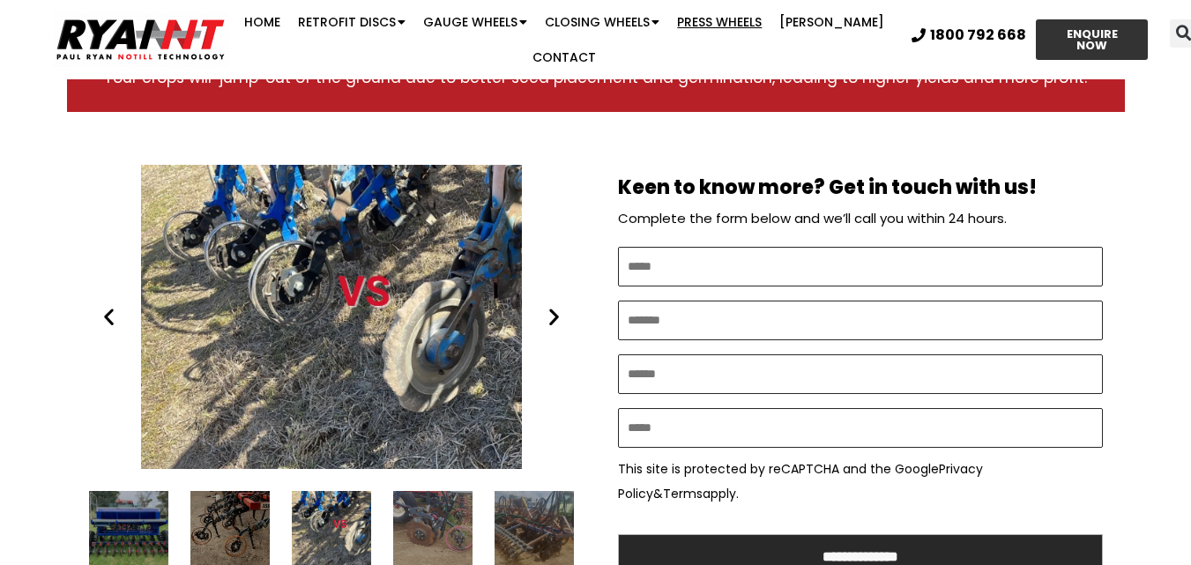
click at [554, 306] on icon "Next slide" at bounding box center [554, 317] width 22 height 22
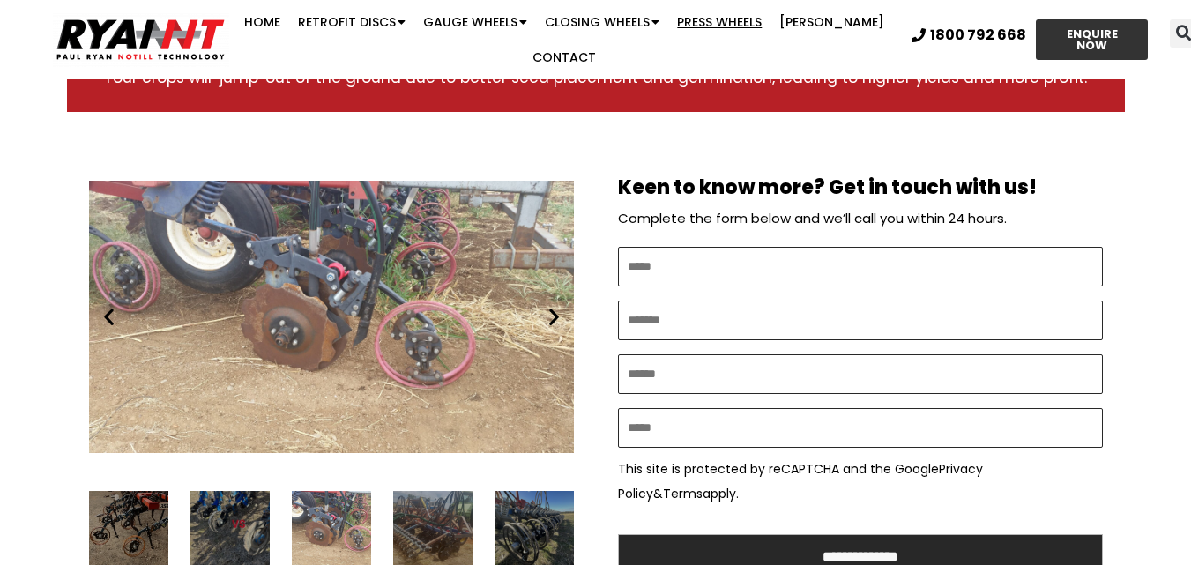
click at [554, 306] on icon "Next slide" at bounding box center [554, 317] width 22 height 22
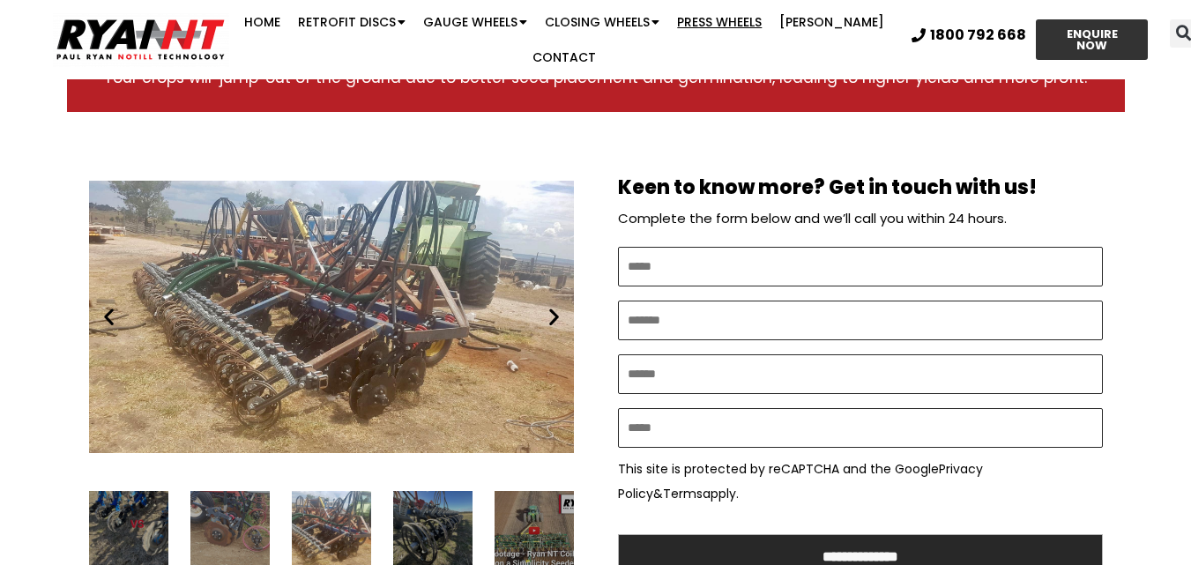
click at [554, 306] on icon "Next slide" at bounding box center [554, 317] width 22 height 22
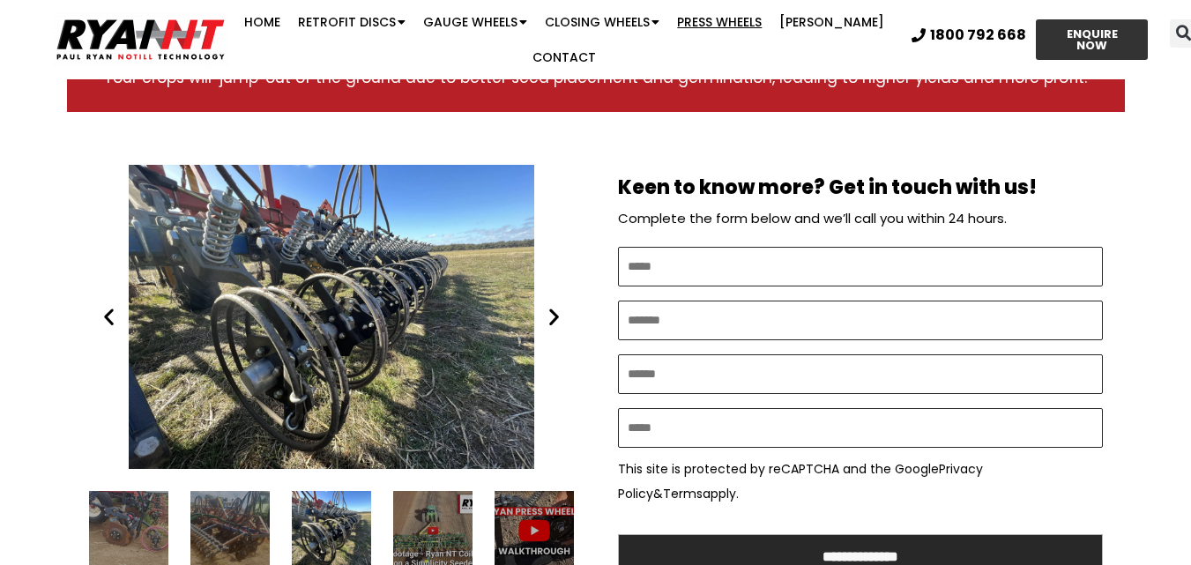
click at [554, 306] on icon "Next slide" at bounding box center [554, 317] width 22 height 22
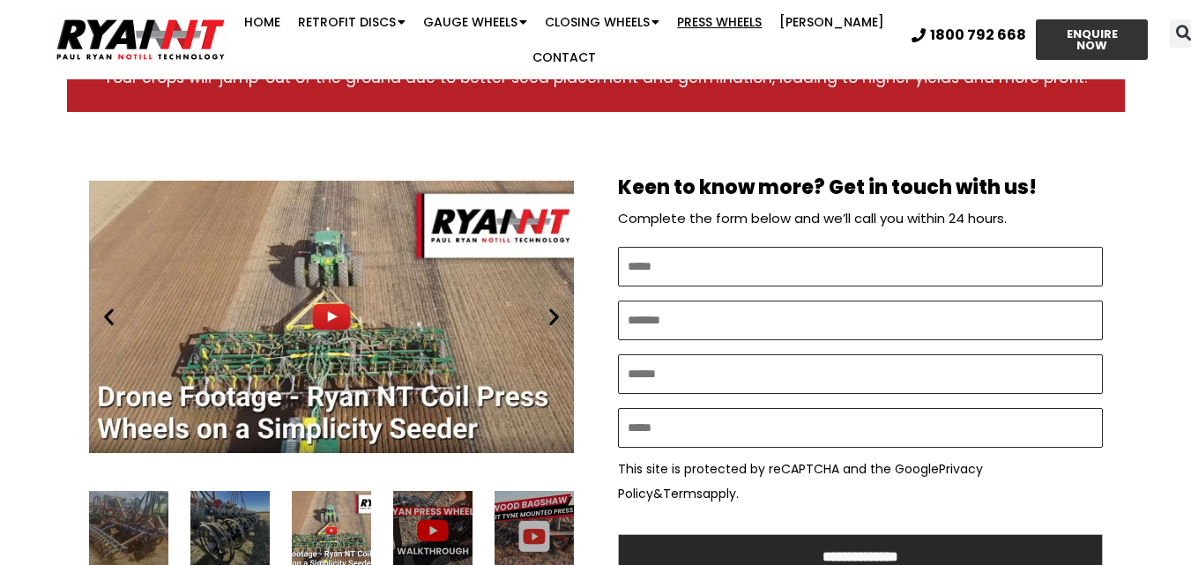
click at [554, 306] on icon "Next slide" at bounding box center [554, 317] width 22 height 22
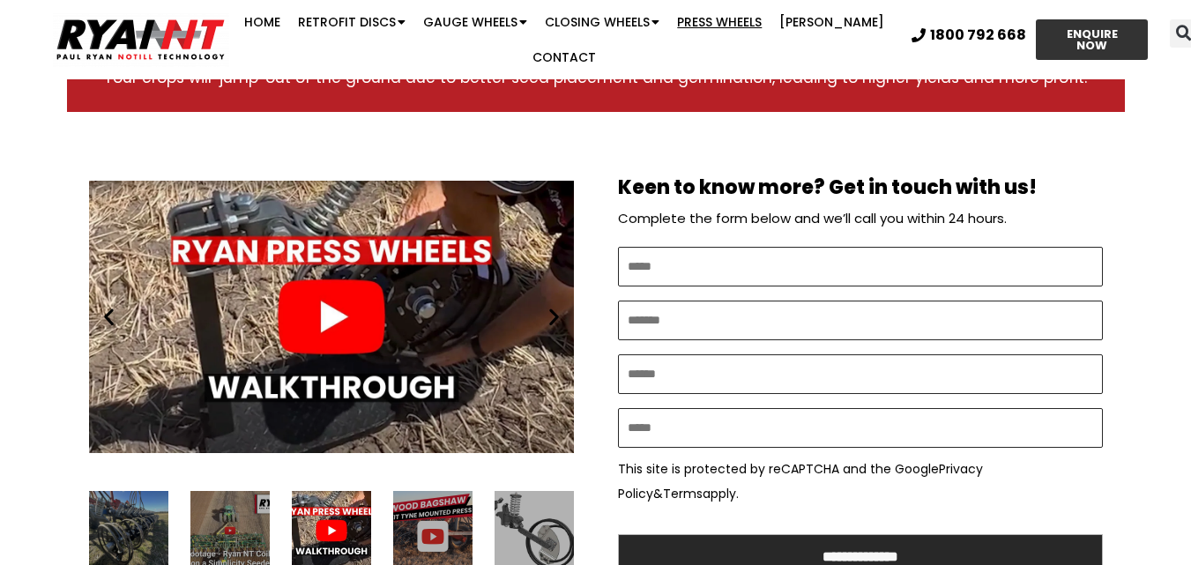
click at [554, 306] on icon "Next slide" at bounding box center [554, 317] width 22 height 22
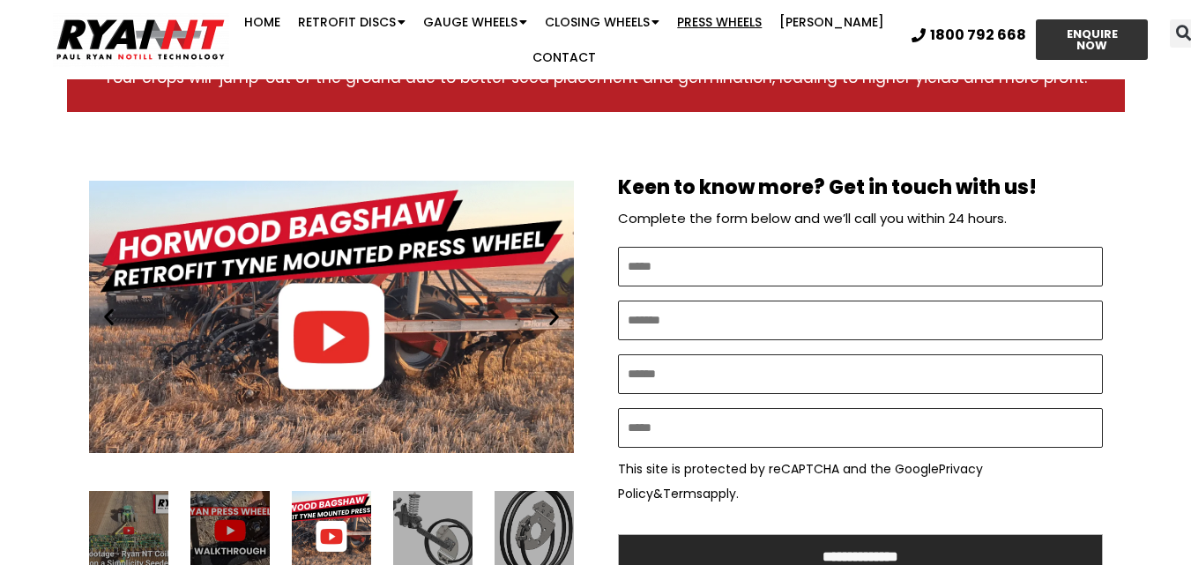
click at [554, 306] on icon "Next slide" at bounding box center [554, 317] width 22 height 22
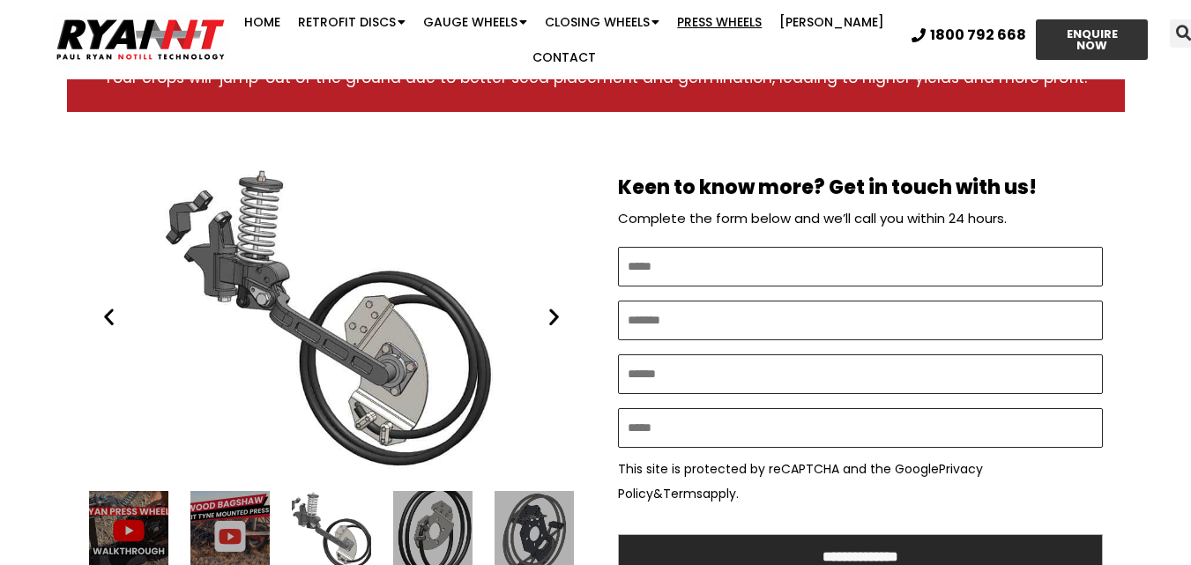
click at [554, 306] on icon "Next slide" at bounding box center [554, 317] width 22 height 22
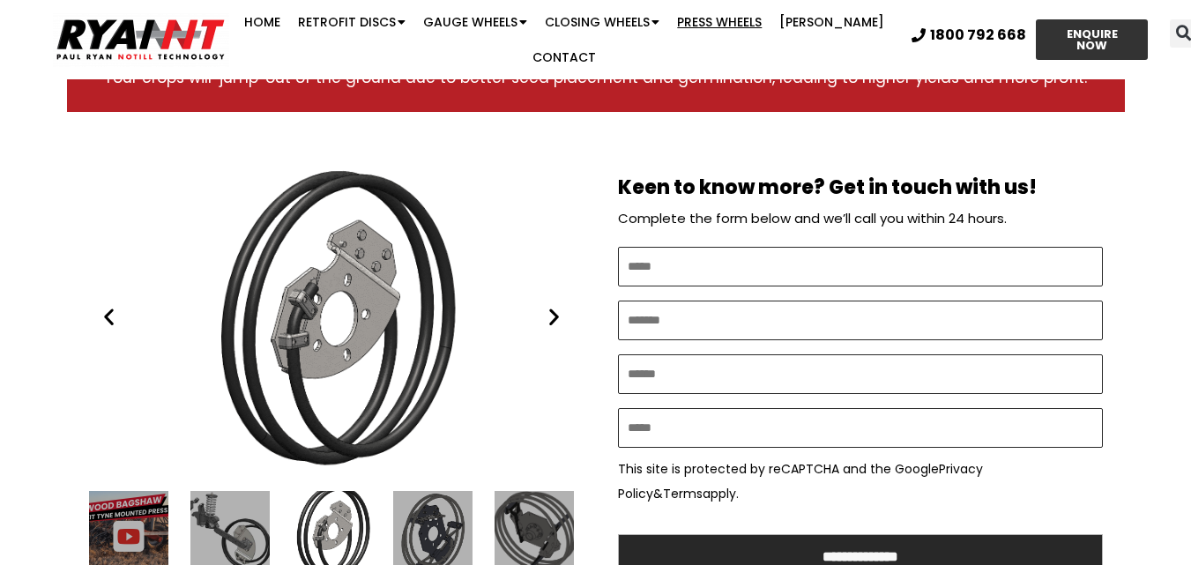
click at [554, 306] on icon "Next slide" at bounding box center [554, 317] width 22 height 22
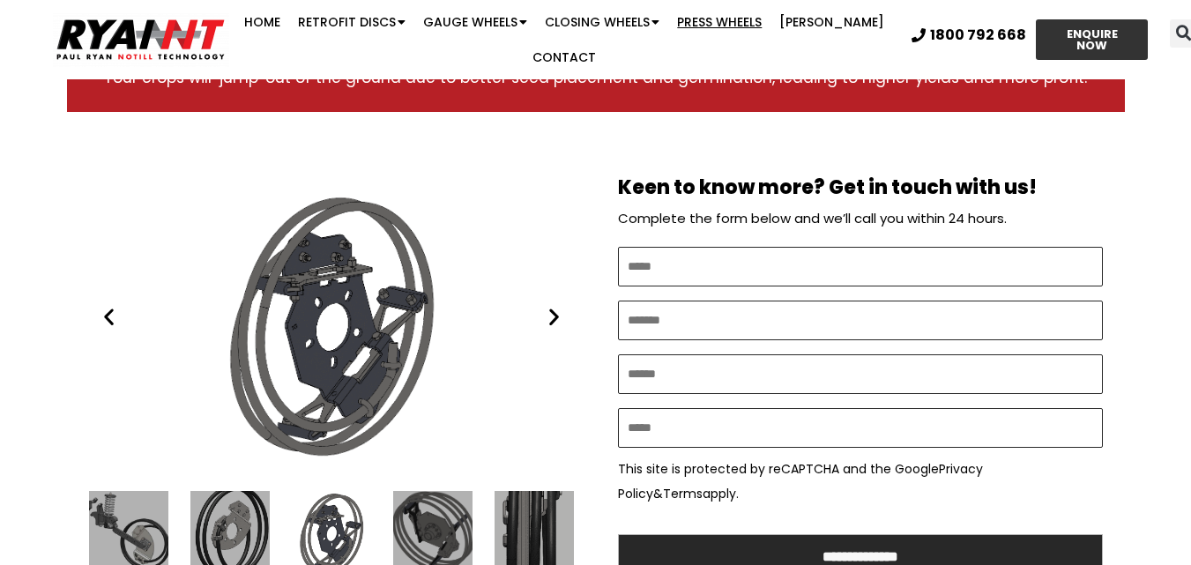
click at [554, 306] on icon "Next slide" at bounding box center [554, 317] width 22 height 22
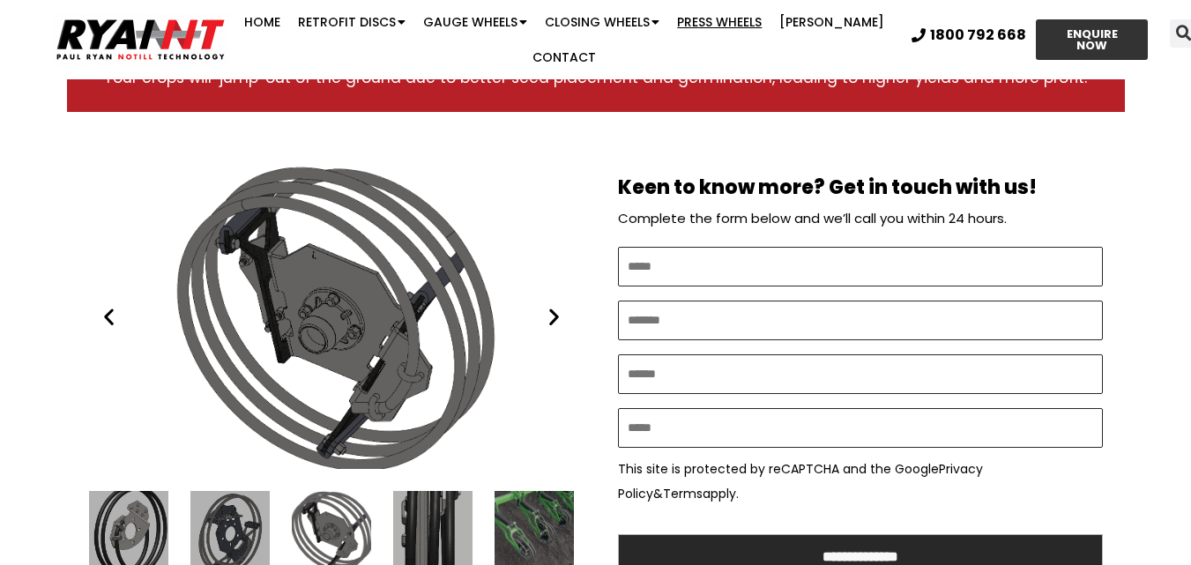
click at [554, 306] on icon "Next slide" at bounding box center [554, 317] width 22 height 22
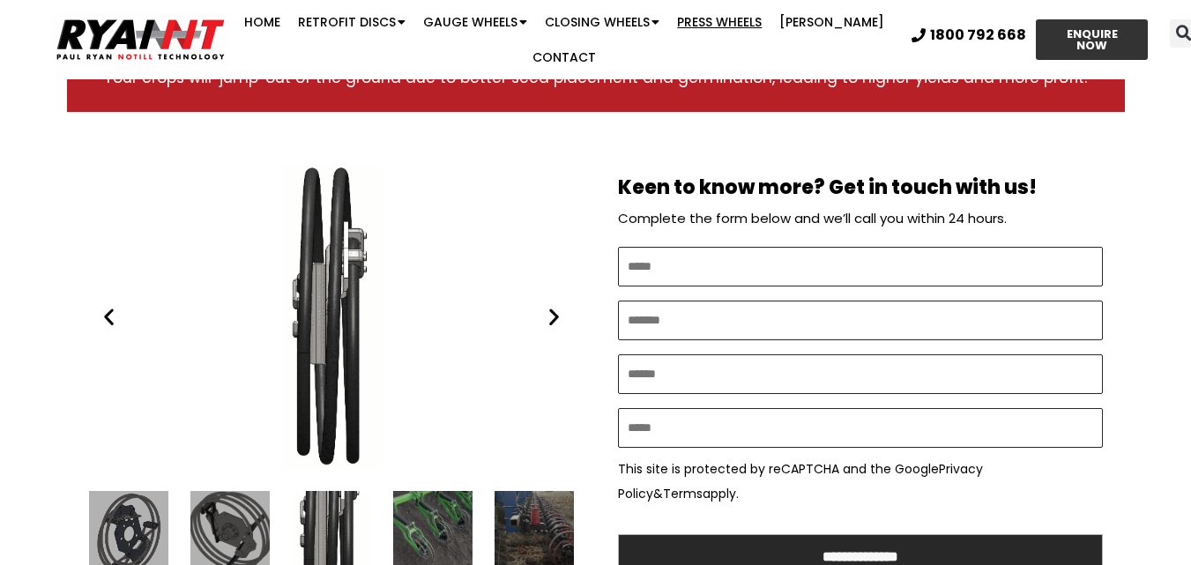
click at [554, 306] on icon "Next slide" at bounding box center [554, 317] width 22 height 22
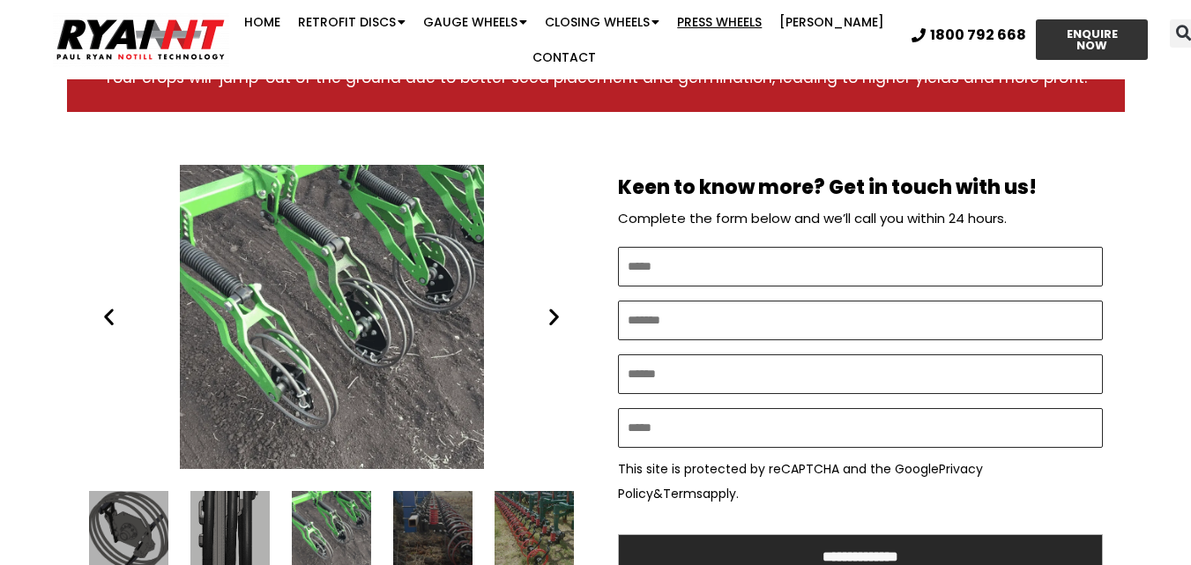
click at [554, 306] on icon "Next slide" at bounding box center [554, 317] width 22 height 22
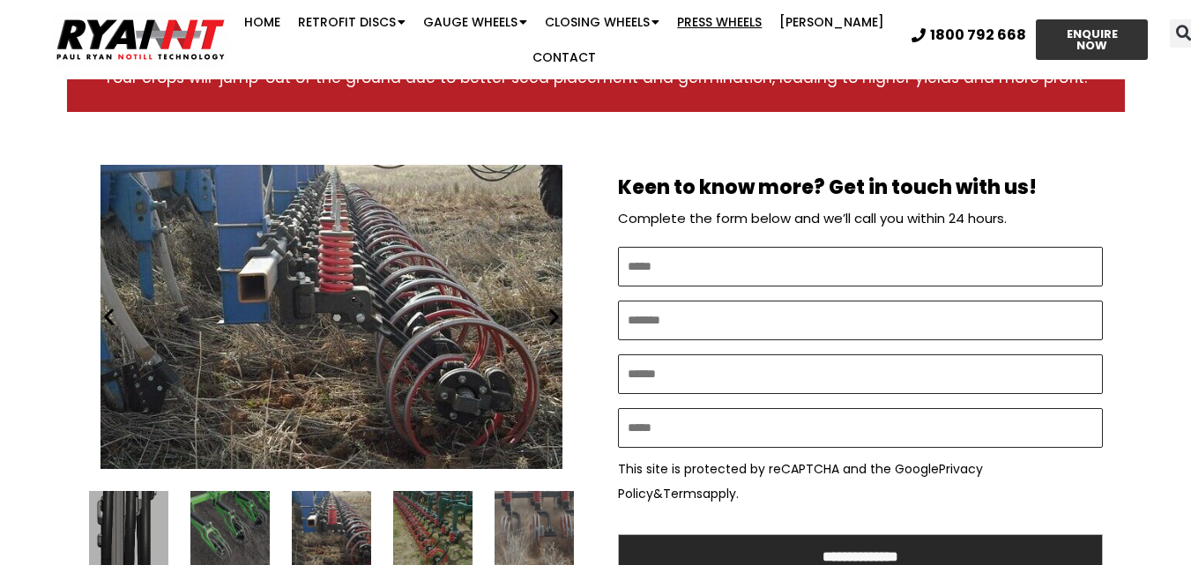
click at [577, 288] on div "Play Play Play Play Play Play Play Play Play" at bounding box center [331, 391] width 529 height 488
click at [106, 306] on icon "Previous slide" at bounding box center [109, 317] width 22 height 22
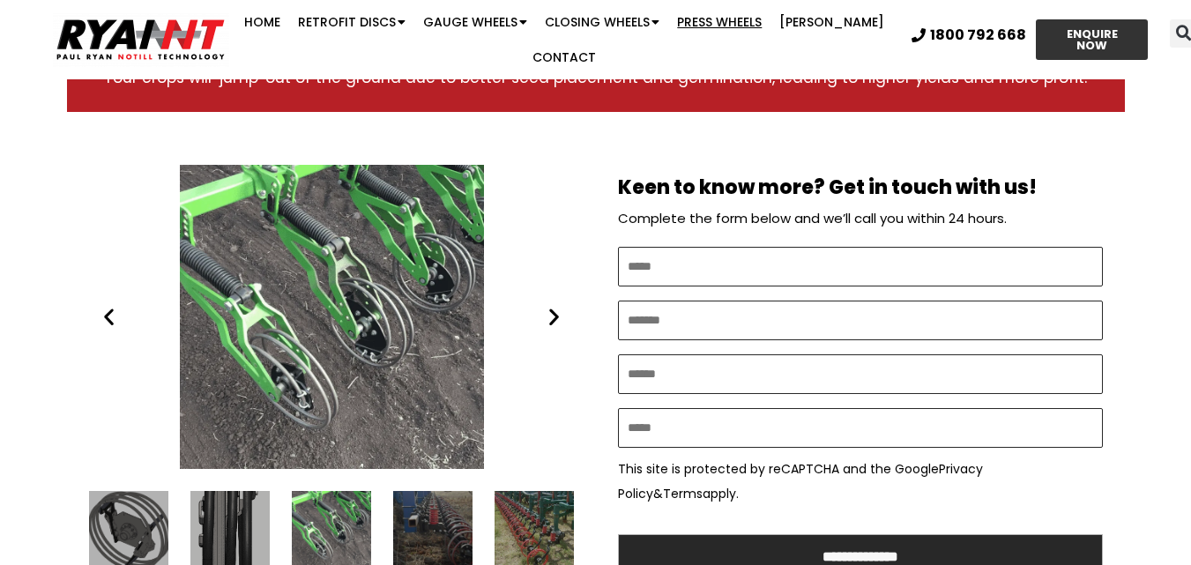
click at [552, 306] on icon "Next slide" at bounding box center [554, 317] width 22 height 22
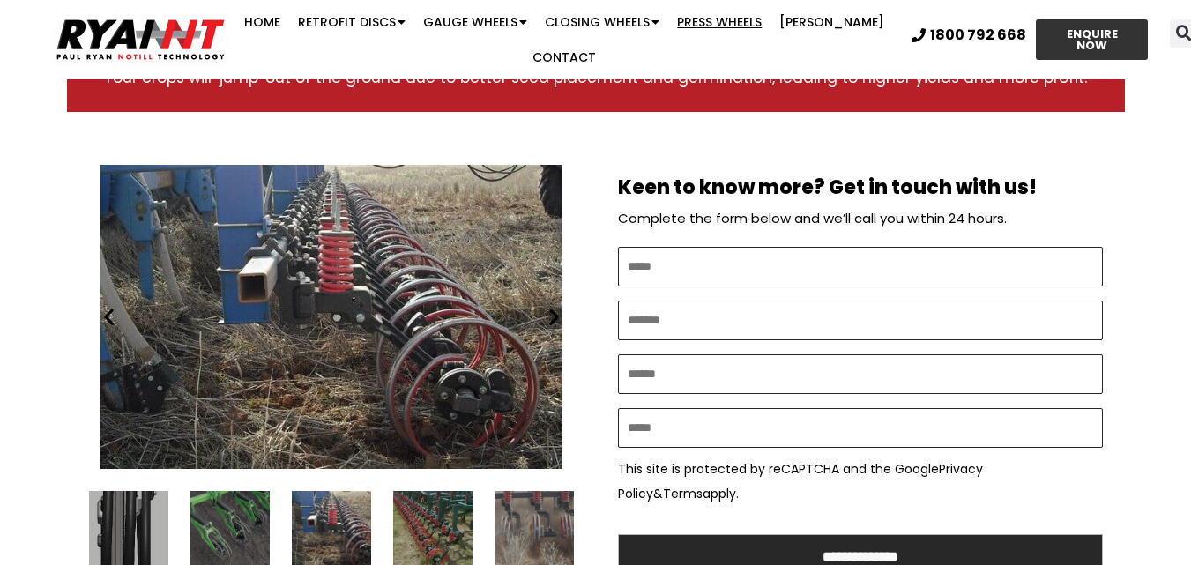
click at [552, 306] on icon "Next slide" at bounding box center [554, 317] width 22 height 22
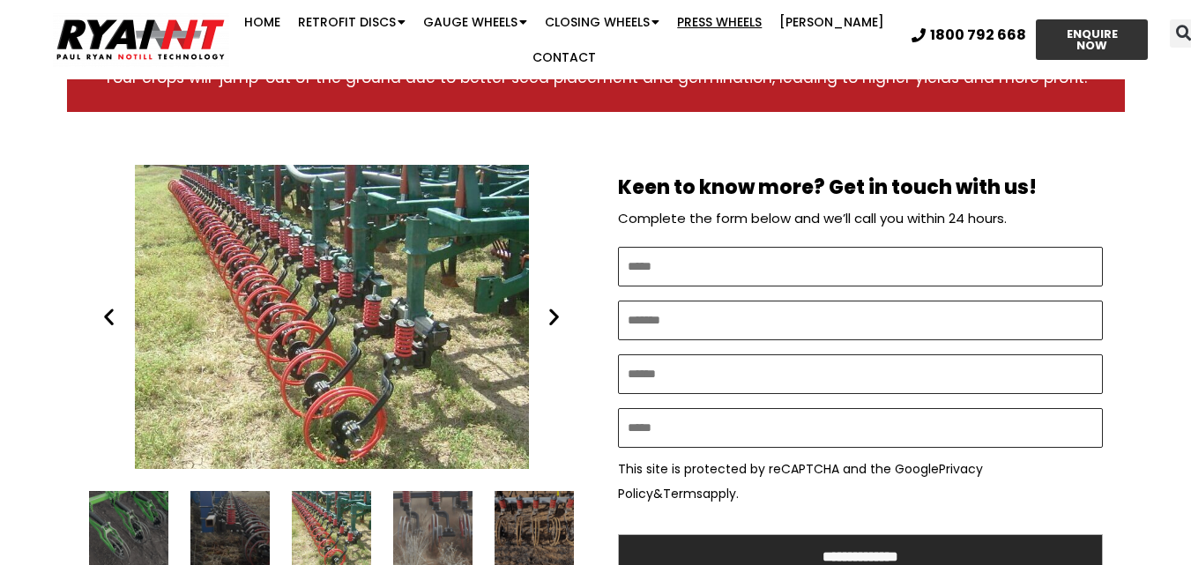
click at [552, 306] on icon "Next slide" at bounding box center [554, 317] width 22 height 22
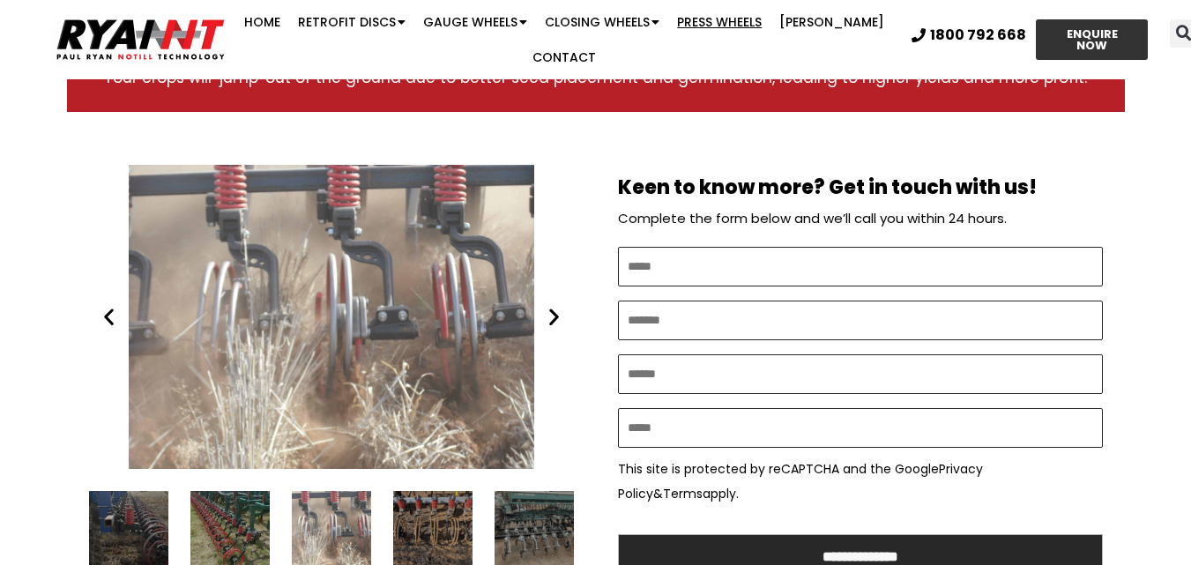
click at [552, 306] on icon "Next slide" at bounding box center [554, 317] width 22 height 22
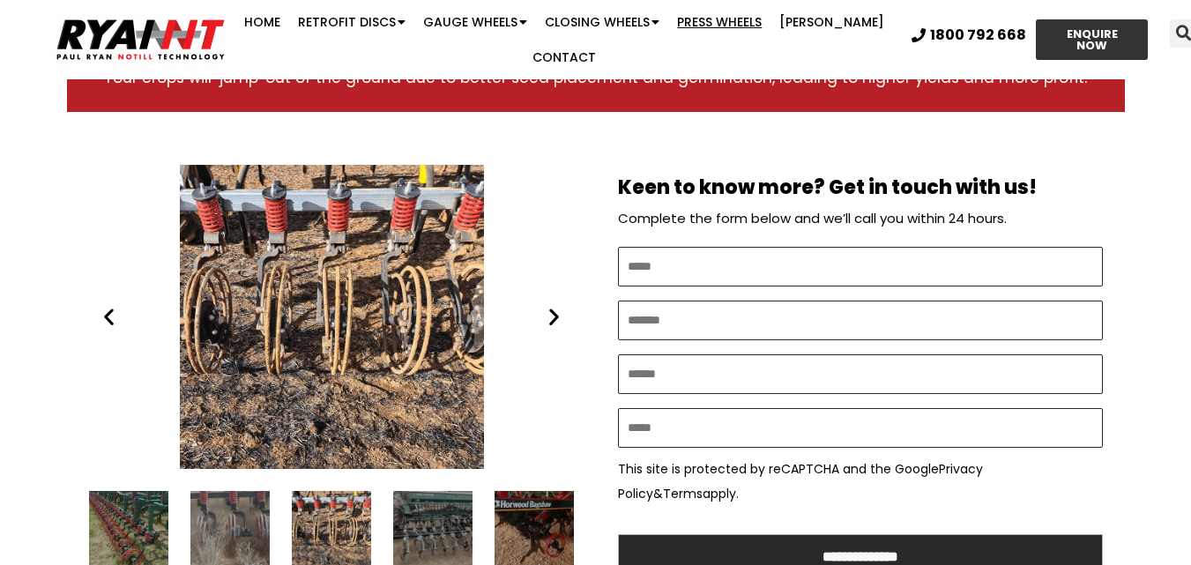
click at [552, 306] on icon "Next slide" at bounding box center [554, 317] width 22 height 22
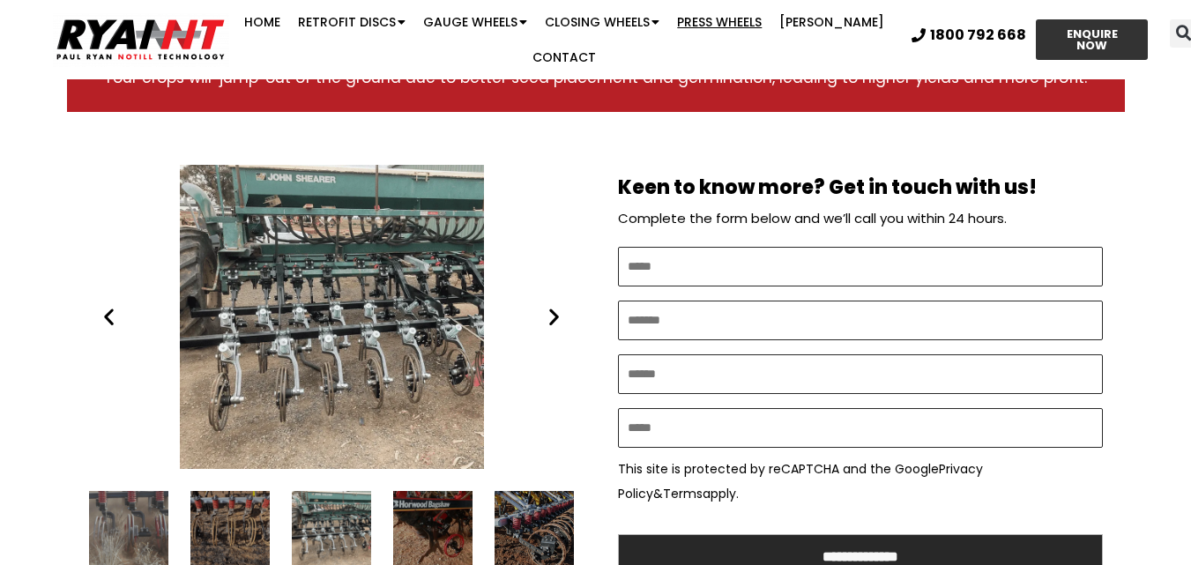
click at [552, 306] on icon "Next slide" at bounding box center [554, 317] width 22 height 22
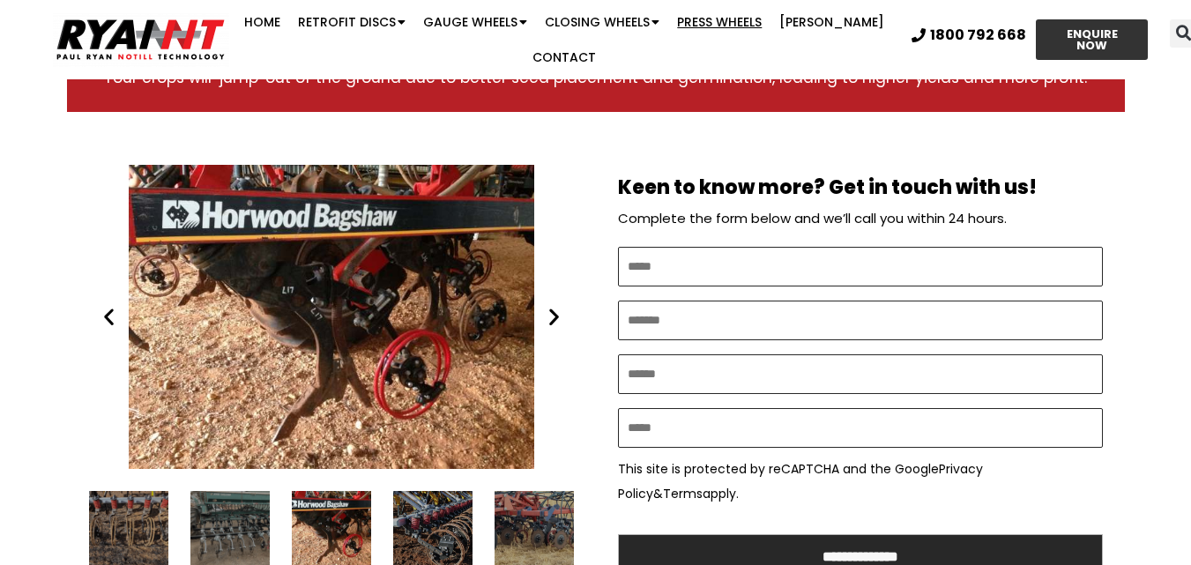
click at [552, 306] on icon "Next slide" at bounding box center [554, 317] width 22 height 22
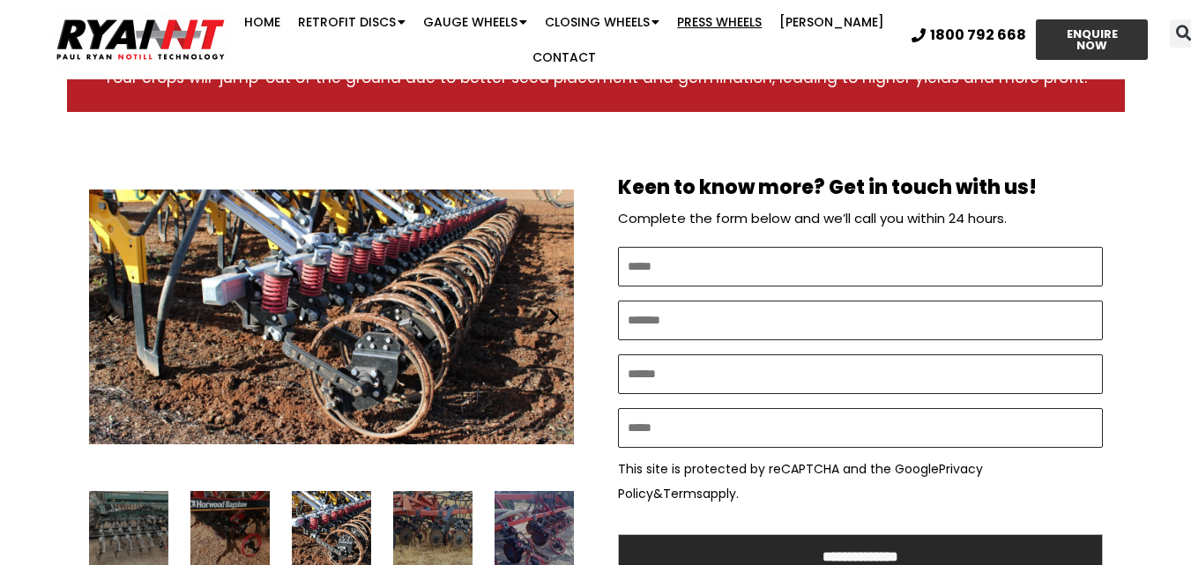
click at [552, 306] on icon "Next slide" at bounding box center [554, 317] width 22 height 22
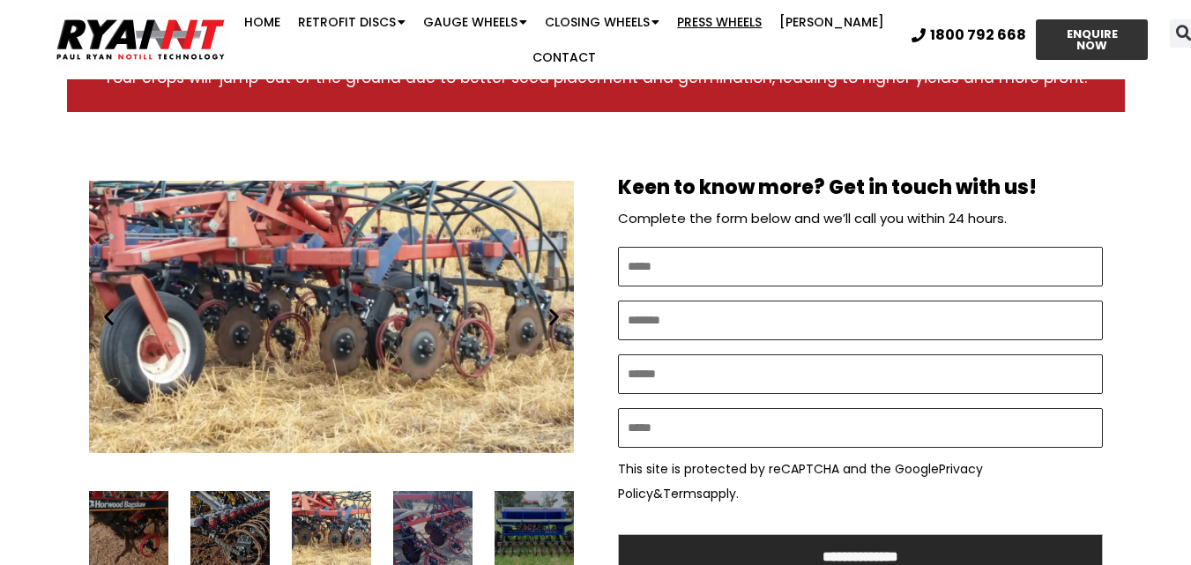
click at [552, 306] on icon "Next slide" at bounding box center [554, 317] width 22 height 22
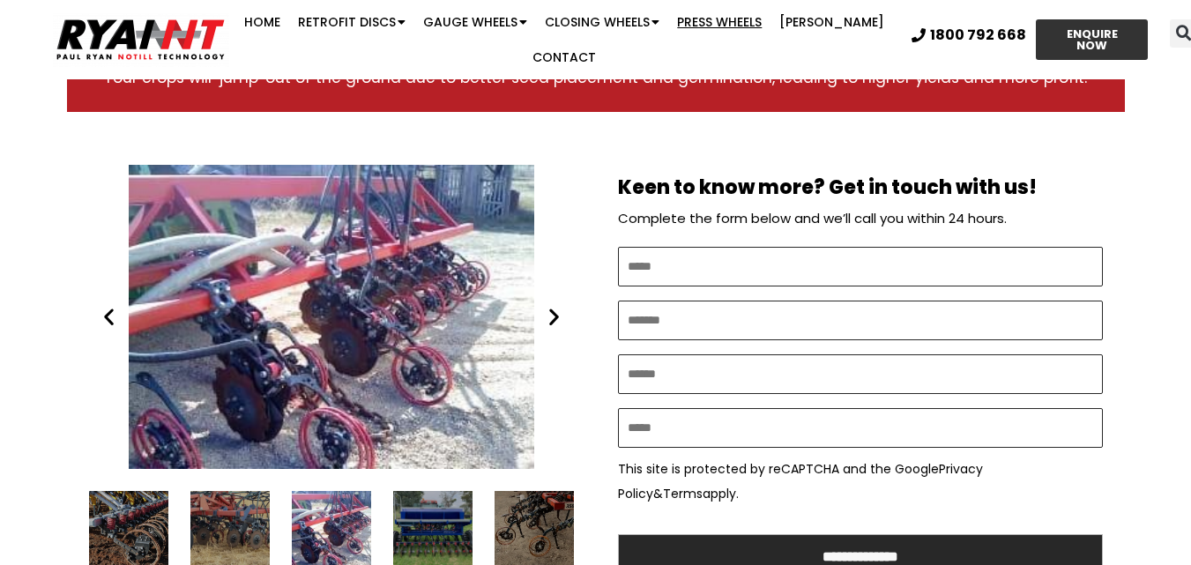
click at [552, 306] on icon "Next slide" at bounding box center [554, 317] width 22 height 22
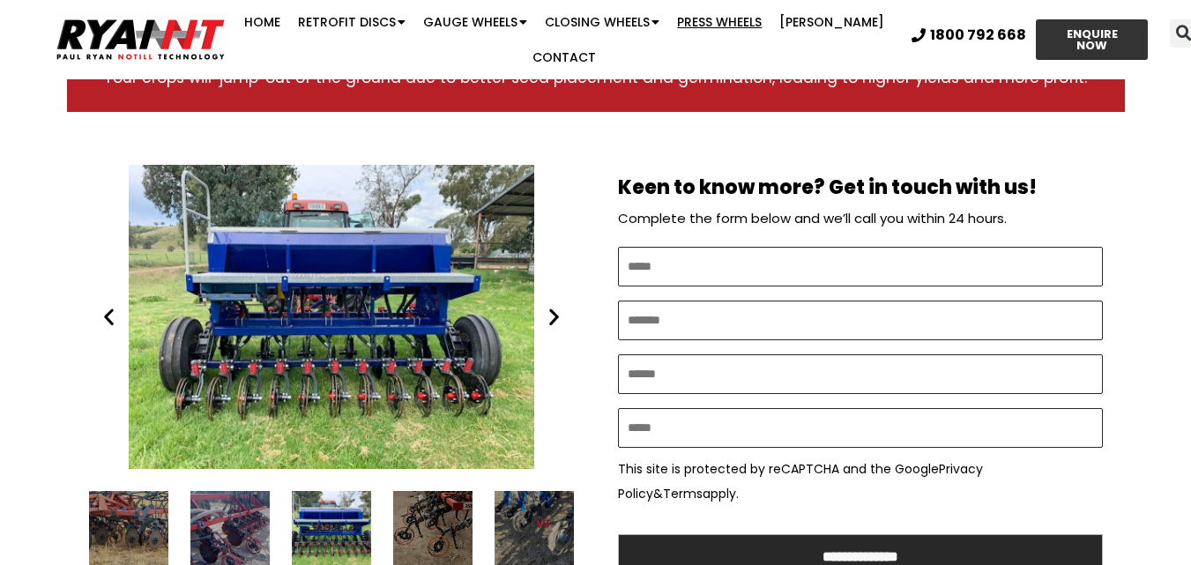
click at [552, 306] on icon "Next slide" at bounding box center [554, 317] width 22 height 22
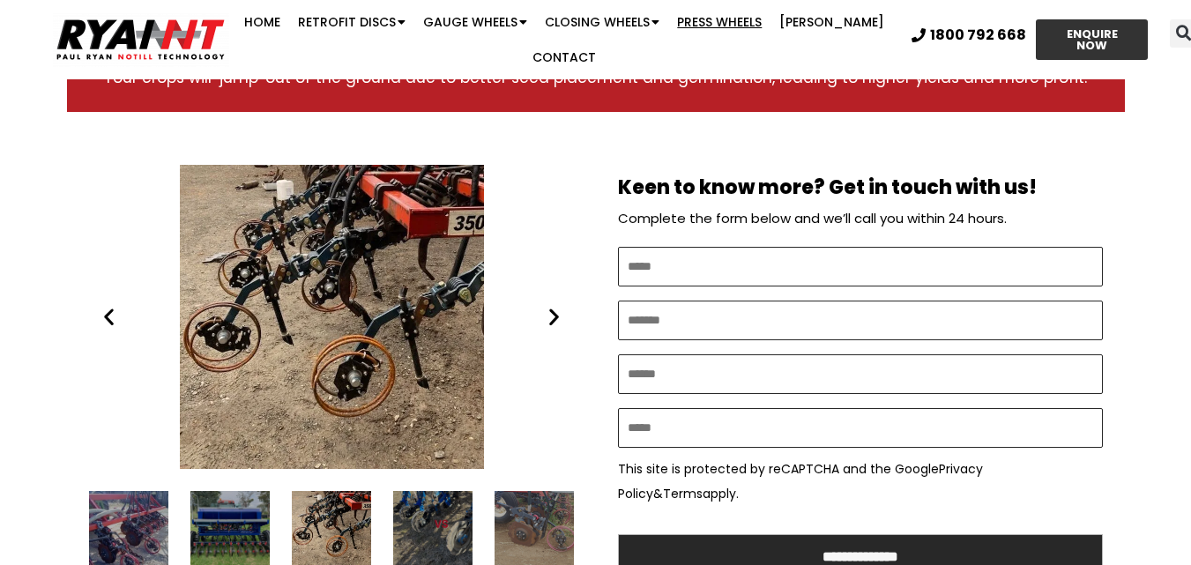
click at [552, 306] on icon "Next slide" at bounding box center [554, 317] width 22 height 22
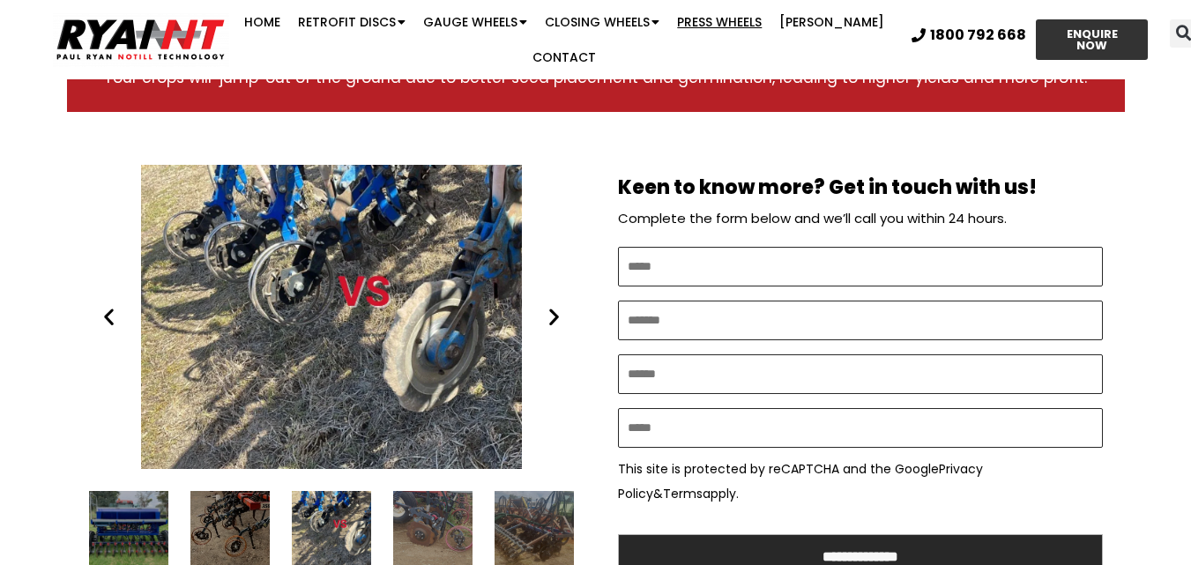
click at [552, 306] on icon "Next slide" at bounding box center [554, 317] width 22 height 22
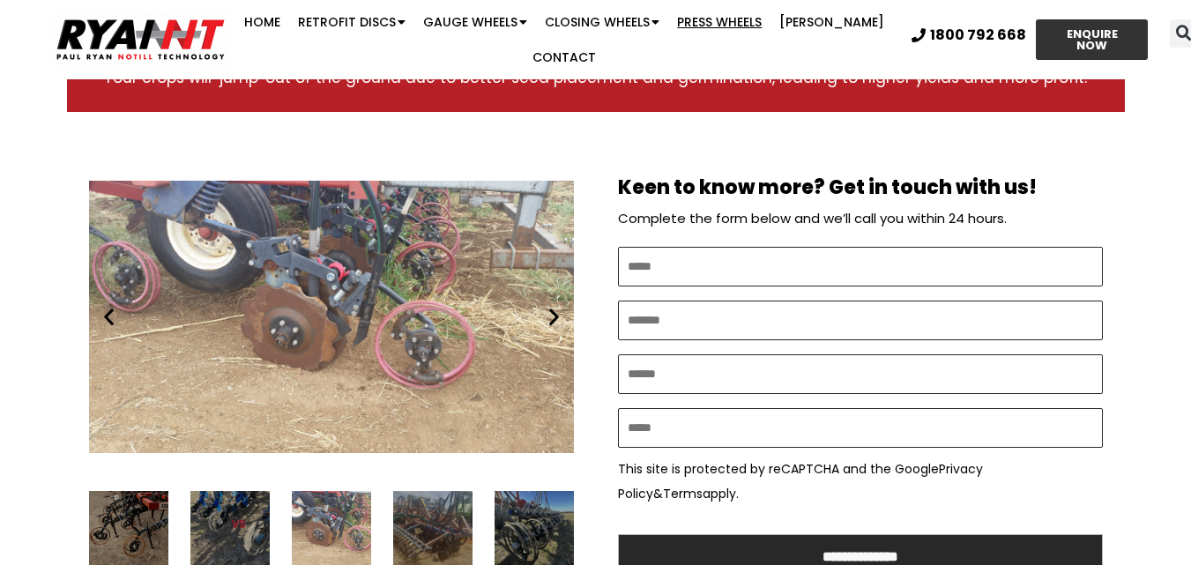
click at [551, 306] on icon "Next slide" at bounding box center [554, 317] width 22 height 22
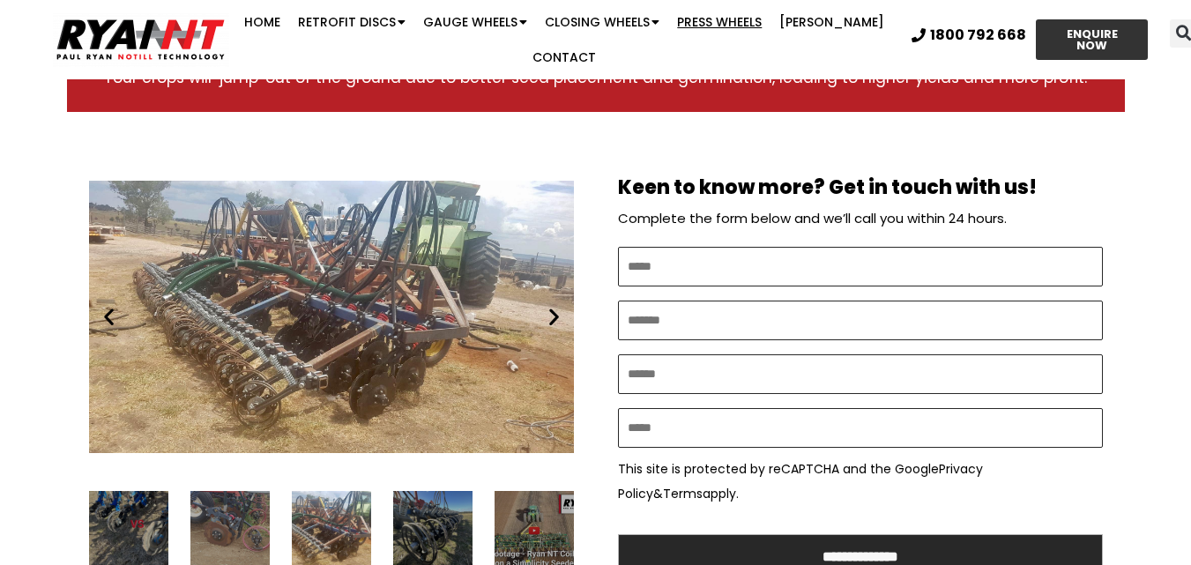
click at [548, 306] on icon "Next slide" at bounding box center [554, 317] width 22 height 22
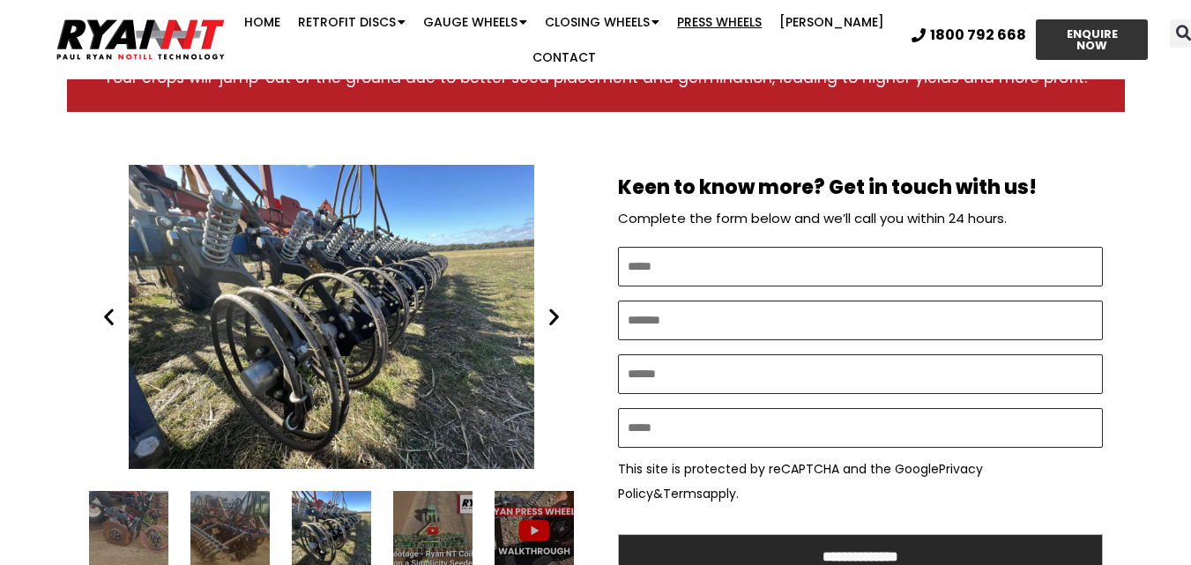
click at [548, 306] on icon "Next slide" at bounding box center [554, 317] width 22 height 22
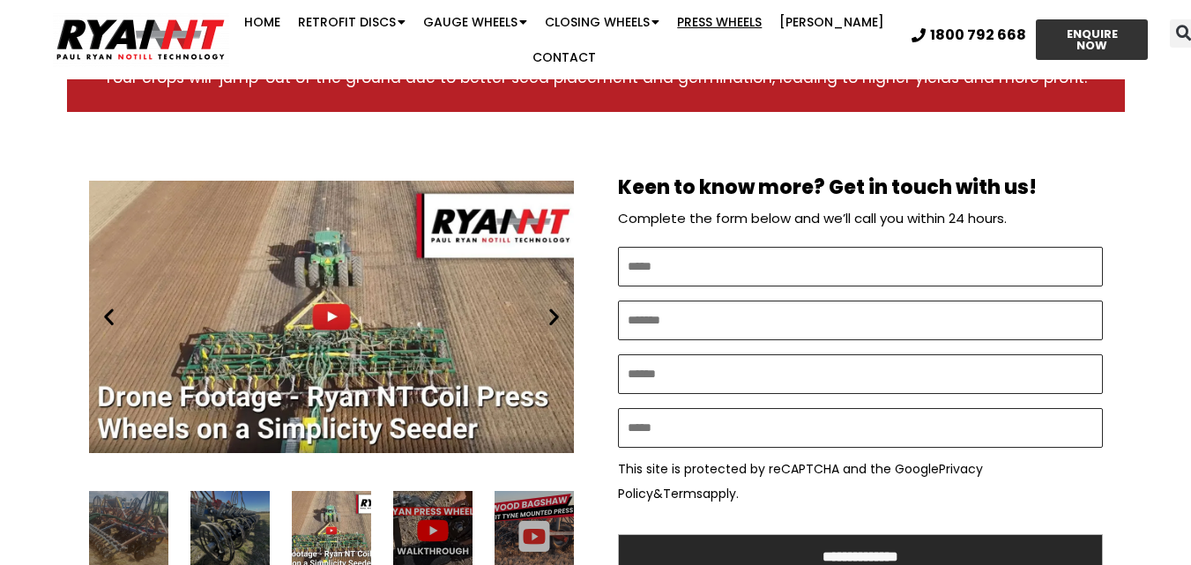
click at [548, 306] on icon "Next slide" at bounding box center [554, 317] width 22 height 22
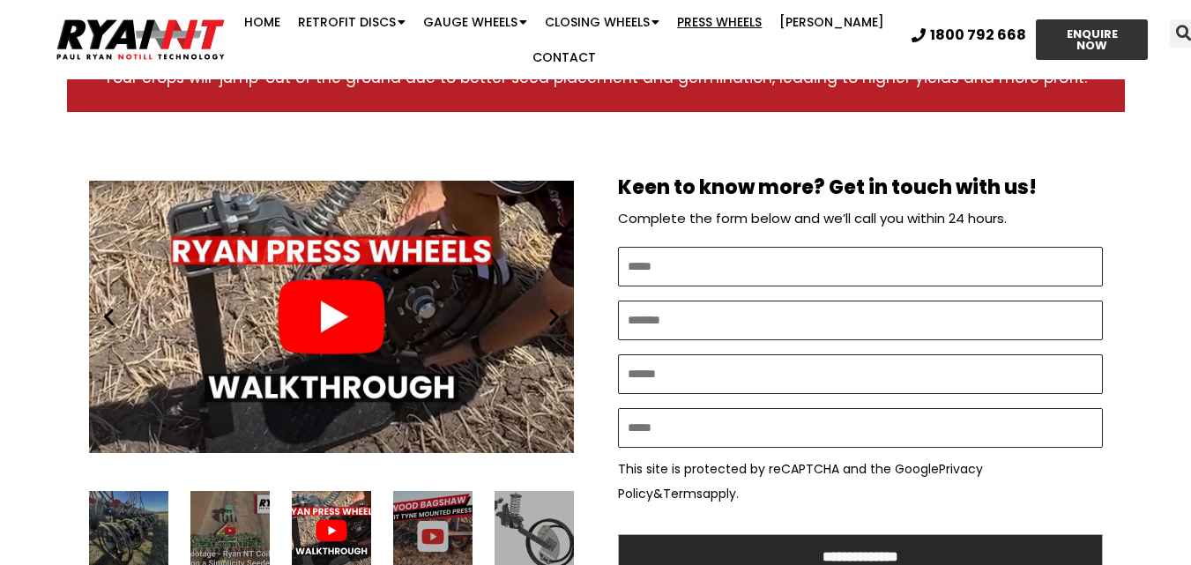
click at [548, 306] on icon "Next slide" at bounding box center [554, 317] width 22 height 22
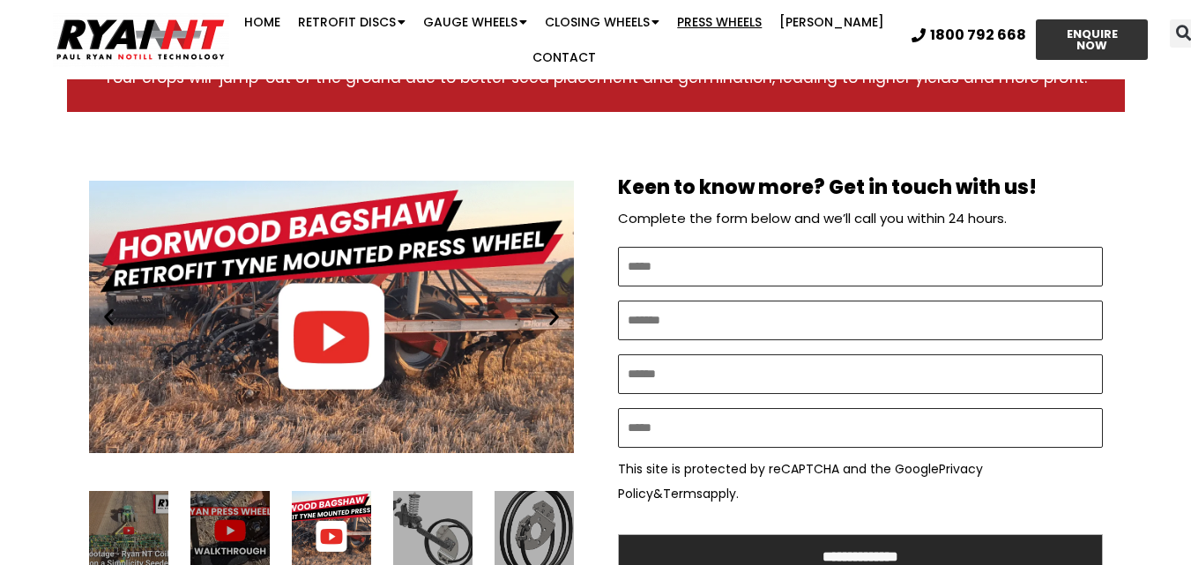
click at [548, 306] on icon "Next slide" at bounding box center [554, 317] width 22 height 22
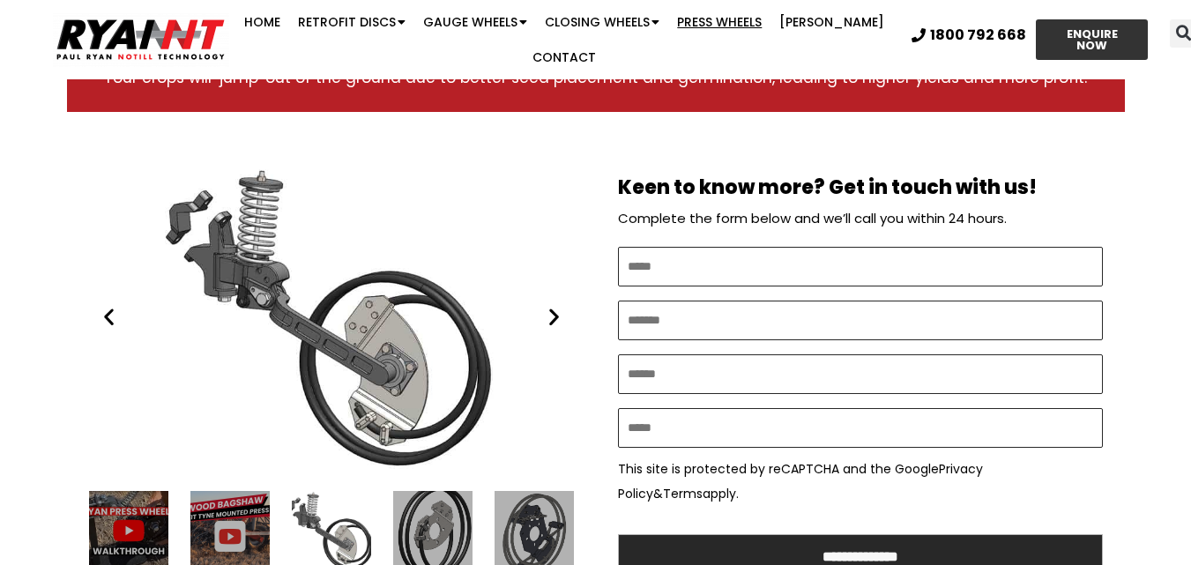
click at [548, 306] on icon "Next slide" at bounding box center [554, 317] width 22 height 22
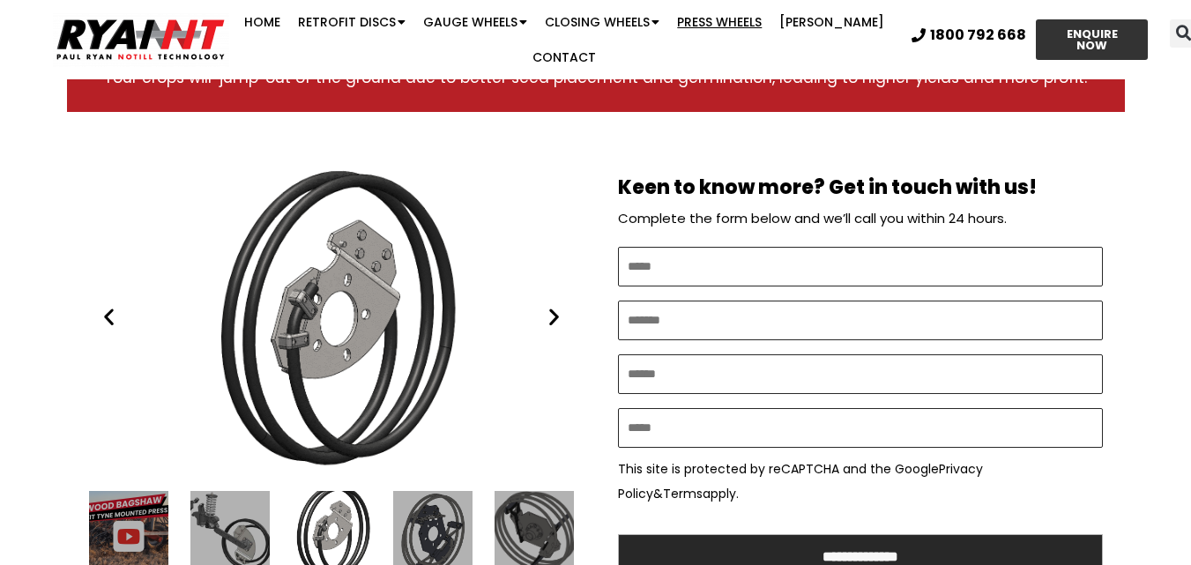
click at [548, 306] on icon "Next slide" at bounding box center [554, 317] width 22 height 22
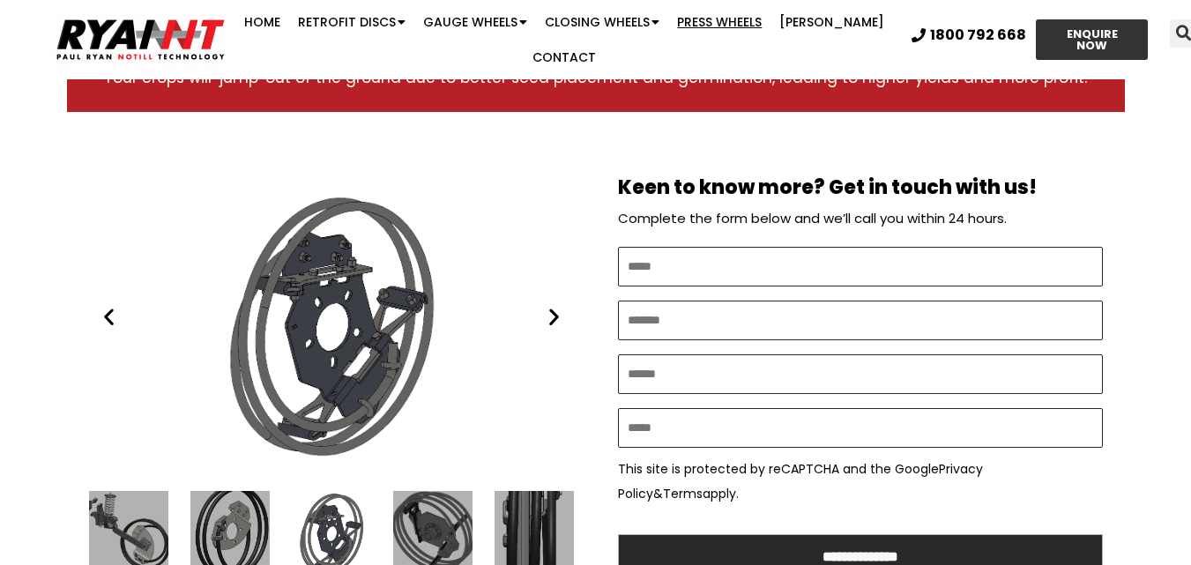
click at [548, 306] on icon "Next slide" at bounding box center [554, 317] width 22 height 22
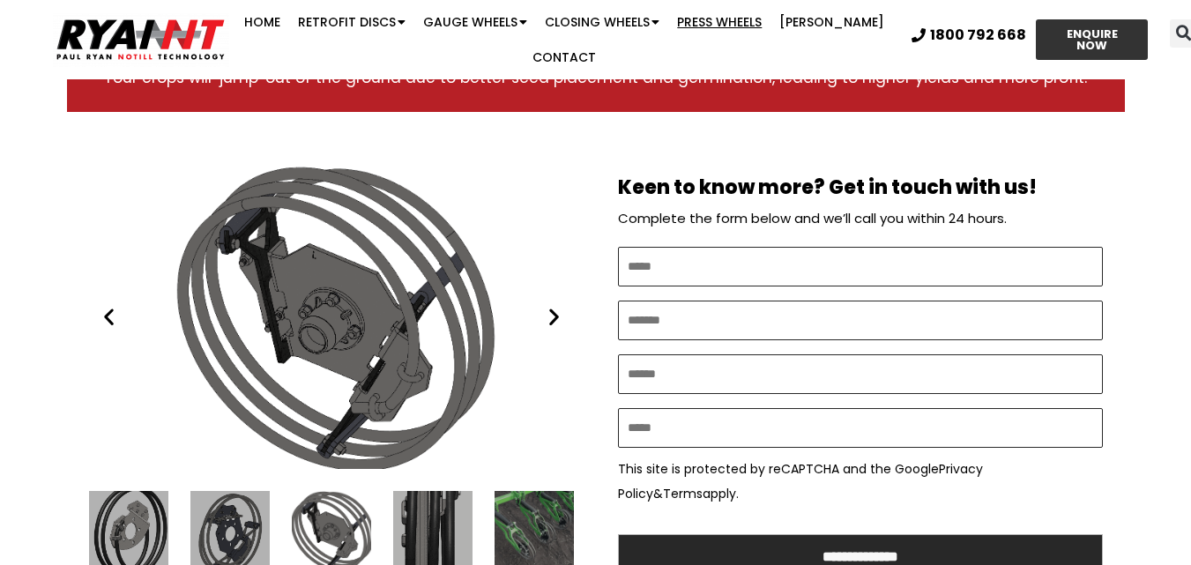
click at [548, 306] on icon "Next slide" at bounding box center [554, 317] width 22 height 22
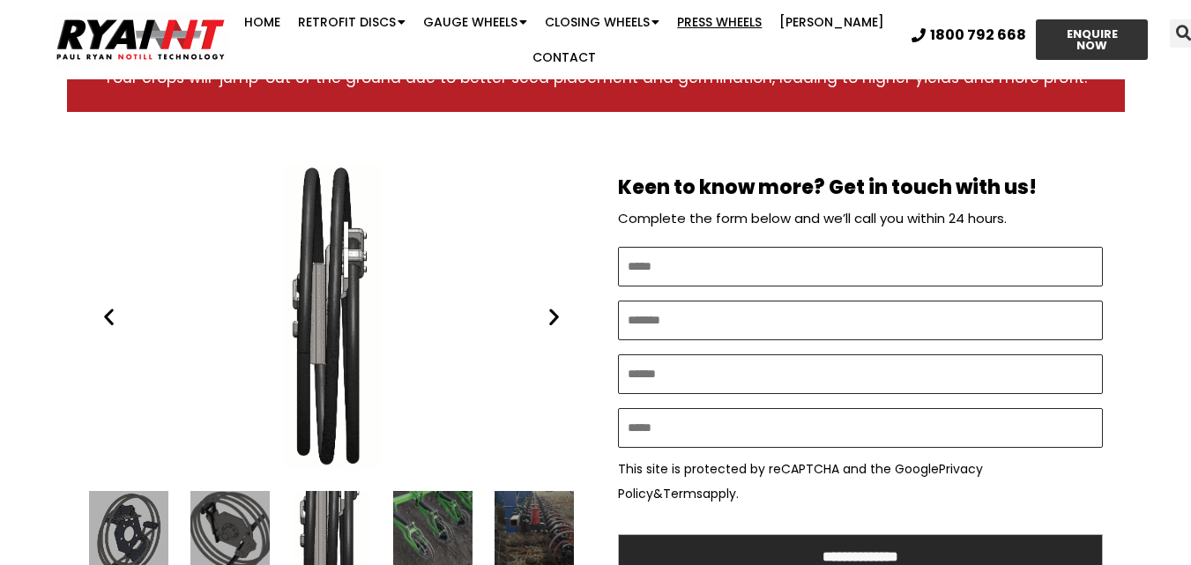
click at [548, 306] on icon "Next slide" at bounding box center [554, 317] width 22 height 22
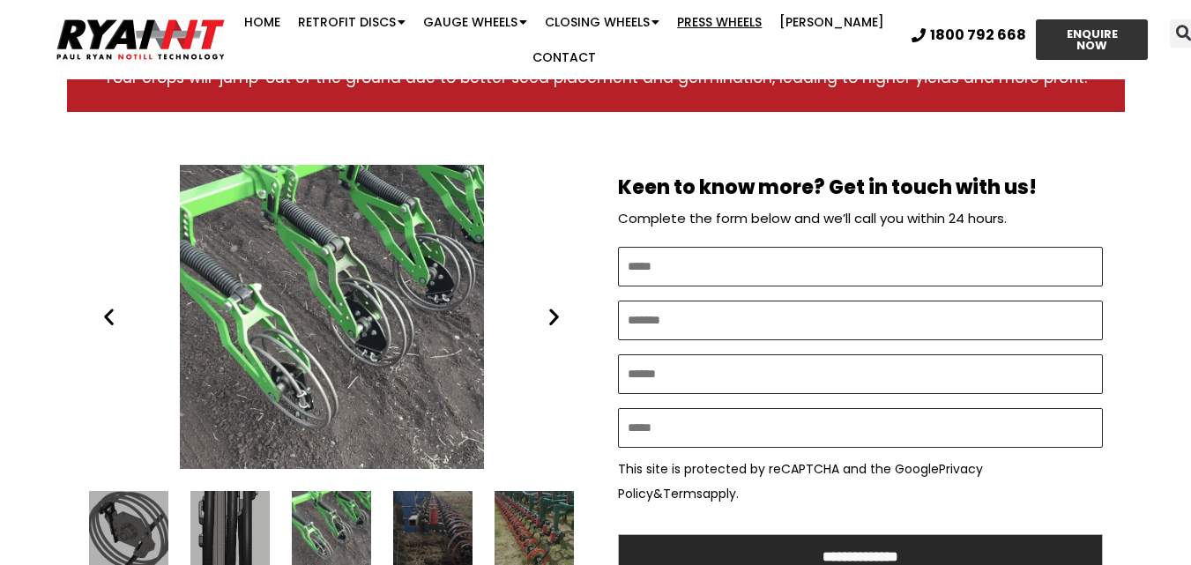
click at [548, 306] on icon "Next slide" at bounding box center [554, 317] width 22 height 22
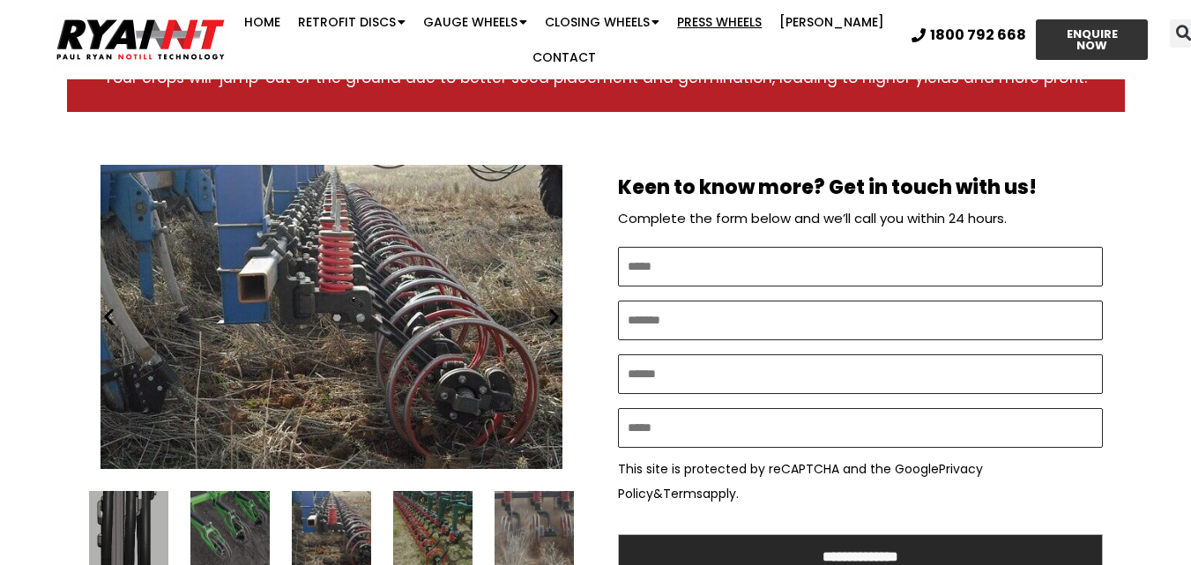
click at [548, 306] on icon "Next slide" at bounding box center [554, 317] width 22 height 22
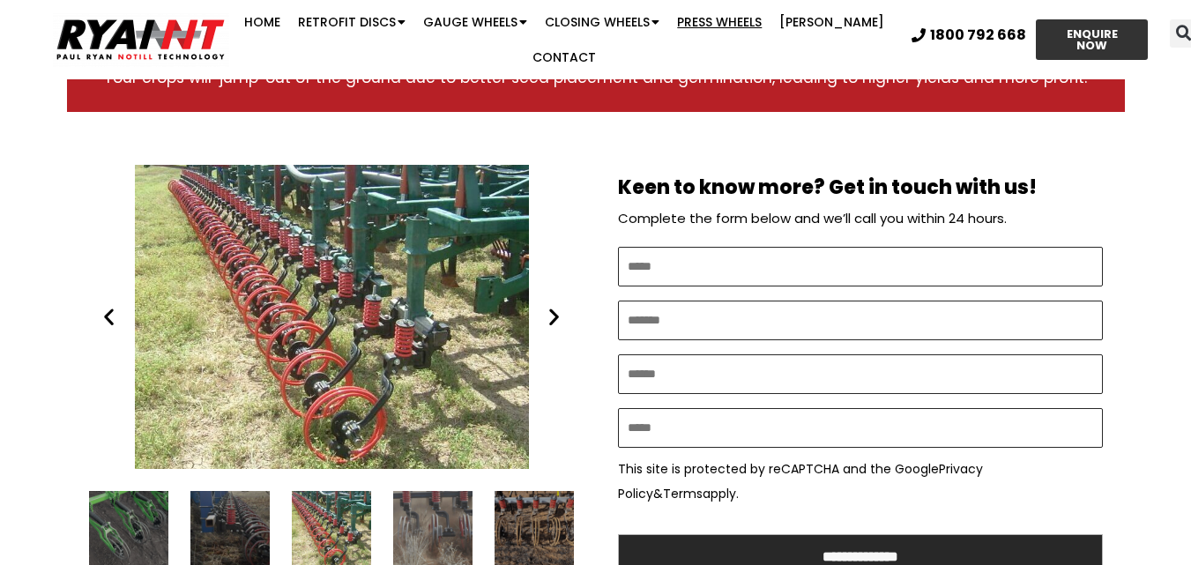
click at [548, 306] on icon "Next slide" at bounding box center [554, 317] width 22 height 22
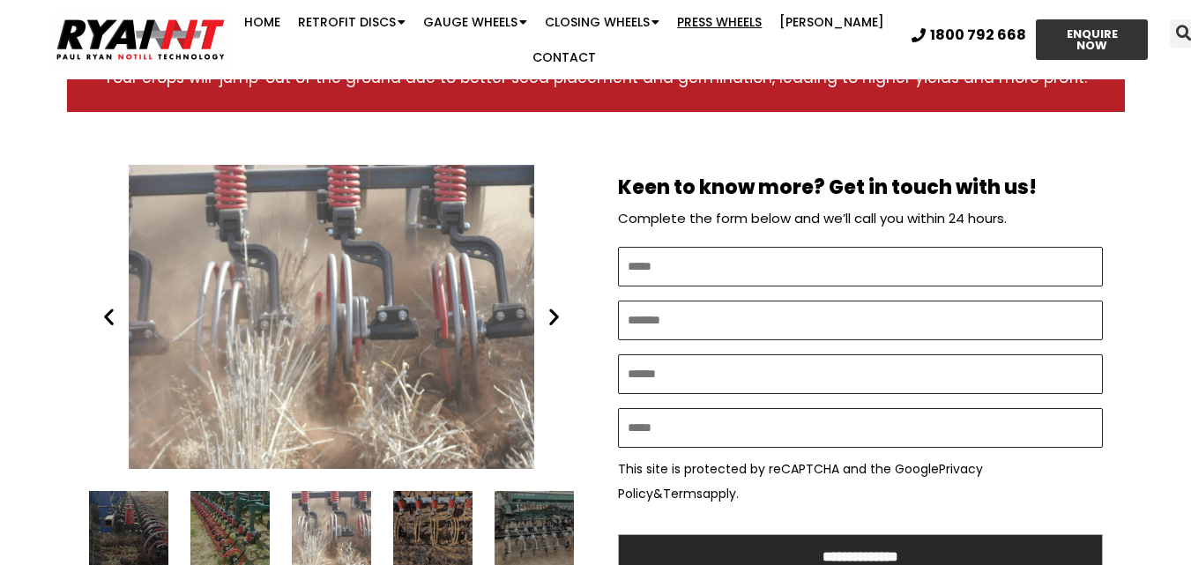
click at [548, 306] on icon "Next slide" at bounding box center [554, 317] width 22 height 22
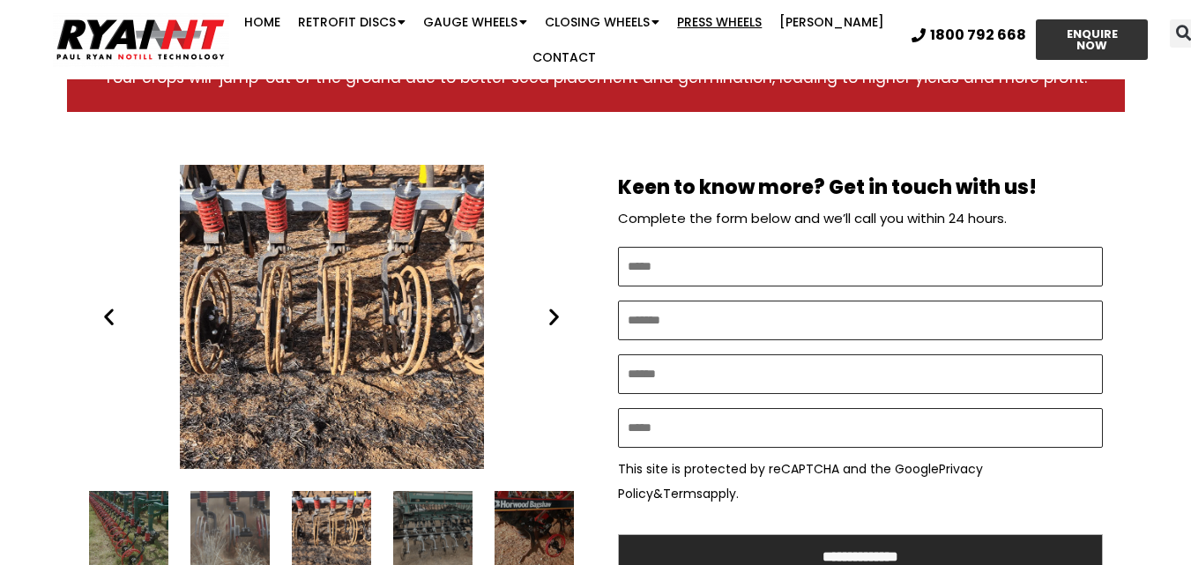
click at [548, 306] on icon "Next slide" at bounding box center [554, 317] width 22 height 22
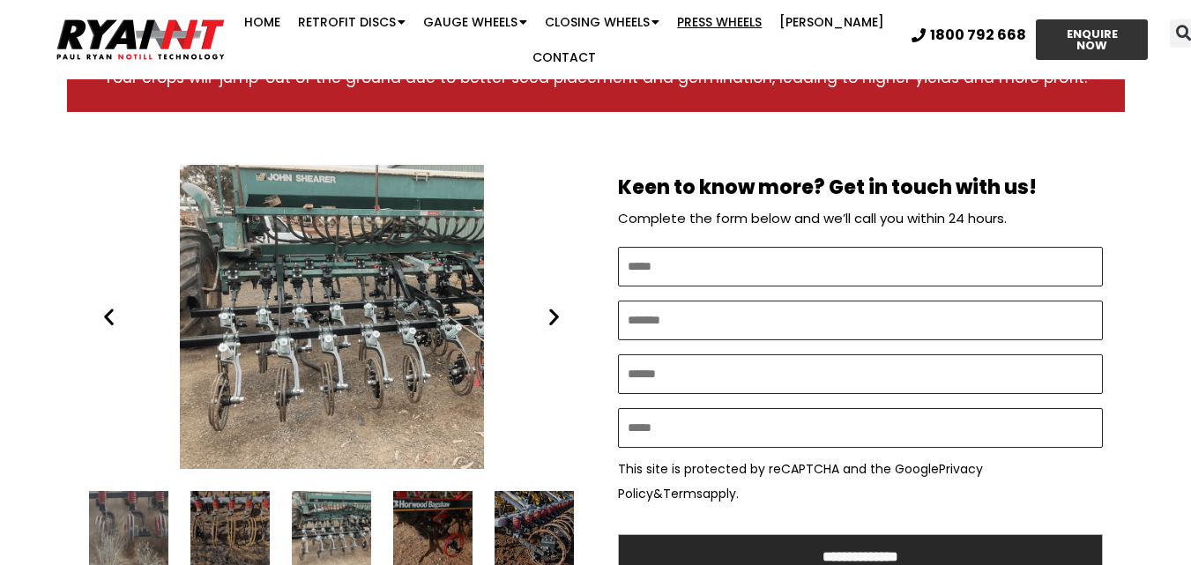
click at [548, 306] on icon "Next slide" at bounding box center [554, 317] width 22 height 22
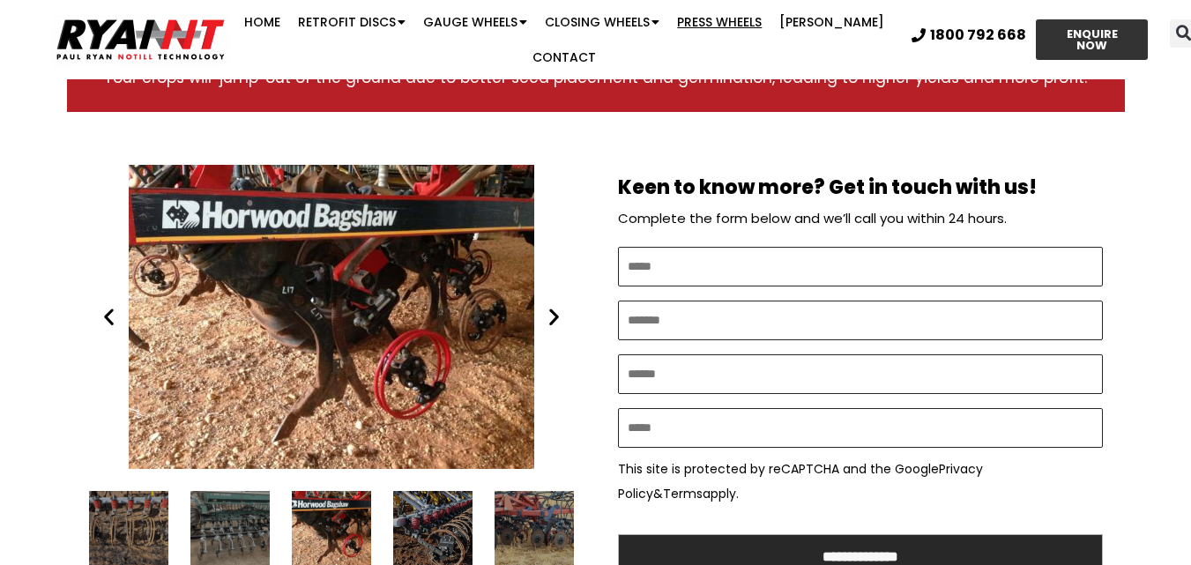
click at [550, 277] on div "HB Scaribar Tyne Mounted Press Wheel Urana Dore from Ryan NT (RFM NT)" at bounding box center [331, 317] width 485 height 304
click at [552, 306] on icon "Next slide" at bounding box center [554, 317] width 22 height 22
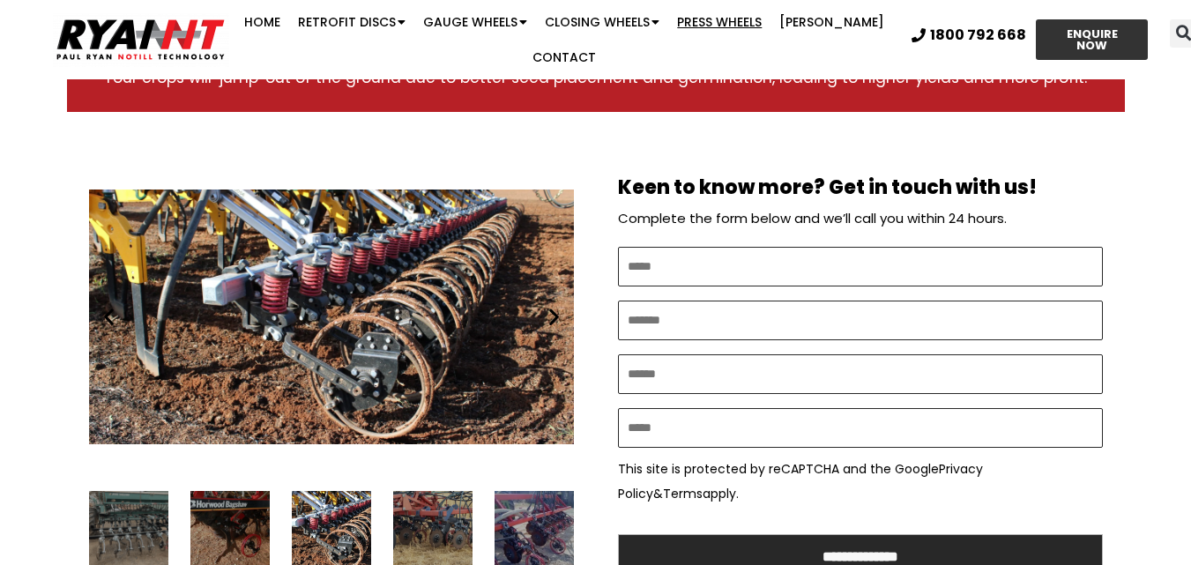
click at [552, 306] on icon "Next slide" at bounding box center [554, 317] width 22 height 22
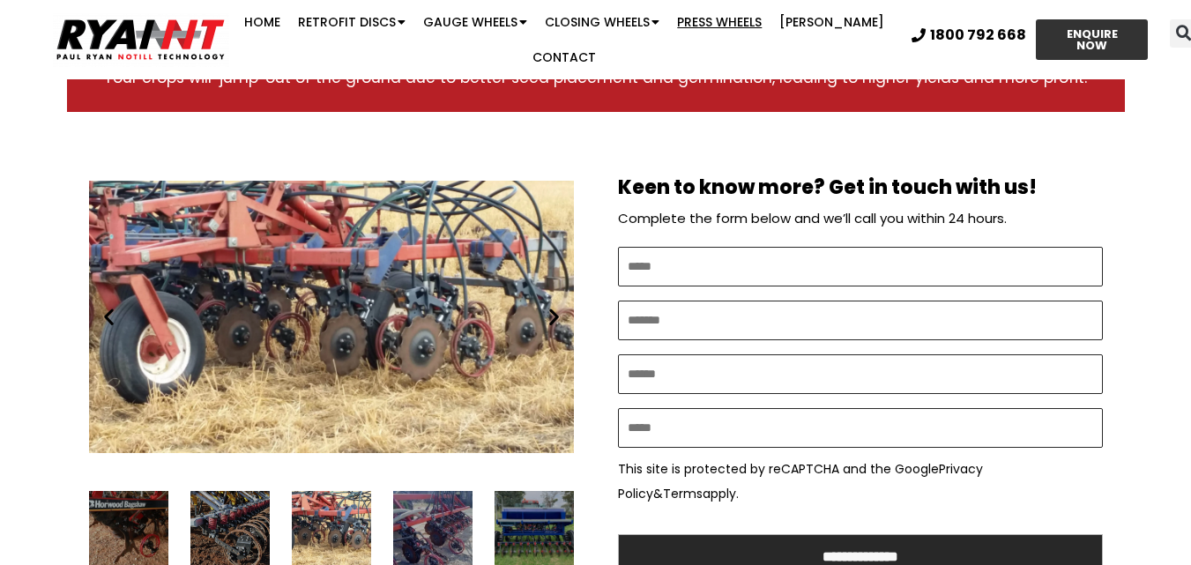
click at [552, 306] on icon "Next slide" at bounding box center [554, 317] width 22 height 22
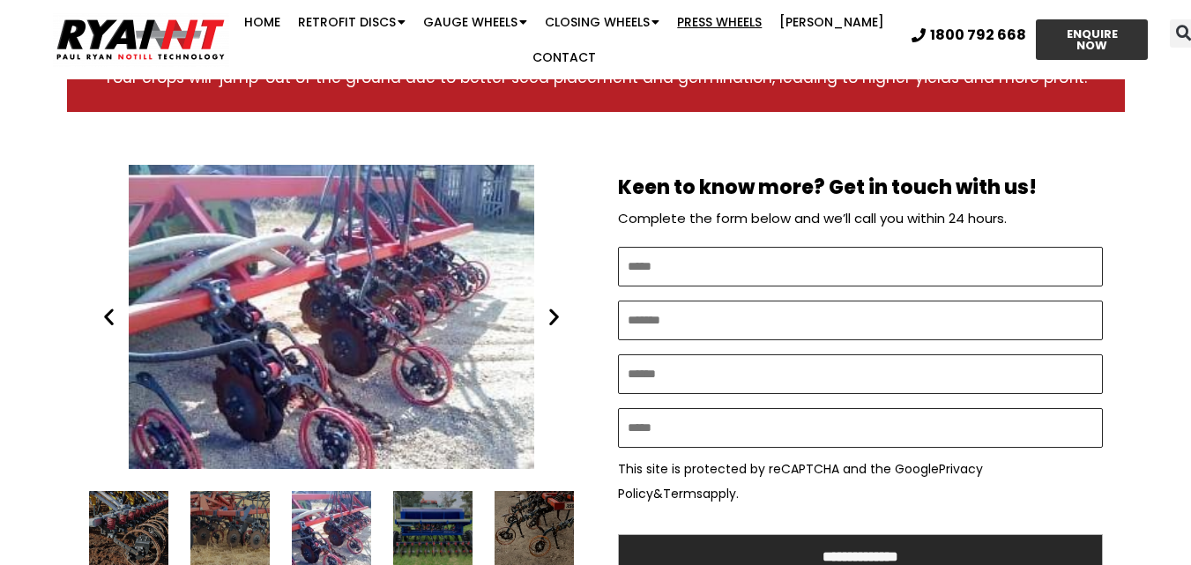
click at [552, 306] on icon "Next slide" at bounding box center [554, 317] width 22 height 22
